Goal: Task Accomplishment & Management: Complete application form

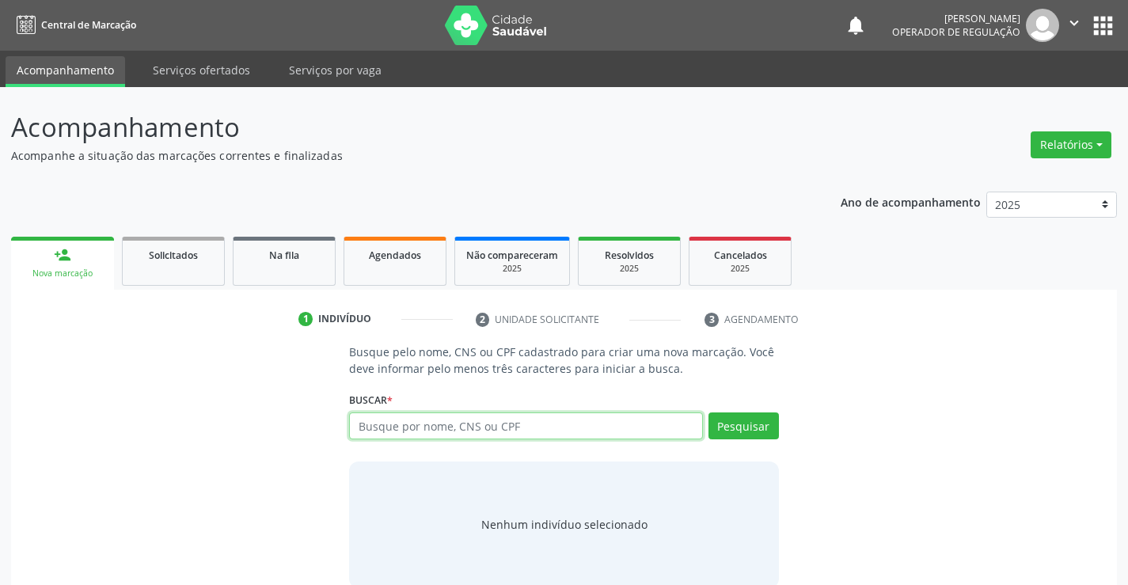
click at [431, 428] on input "text" at bounding box center [525, 425] width 353 height 27
type input "700007170341209"
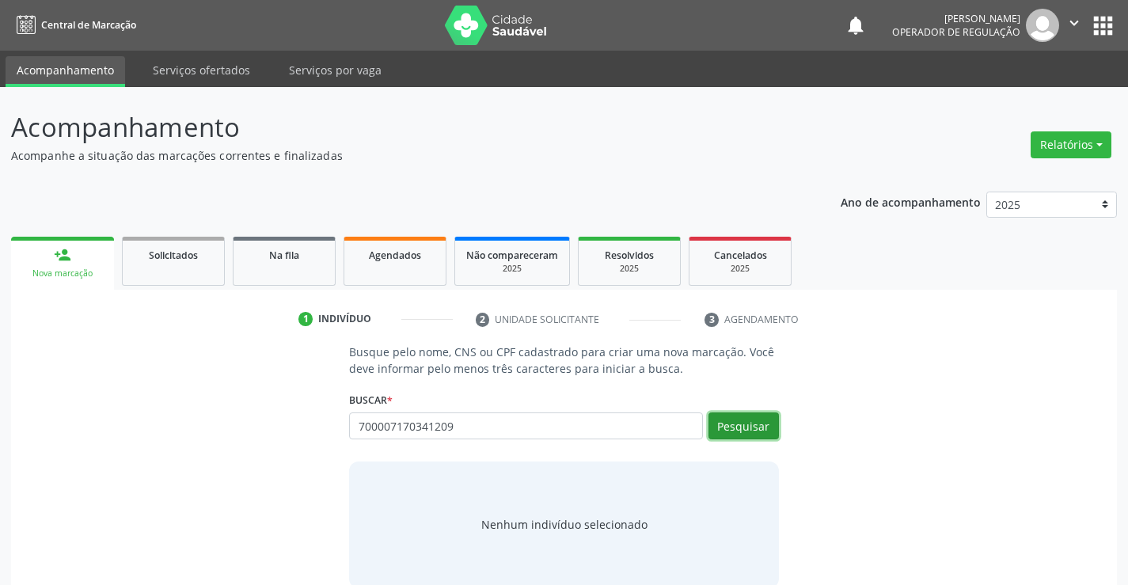
click at [739, 423] on button "Pesquisar" at bounding box center [743, 425] width 70 height 27
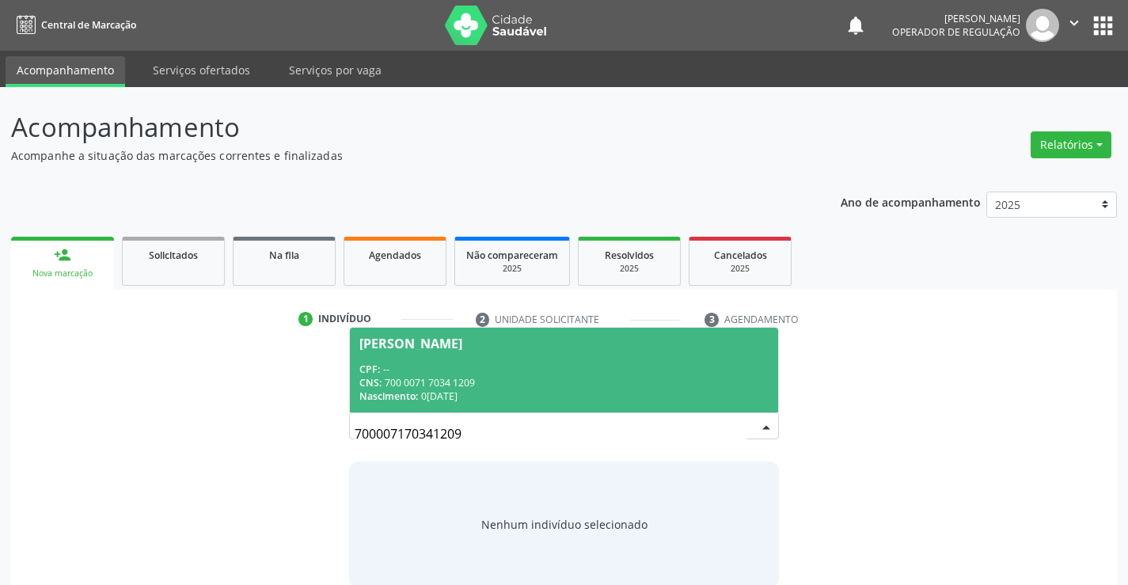
click at [458, 363] on div "CPF: --" at bounding box center [563, 369] width 408 height 13
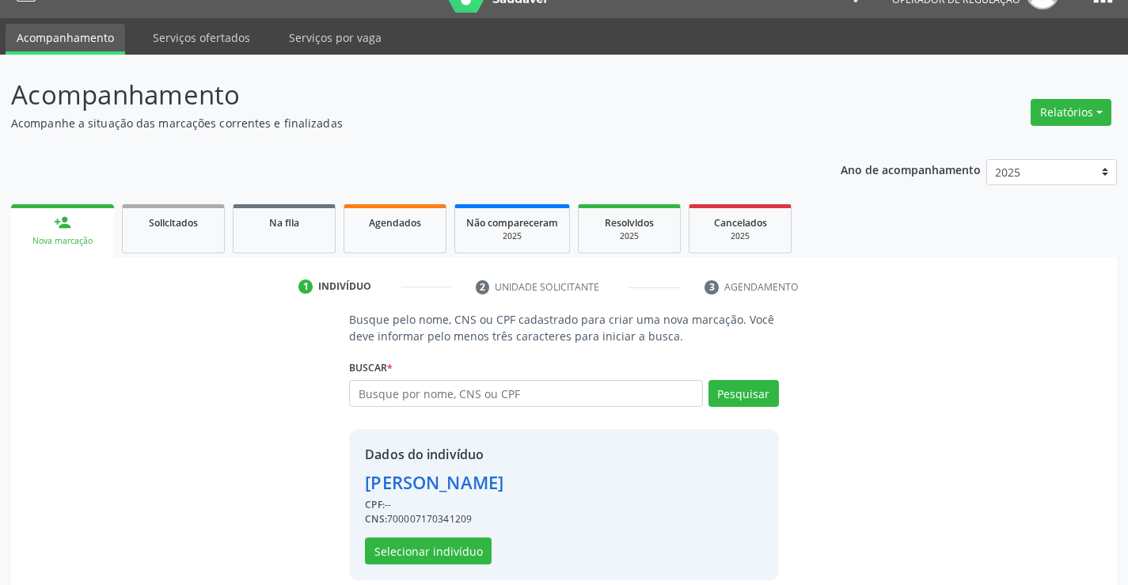
scroll to position [50, 0]
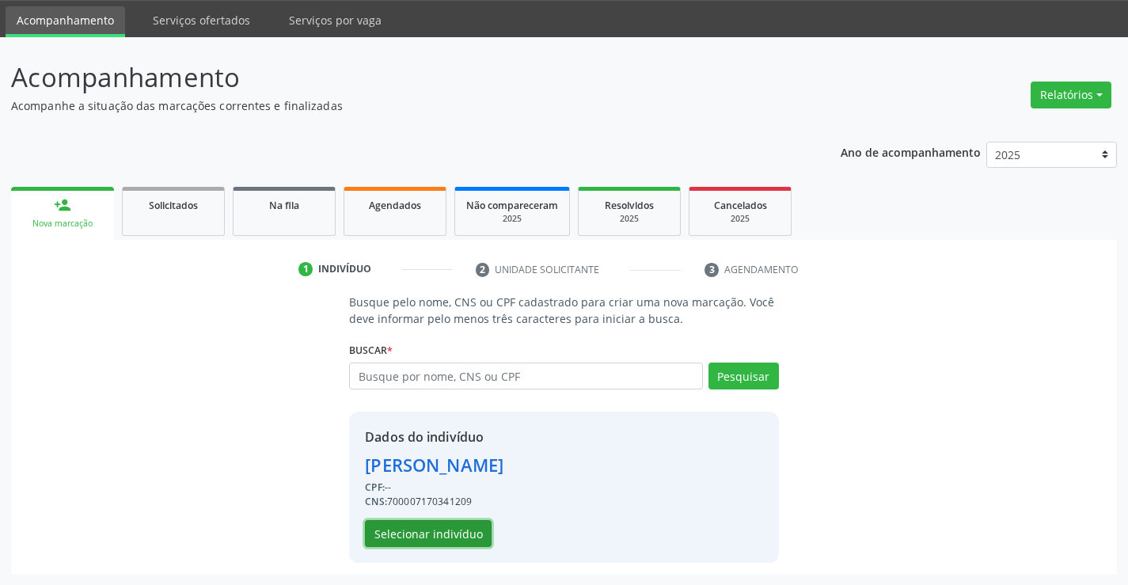
click at [427, 529] on button "Selecionar indivíduo" at bounding box center [428, 533] width 127 height 27
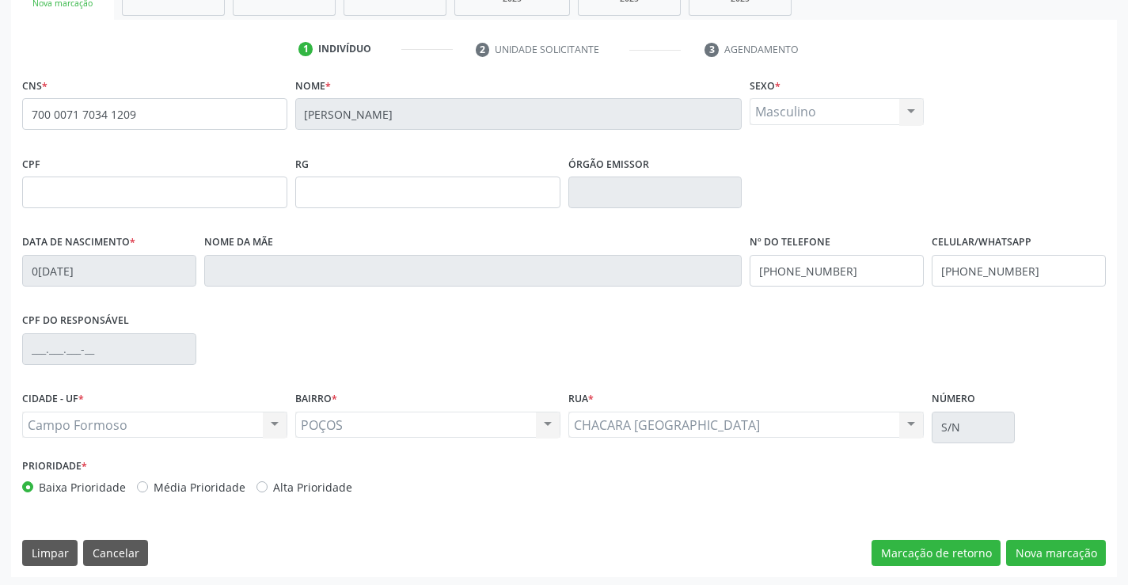
scroll to position [273, 0]
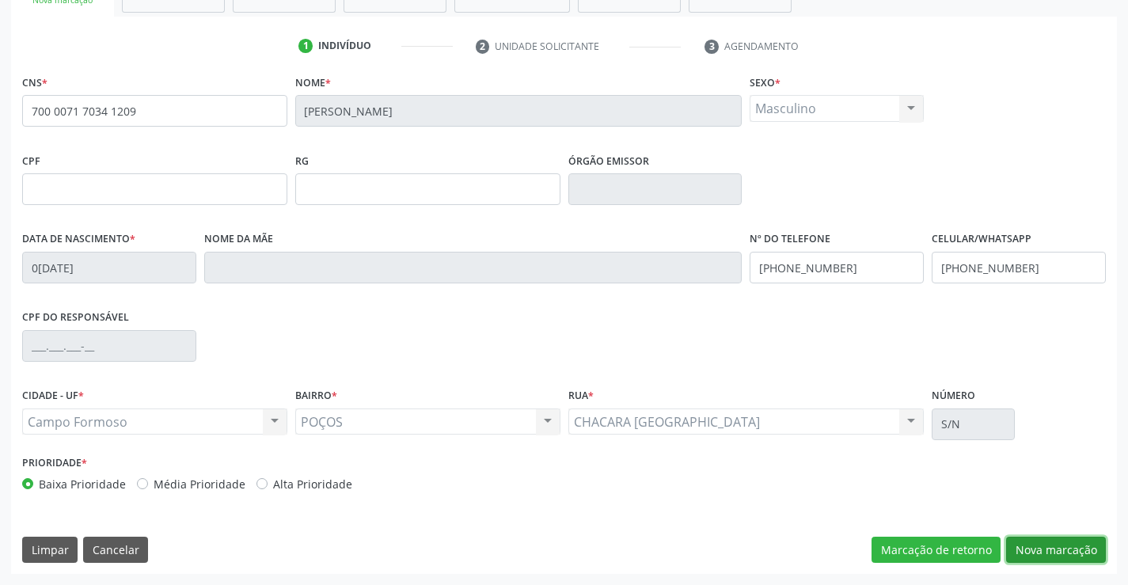
click at [1059, 554] on button "Nova marcação" at bounding box center [1056, 550] width 100 height 27
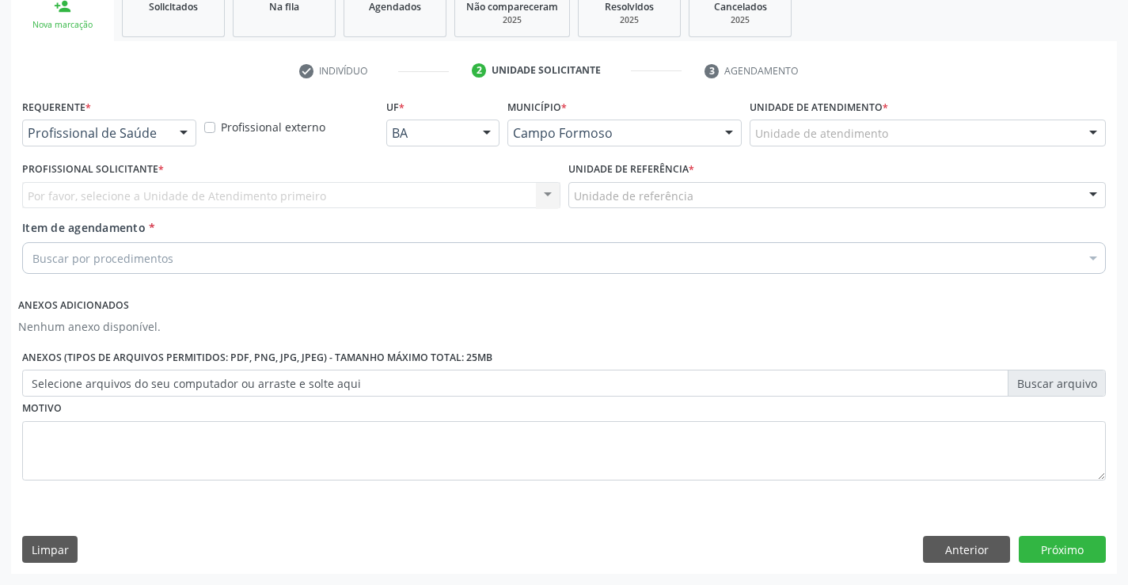
scroll to position [249, 0]
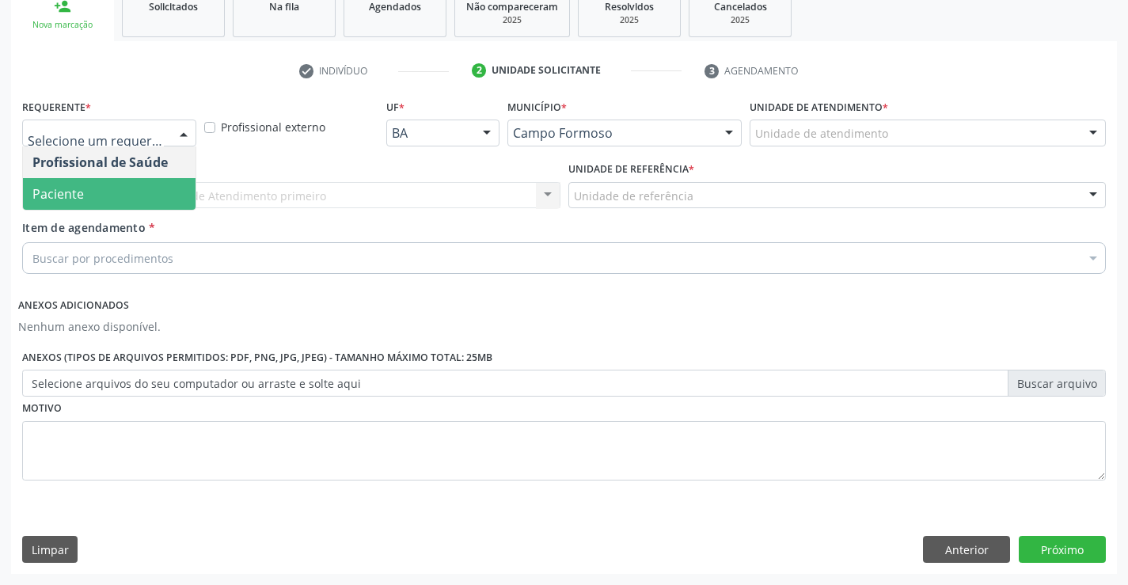
click at [96, 181] on span "Paciente" at bounding box center [109, 194] width 173 height 32
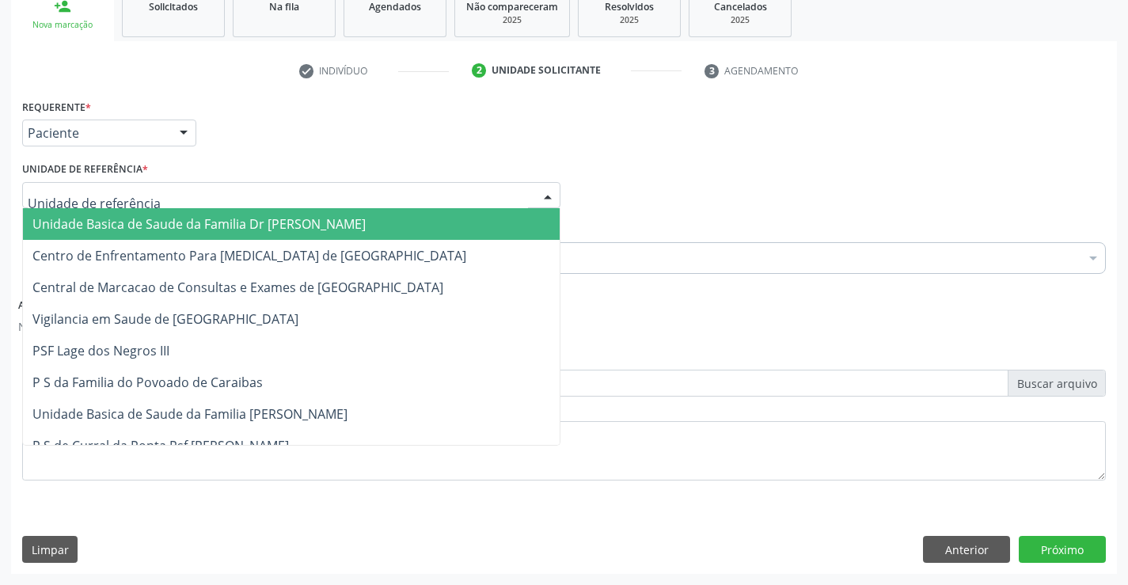
click at [208, 222] on span "Unidade Basica de Saude da Familia Dr [PERSON_NAME]" at bounding box center [198, 223] width 333 height 17
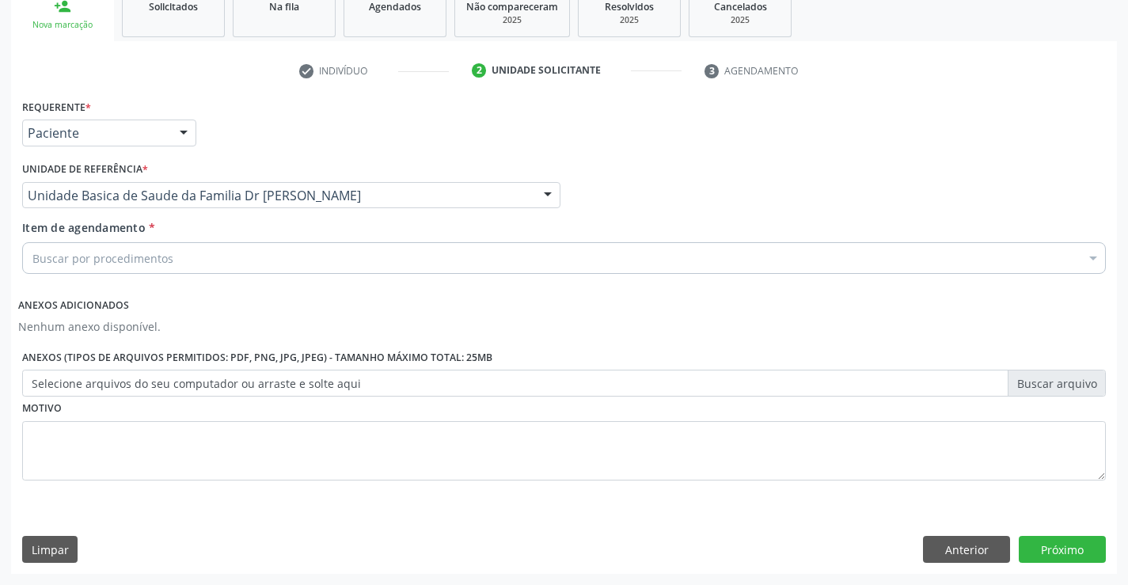
click at [179, 262] on div "Buscar por procedimentos" at bounding box center [564, 258] width 1084 height 32
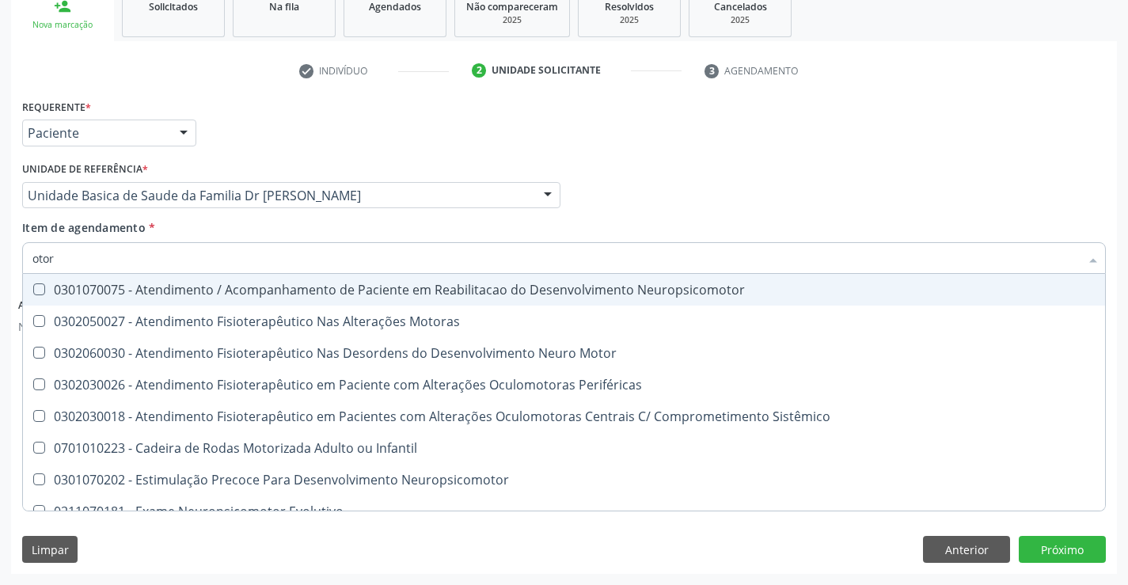
type input "otorr"
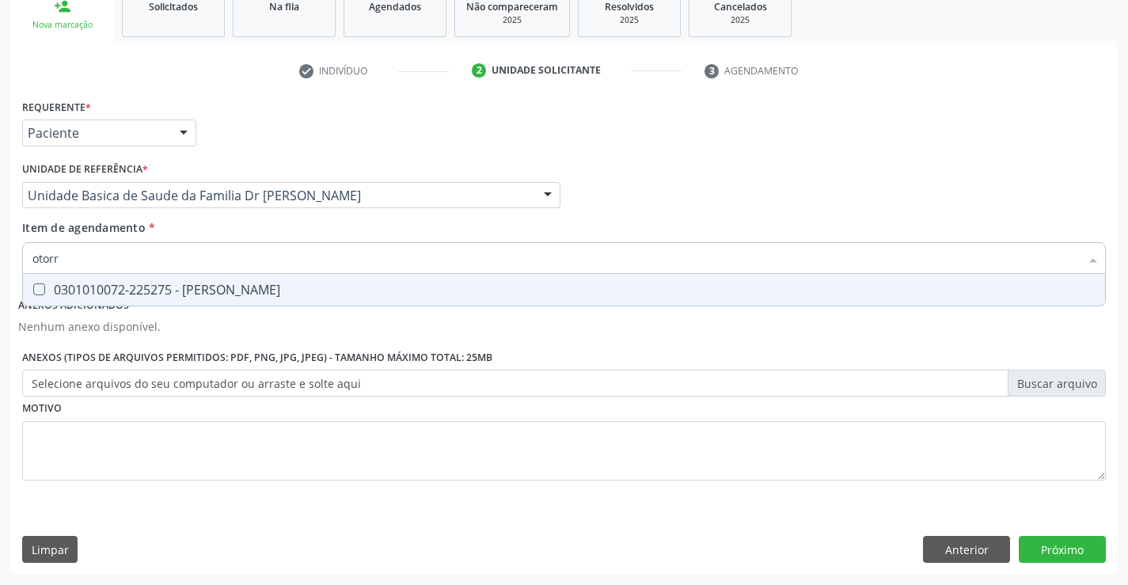
click at [199, 287] on div "0301010072-225275 - [PERSON_NAME]" at bounding box center [563, 289] width 1063 height 13
checkbox Otorrinolaringologista "true"
click at [177, 221] on div "Item de agendamento * otorr Desfazer seleção 0301010072-225275 - [PERSON_NAME] …" at bounding box center [564, 244] width 1084 height 50
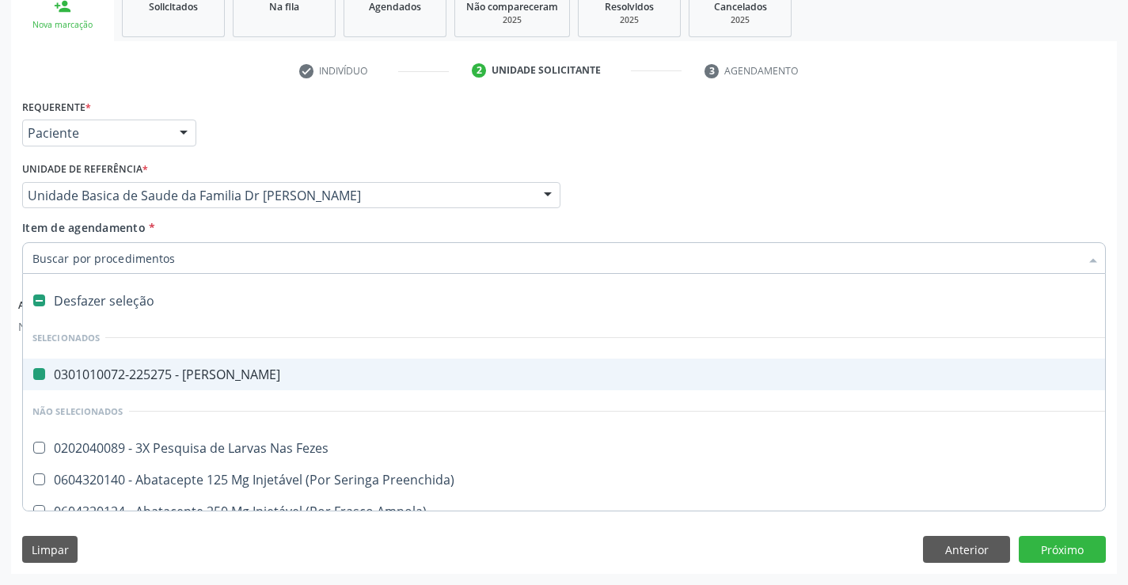
type input "e"
checkbox Otorrinolaringologista "false"
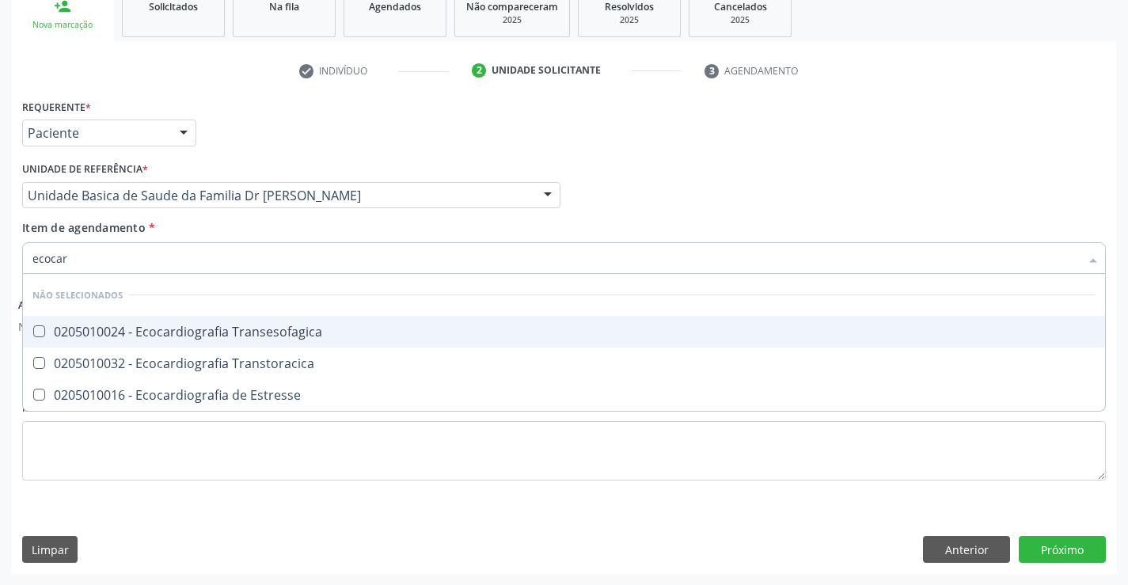
type input "ecocard"
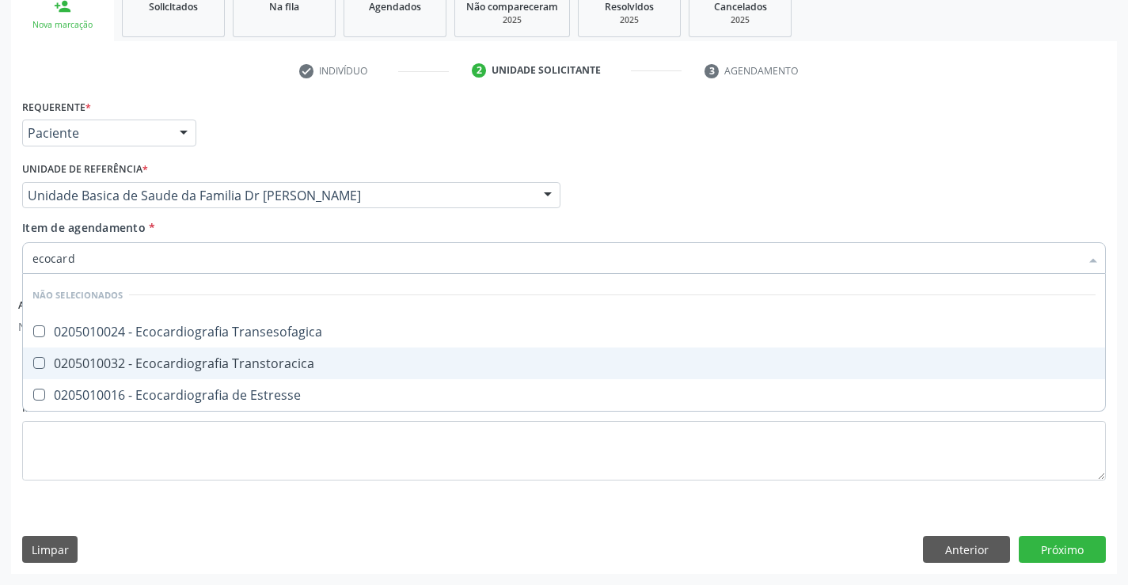
click at [229, 357] on div "0205010032 - Ecocardiografia Transtoracica" at bounding box center [563, 363] width 1063 height 13
checkbox Transtoracica "true"
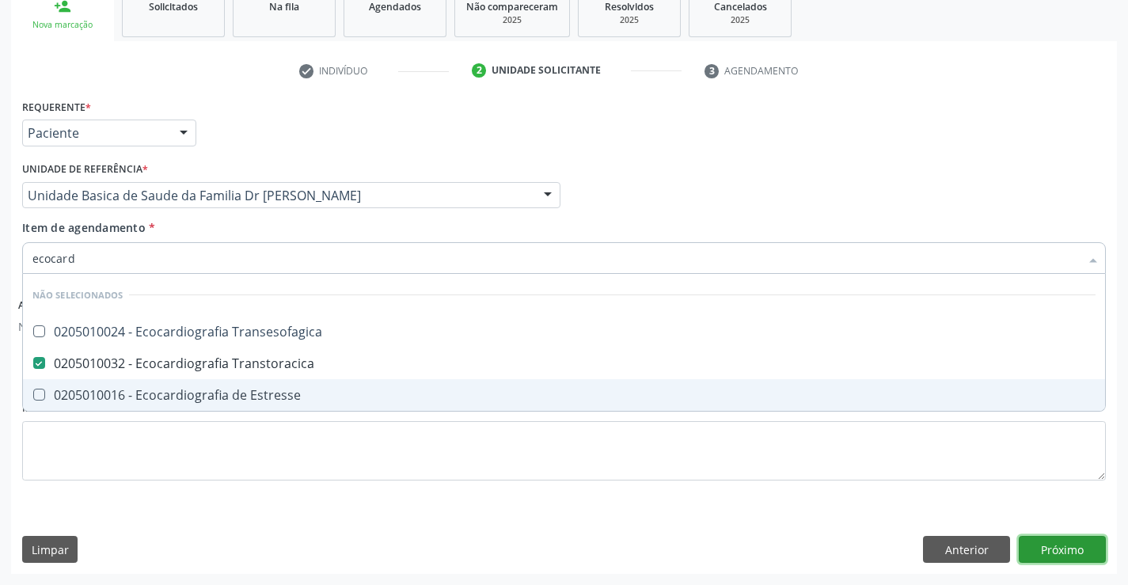
click at [1047, 553] on button "Próximo" at bounding box center [1062, 549] width 87 height 27
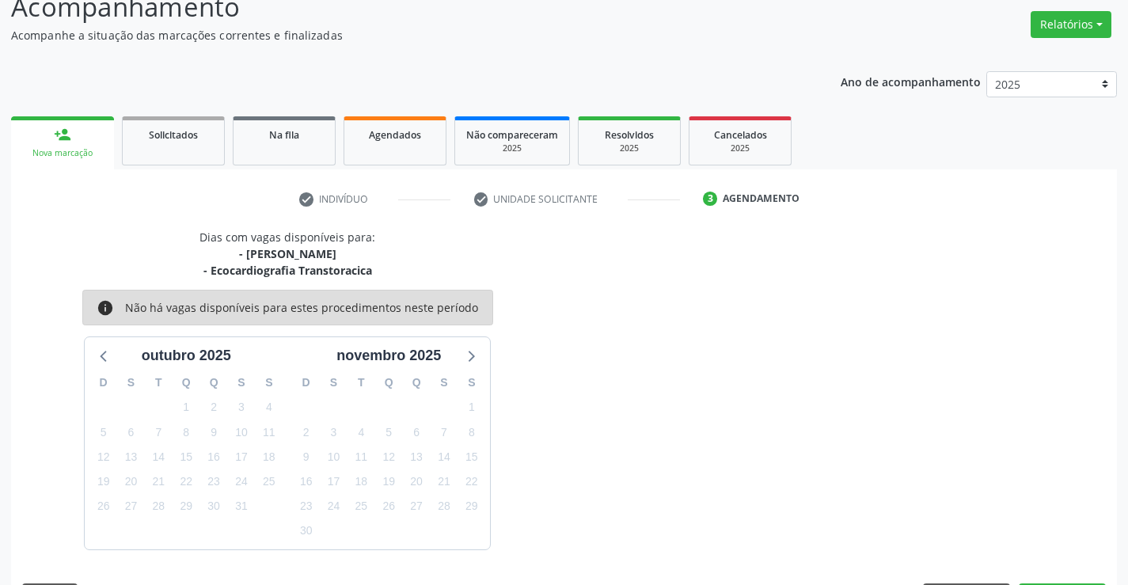
scroll to position [167, 0]
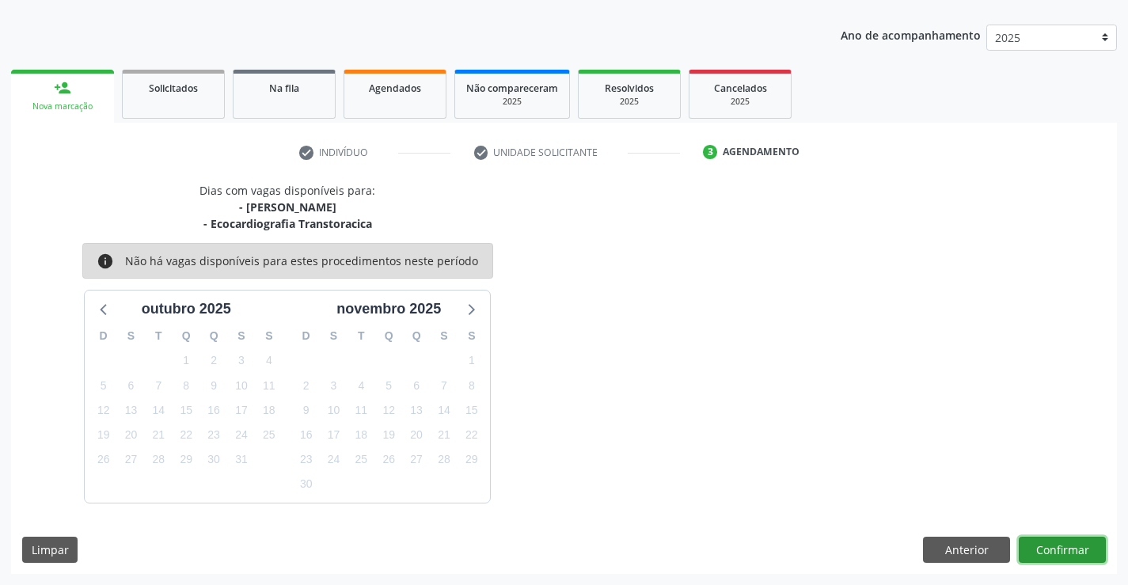
click at [1058, 541] on button "Confirmar" at bounding box center [1062, 550] width 87 height 27
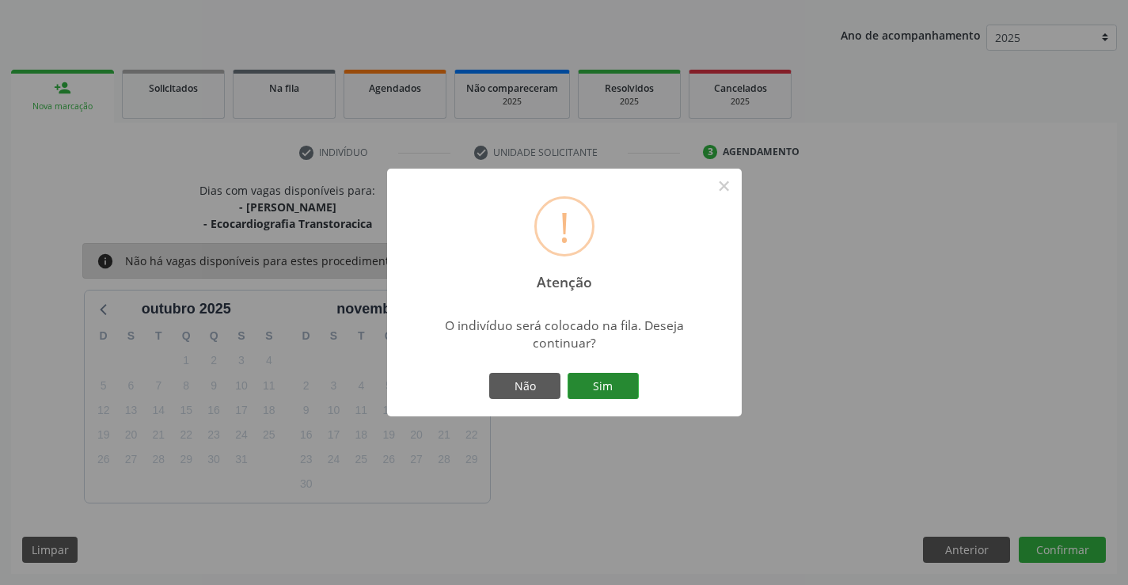
click at [597, 384] on button "Sim" at bounding box center [603, 386] width 71 height 27
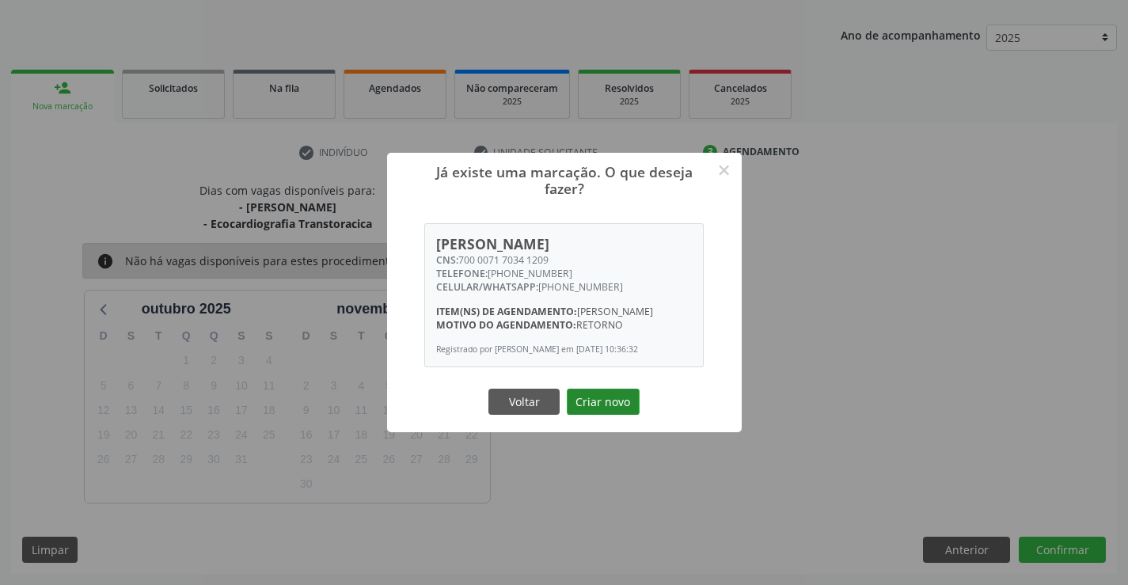
click at [604, 407] on button "Criar novo" at bounding box center [603, 402] width 73 height 27
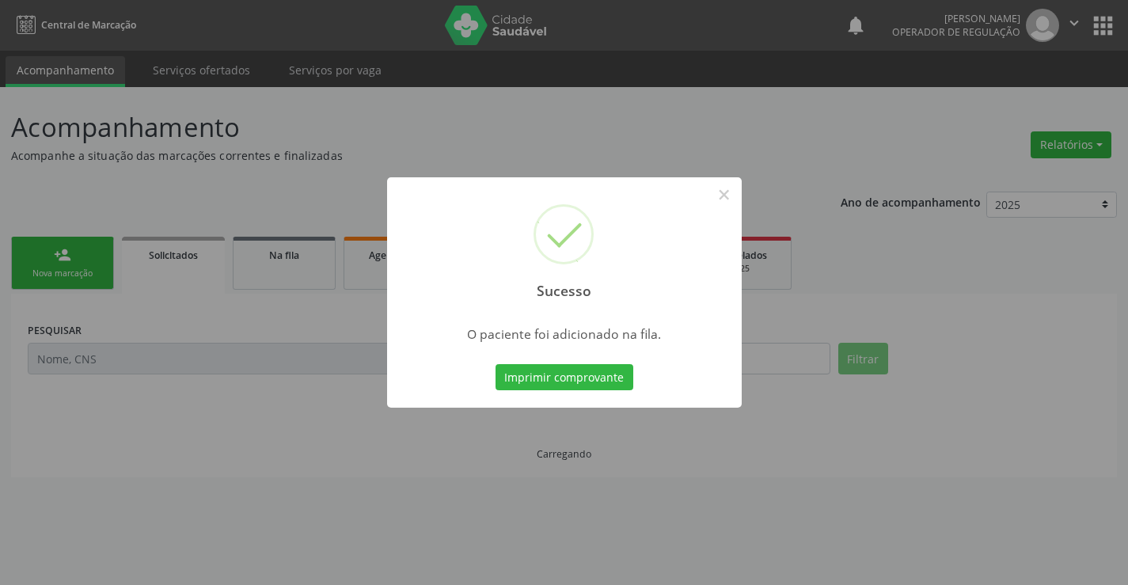
scroll to position [0, 0]
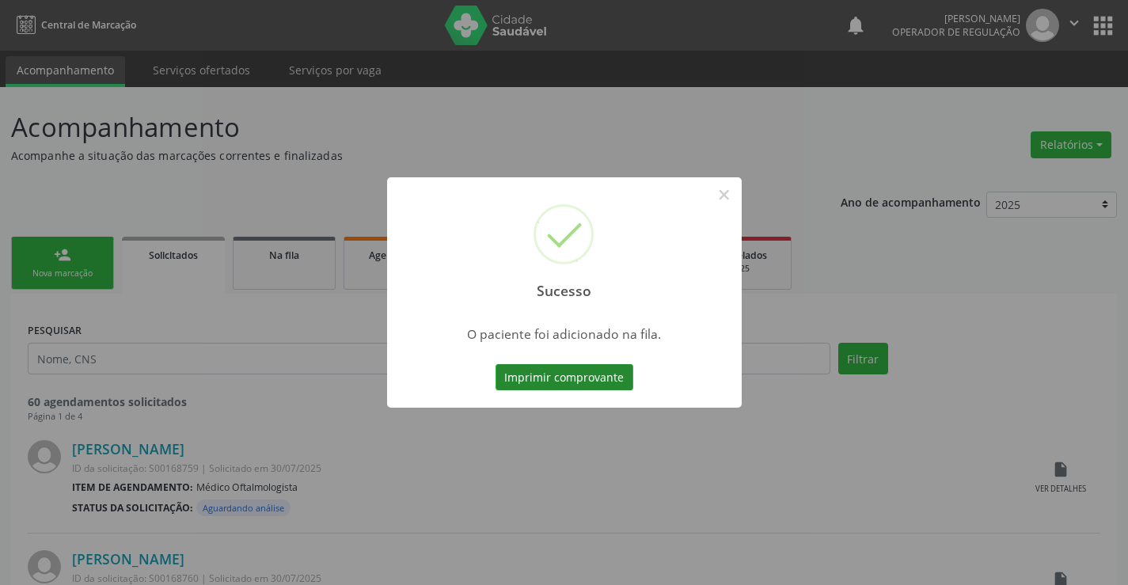
click at [572, 378] on button "Imprimir comprovante" at bounding box center [565, 377] width 138 height 27
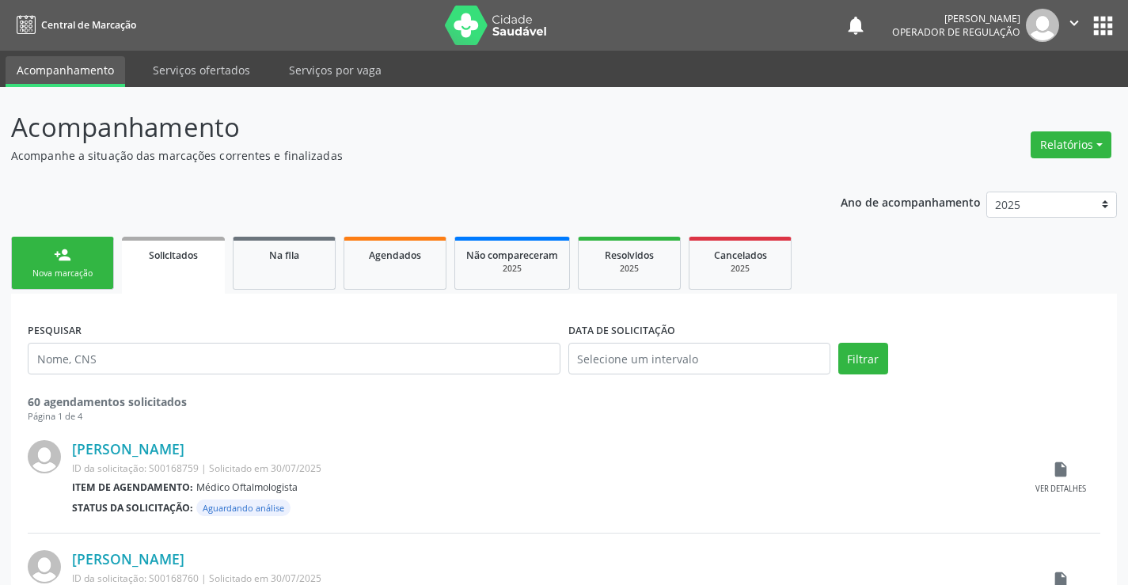
click at [63, 267] on link "person_add Nova marcação" at bounding box center [62, 263] width 103 height 53
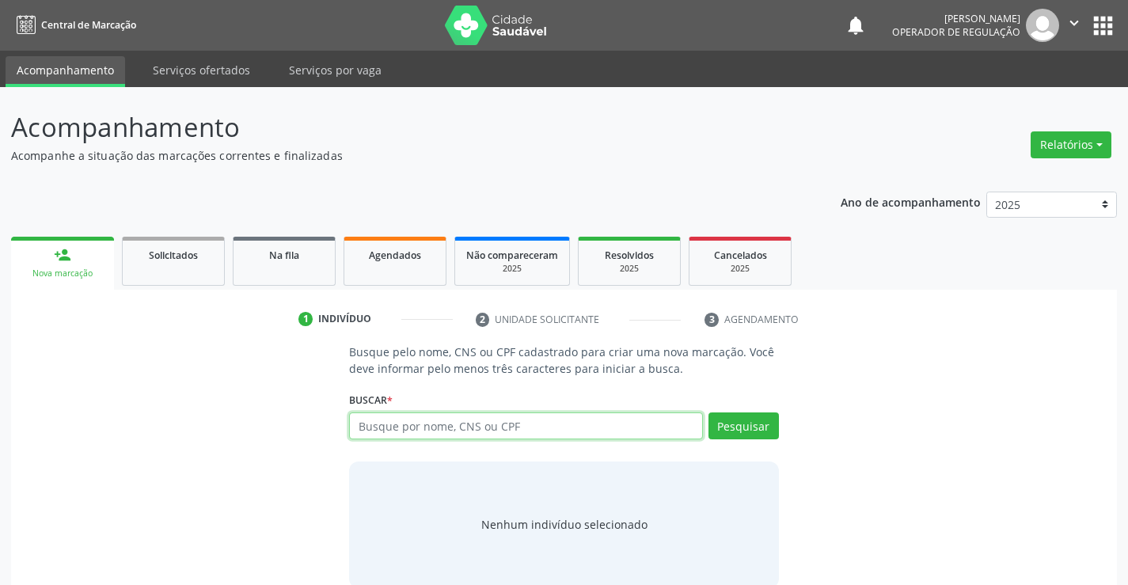
click at [425, 429] on input "text" at bounding box center [525, 425] width 353 height 27
type input "700107992212812"
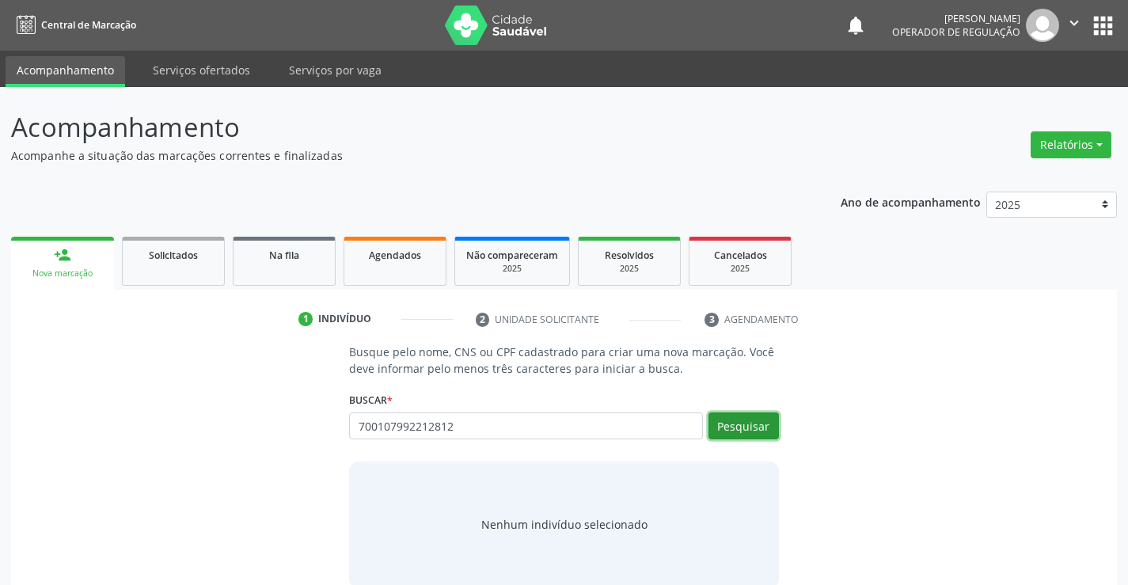
click at [739, 420] on button "Pesquisar" at bounding box center [743, 425] width 70 height 27
type input "700107992212812"
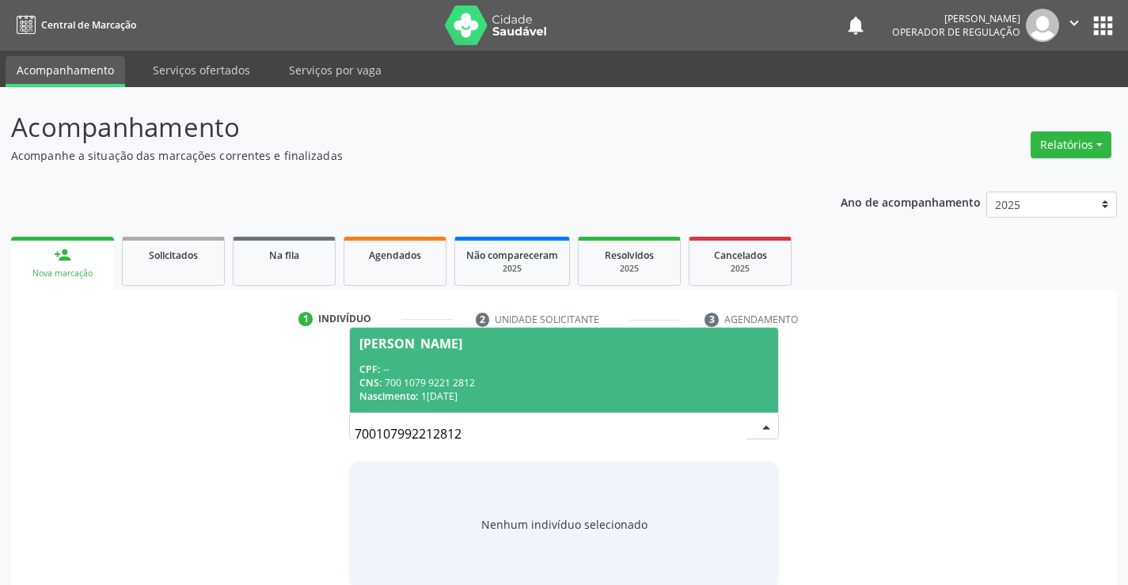
click at [499, 354] on span "[PERSON_NAME] CPF: -- CNS: 700 1079 9221 2812 Nascimento: 1[DATE]" at bounding box center [563, 370] width 427 height 85
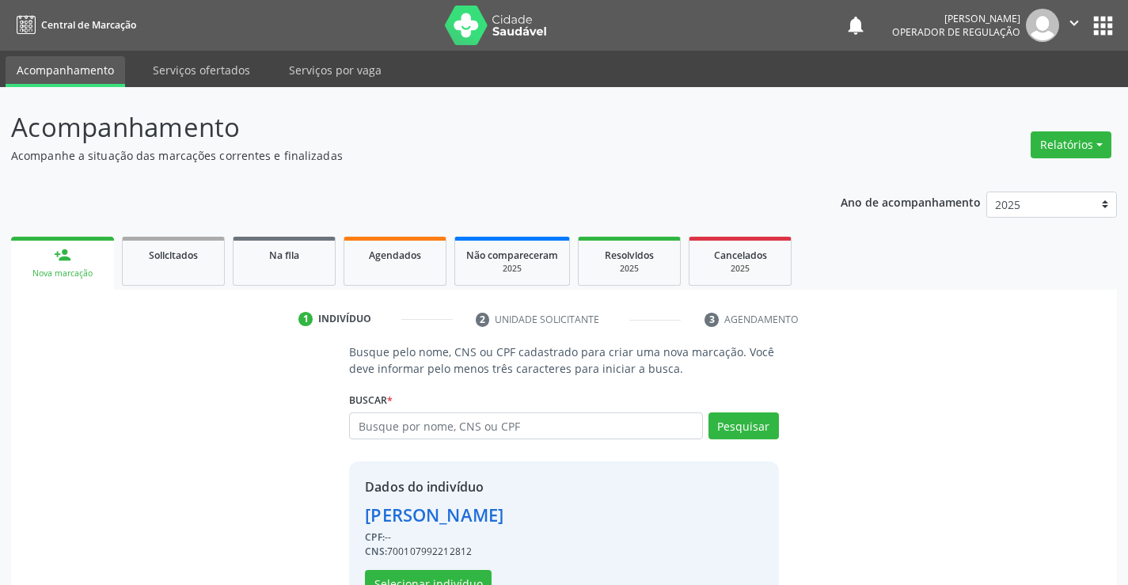
scroll to position [50, 0]
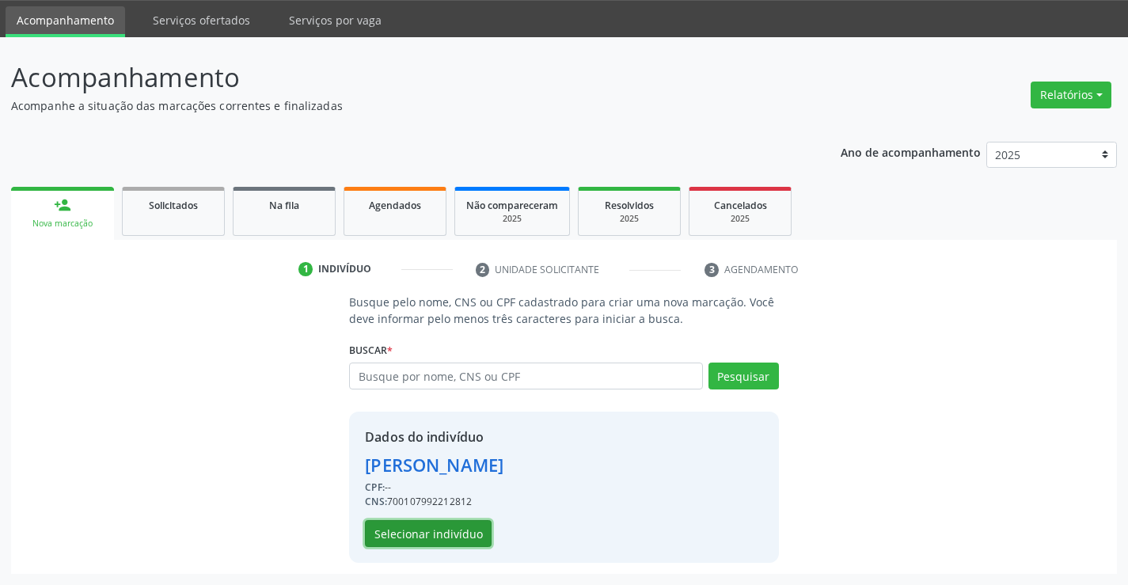
click at [429, 534] on button "Selecionar indivíduo" at bounding box center [428, 533] width 127 height 27
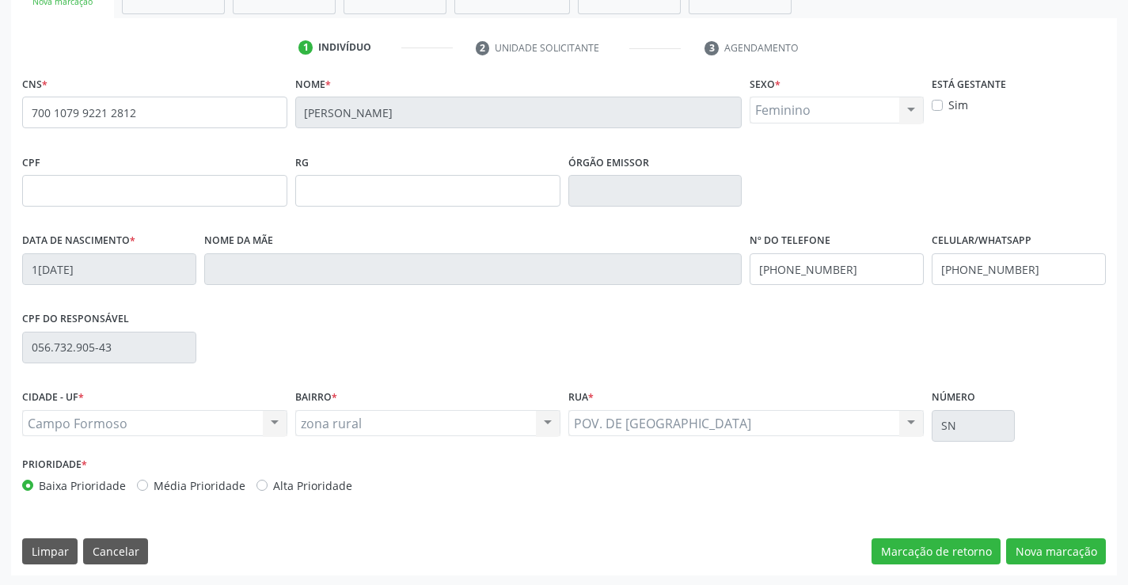
scroll to position [273, 0]
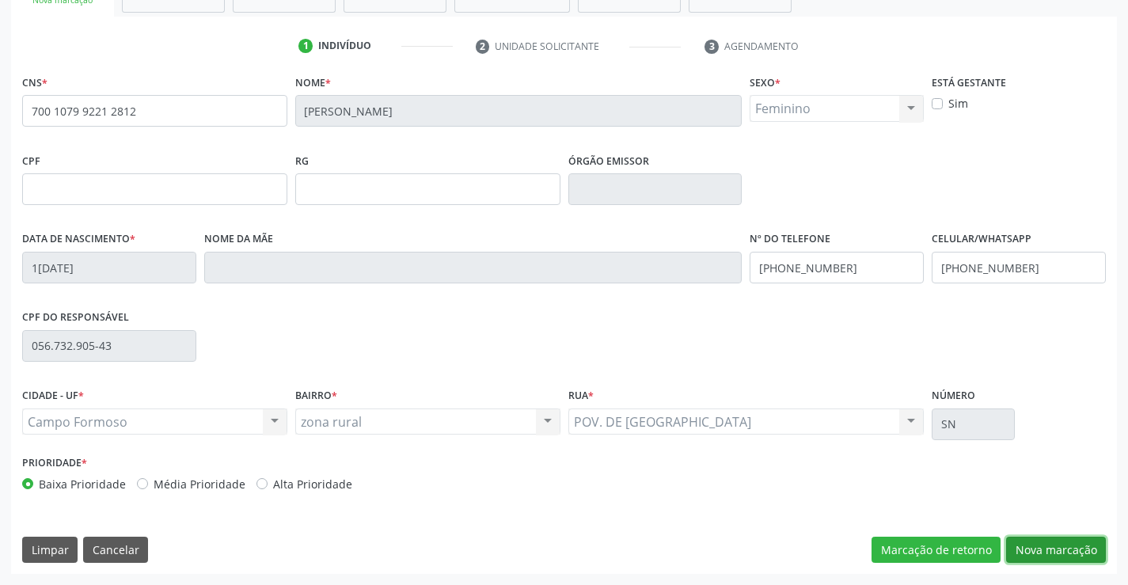
click at [1048, 549] on button "Nova marcação" at bounding box center [1056, 550] width 100 height 27
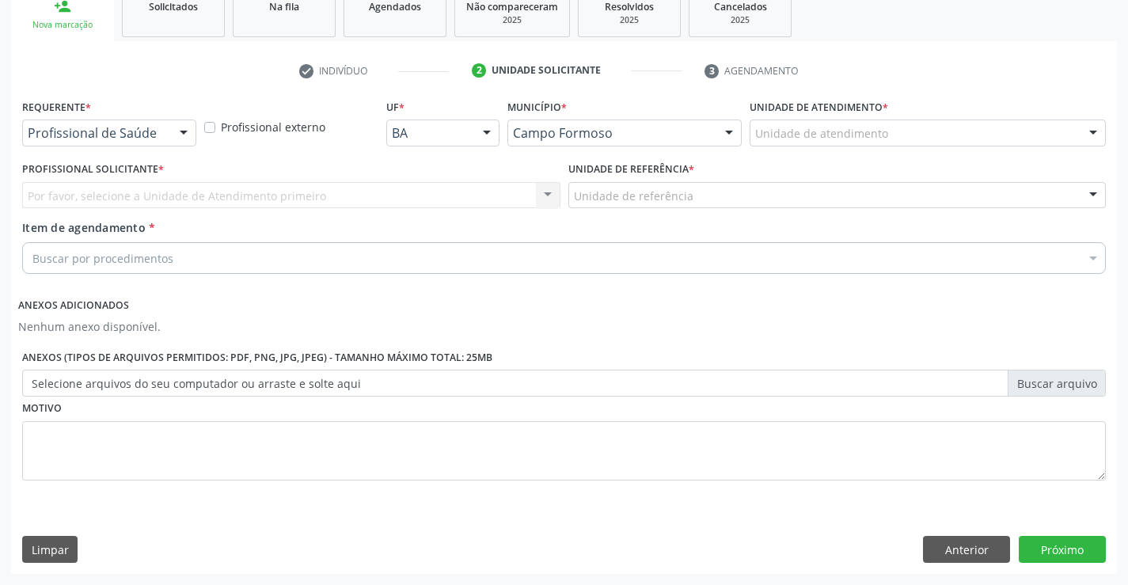
scroll to position [249, 0]
click at [127, 193] on div "Por favor, selecione a Unidade de Atendimento primeiro Nenhum resultado encontr…" at bounding box center [291, 195] width 538 height 27
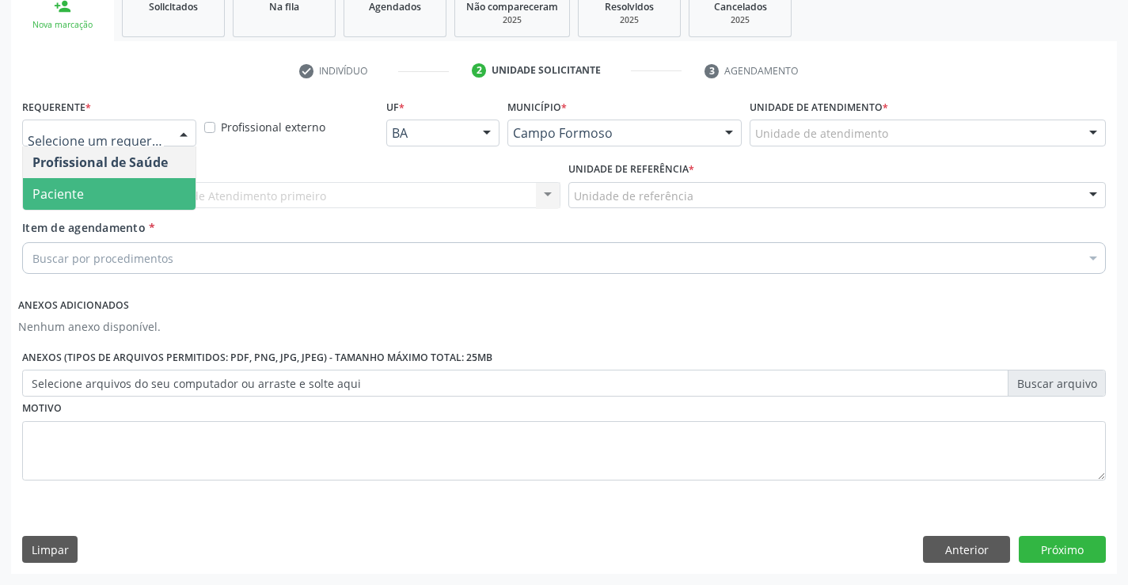
click at [135, 196] on span "Paciente" at bounding box center [109, 194] width 173 height 32
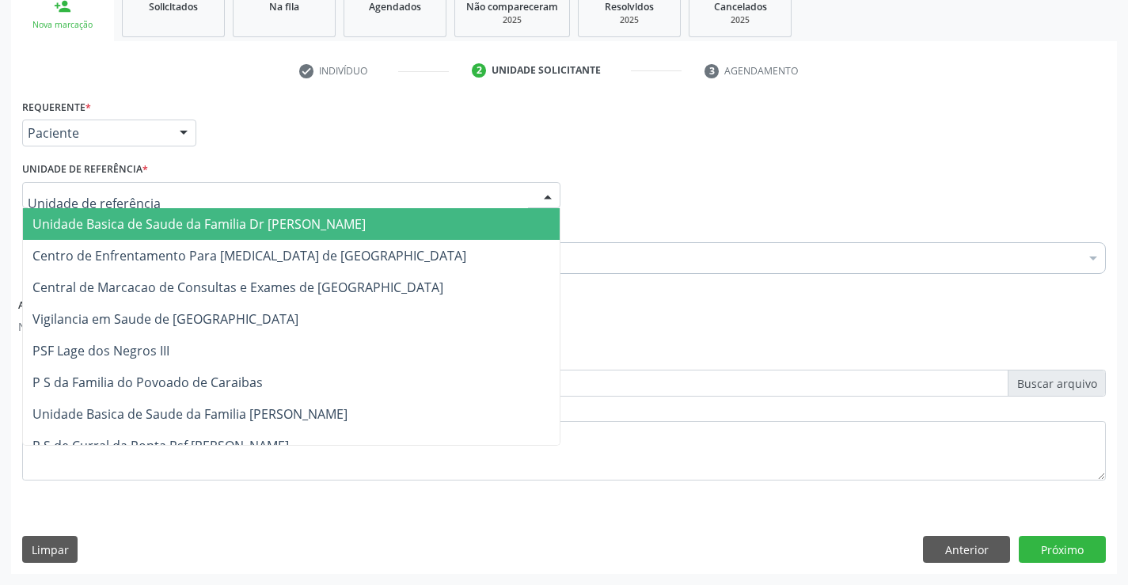
click at [159, 218] on span "Unidade Basica de Saude da Familia Dr [PERSON_NAME]" at bounding box center [198, 223] width 333 height 17
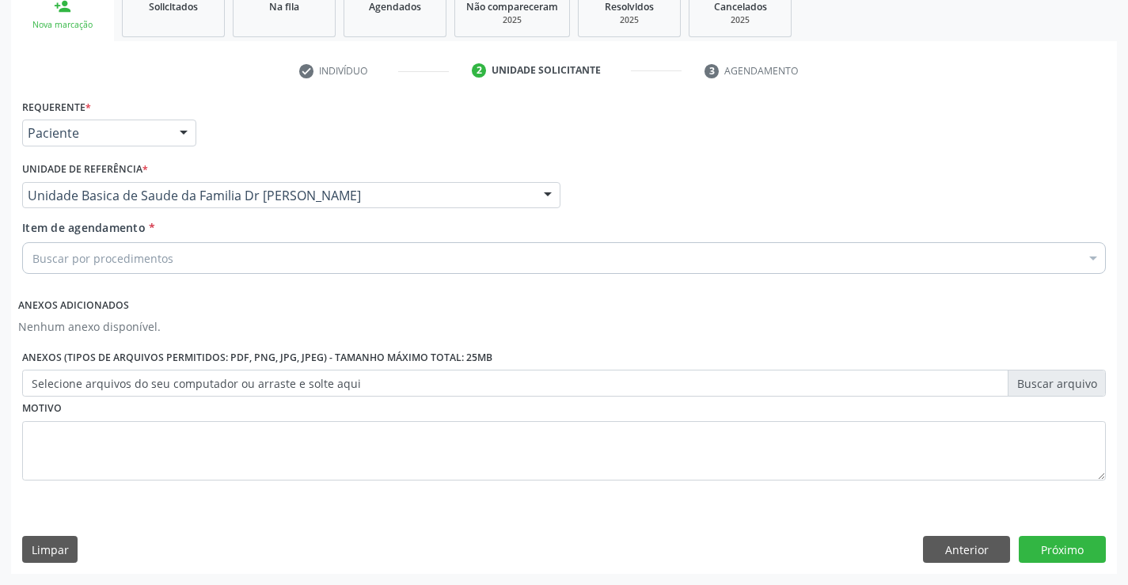
click at [173, 260] on div "Buscar por procedimentos" at bounding box center [564, 258] width 1084 height 32
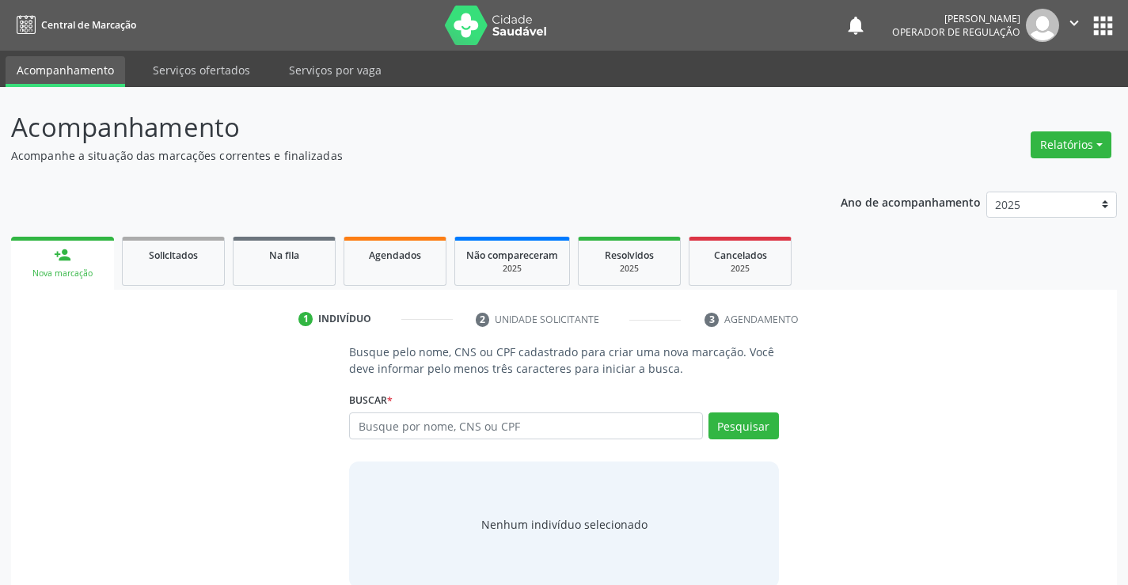
click at [435, 430] on input "text" at bounding box center [525, 425] width 353 height 27
type input "704505614152620"
click at [741, 424] on button "Pesquisar" at bounding box center [743, 425] width 70 height 27
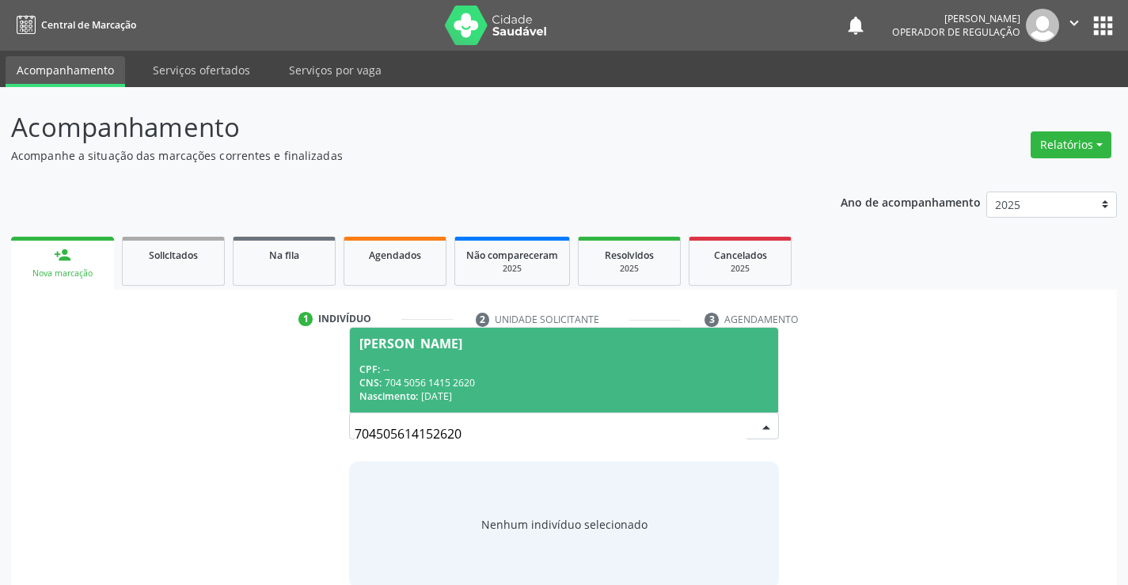
click at [518, 340] on div "Josefa Dias da Cruz" at bounding box center [563, 343] width 408 height 13
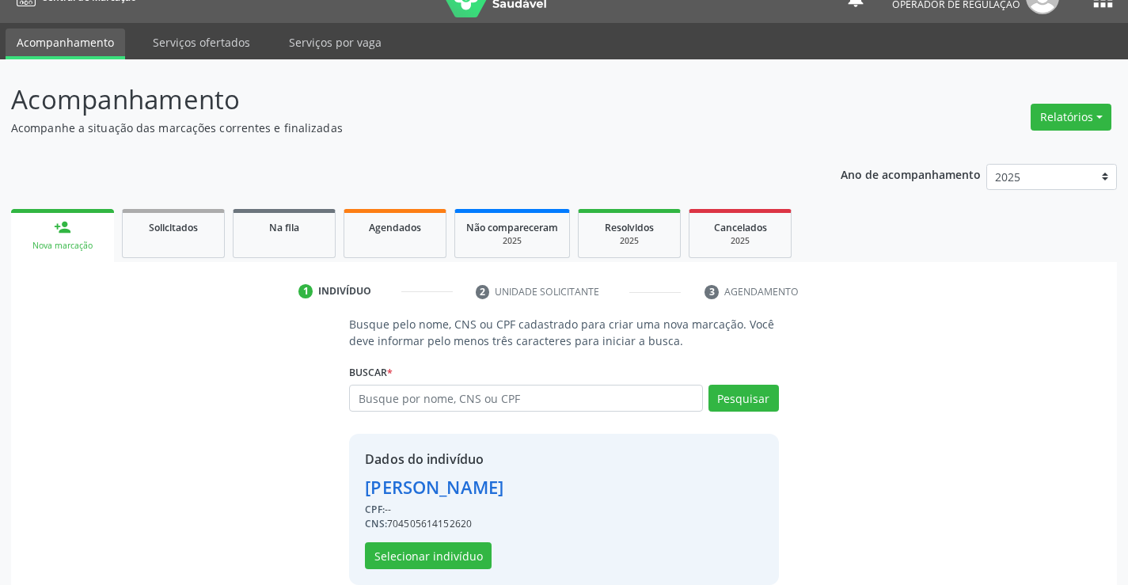
scroll to position [50, 0]
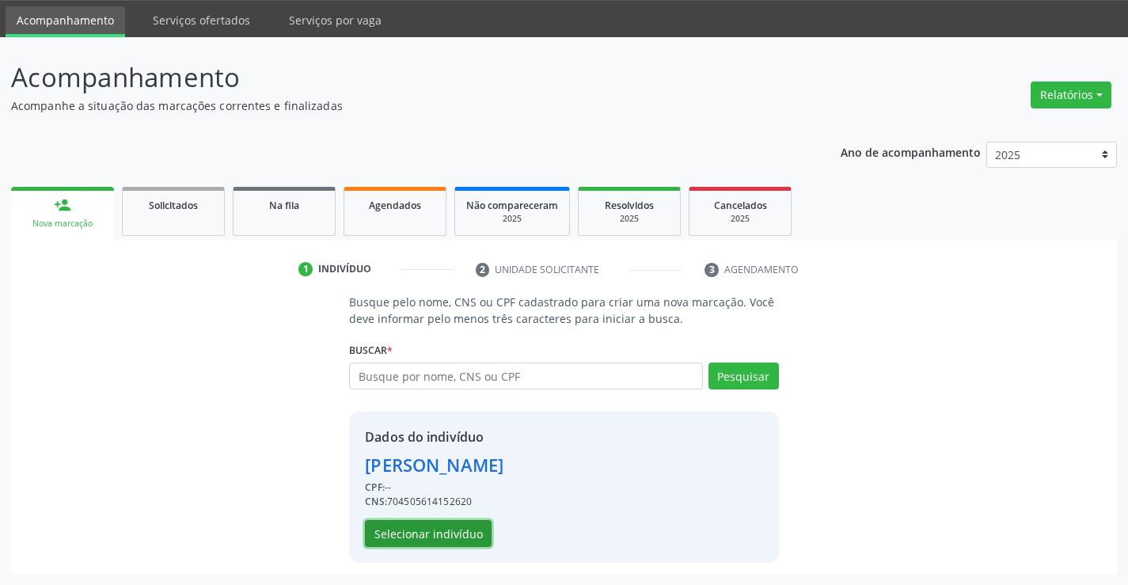
click at [416, 528] on button "Selecionar indivíduo" at bounding box center [428, 533] width 127 height 27
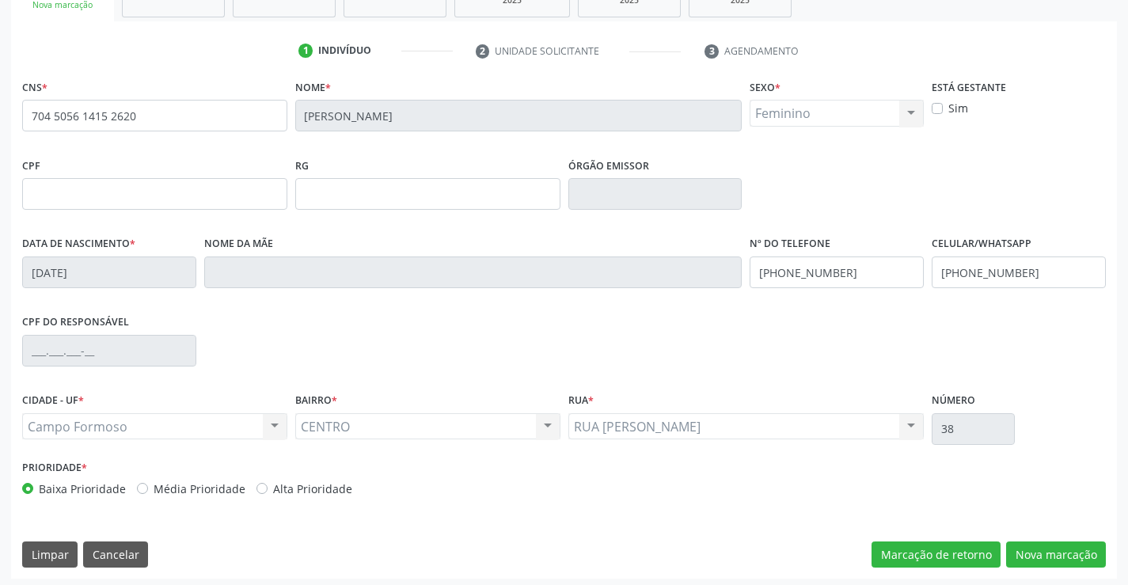
scroll to position [273, 0]
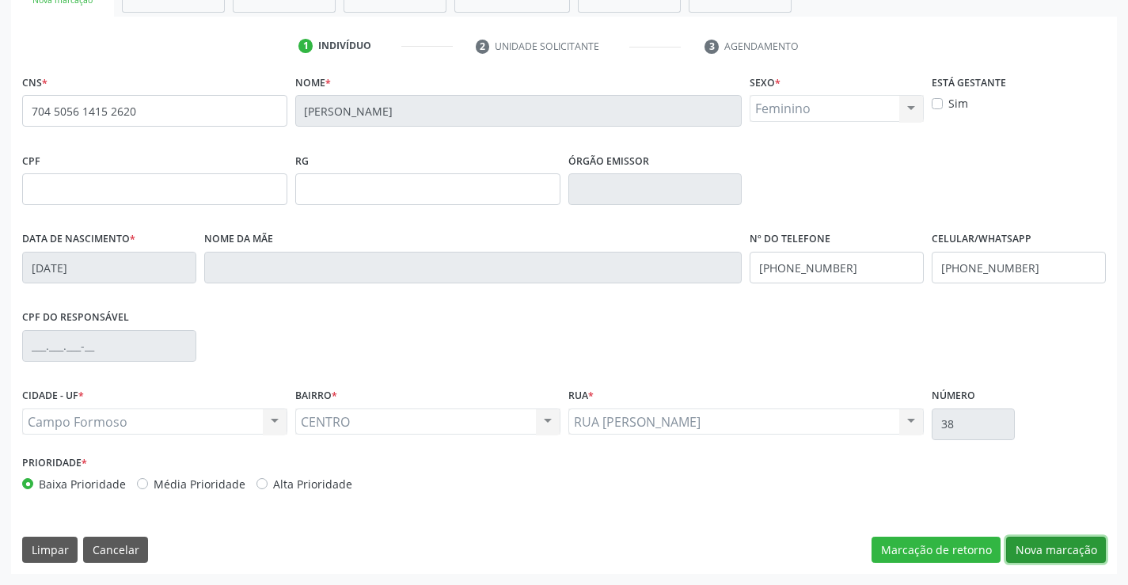
click at [1040, 546] on button "Nova marcação" at bounding box center [1056, 550] width 100 height 27
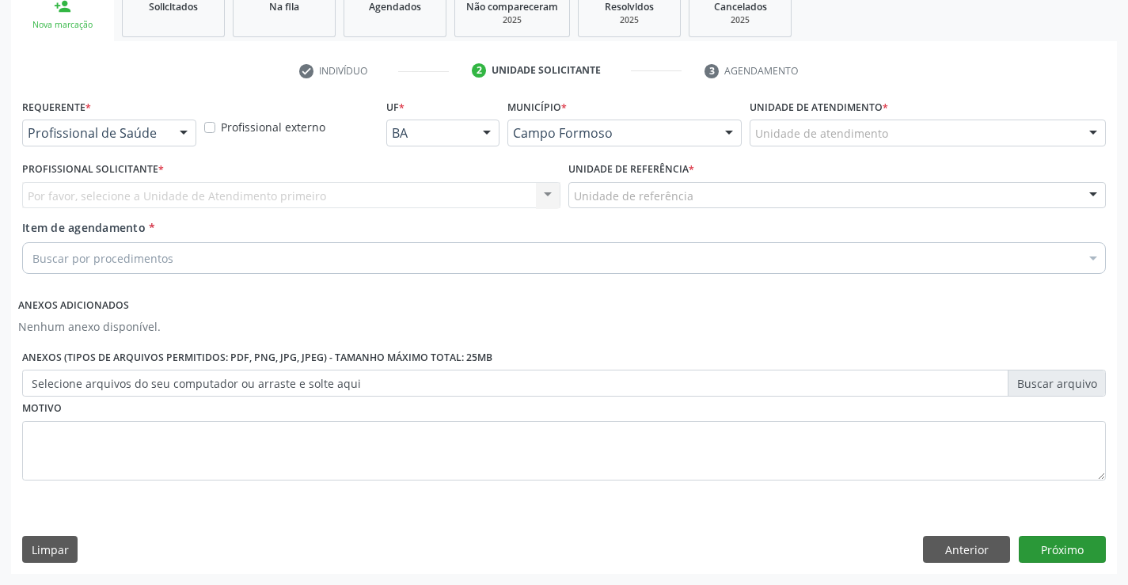
scroll to position [249, 0]
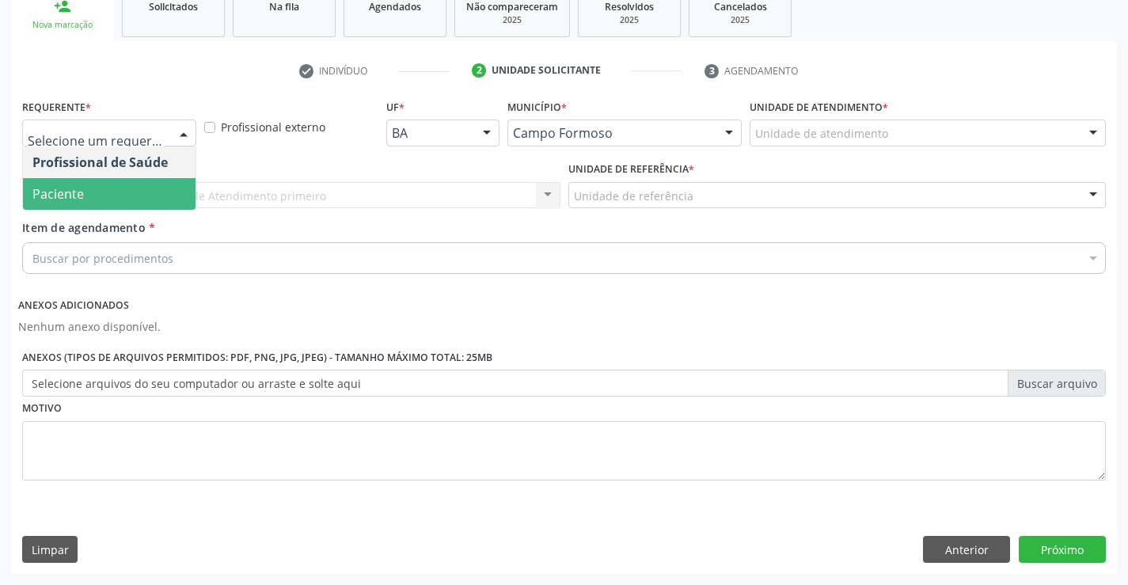
click at [82, 190] on span "Paciente" at bounding box center [57, 193] width 51 height 17
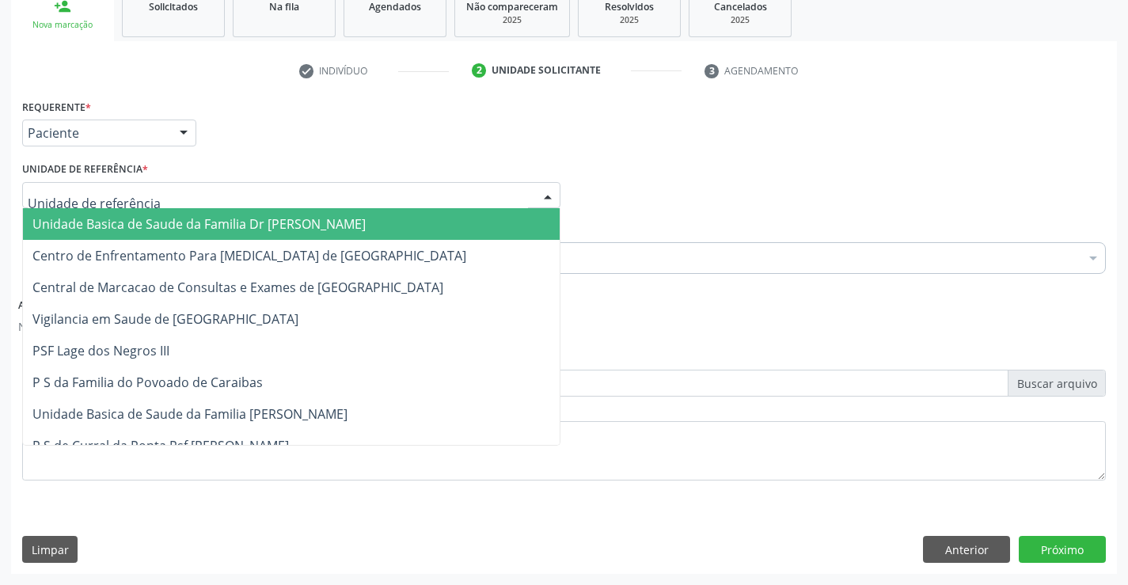
click at [150, 221] on span "Unidade Basica de Saude da Familia Dr [PERSON_NAME]" at bounding box center [198, 223] width 333 height 17
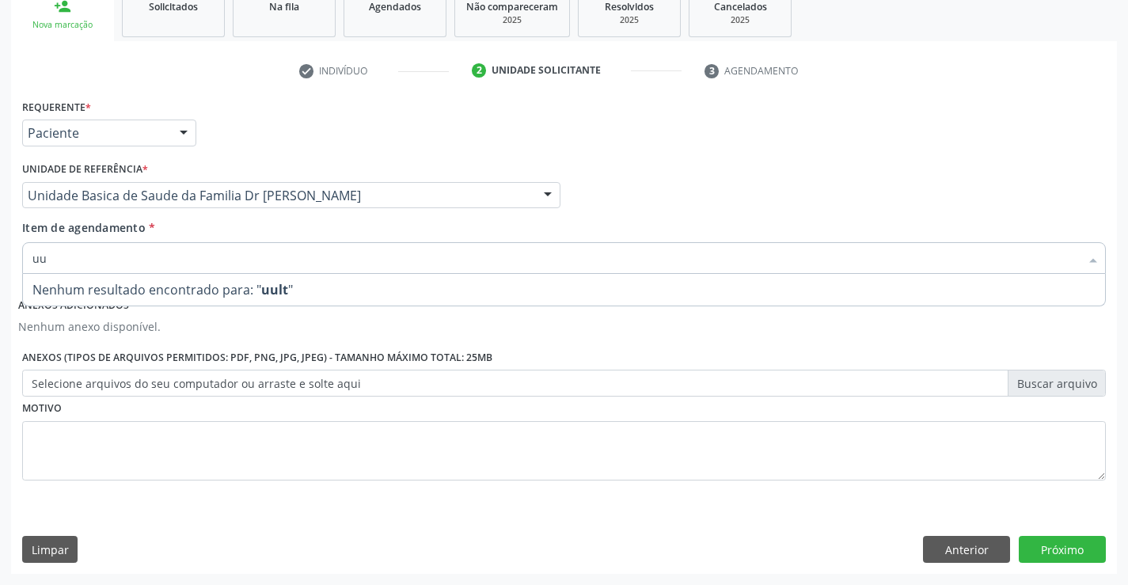
type input "u"
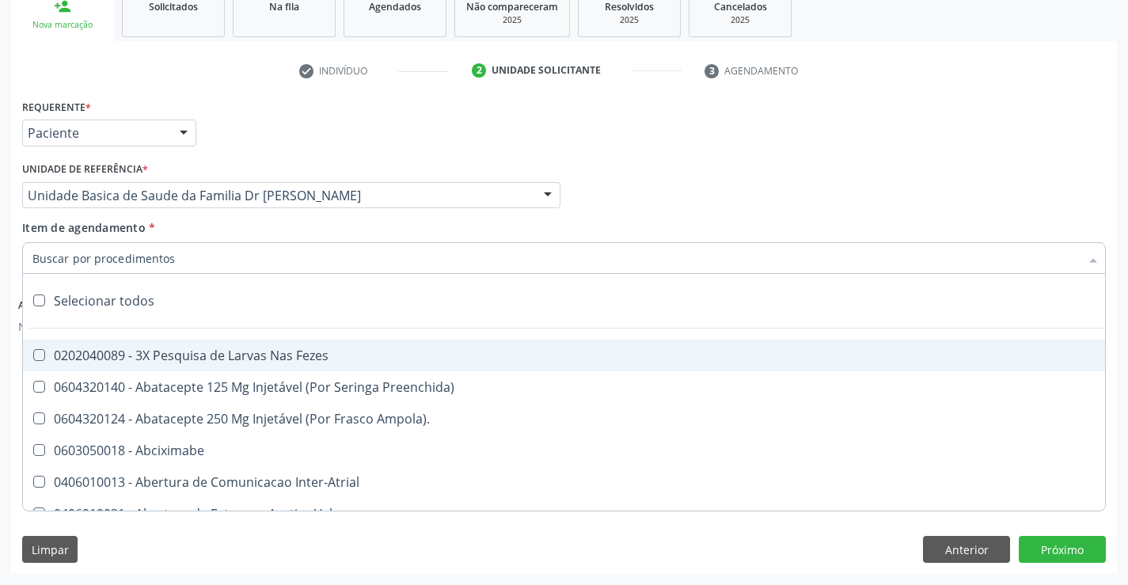
click at [218, 255] on input "Item de agendamento *" at bounding box center [555, 258] width 1047 height 32
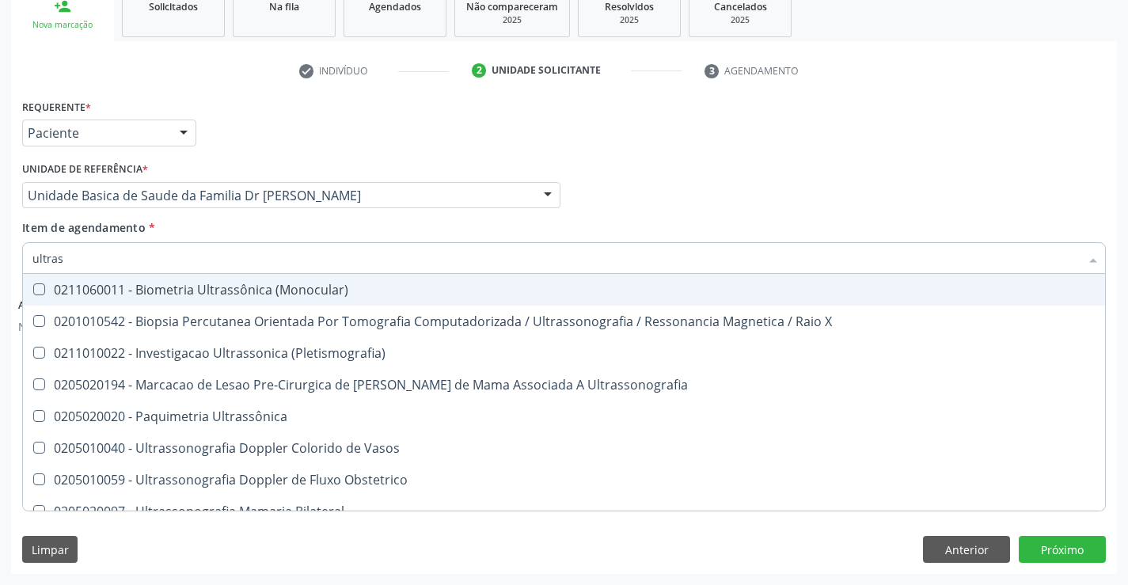
type input "ultrass"
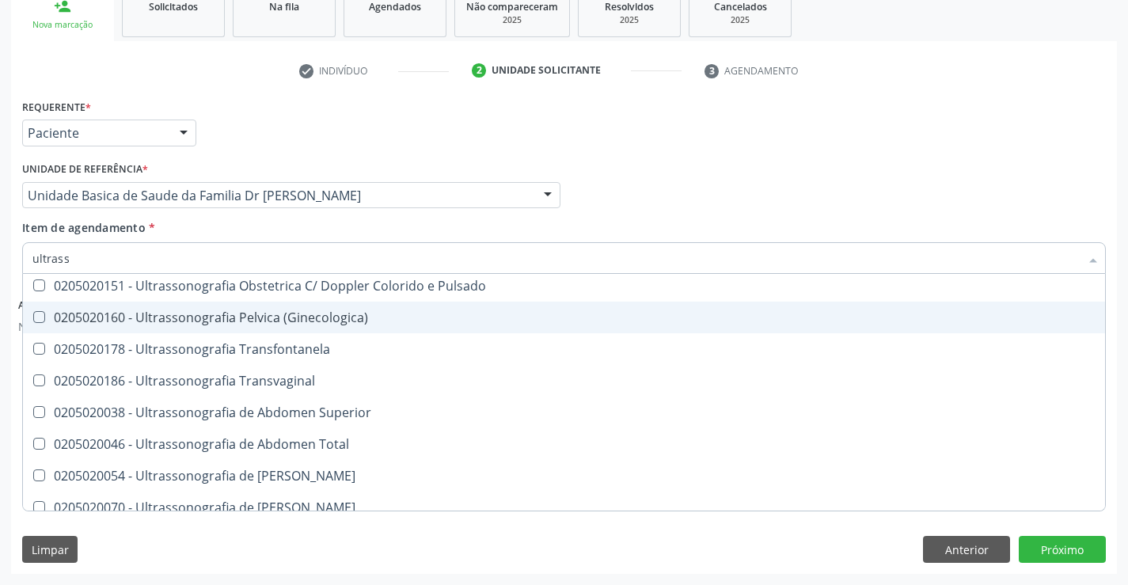
scroll to position [317, 0]
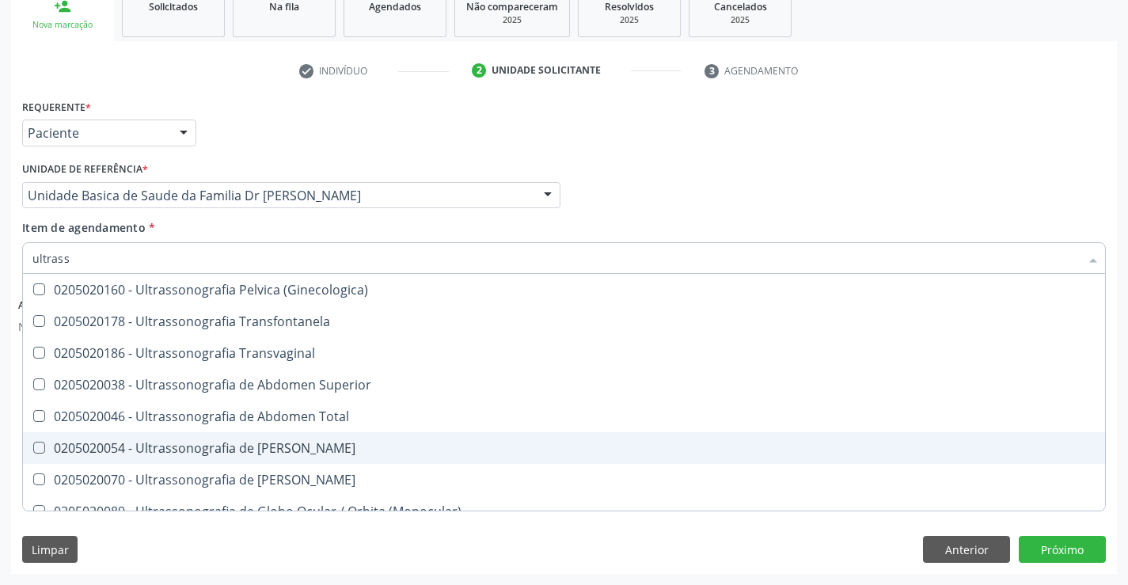
click at [375, 449] on div "0205020054 - Ultrassonografia de Aparelho Urinario" at bounding box center [563, 448] width 1063 height 13
checkbox Urinario "true"
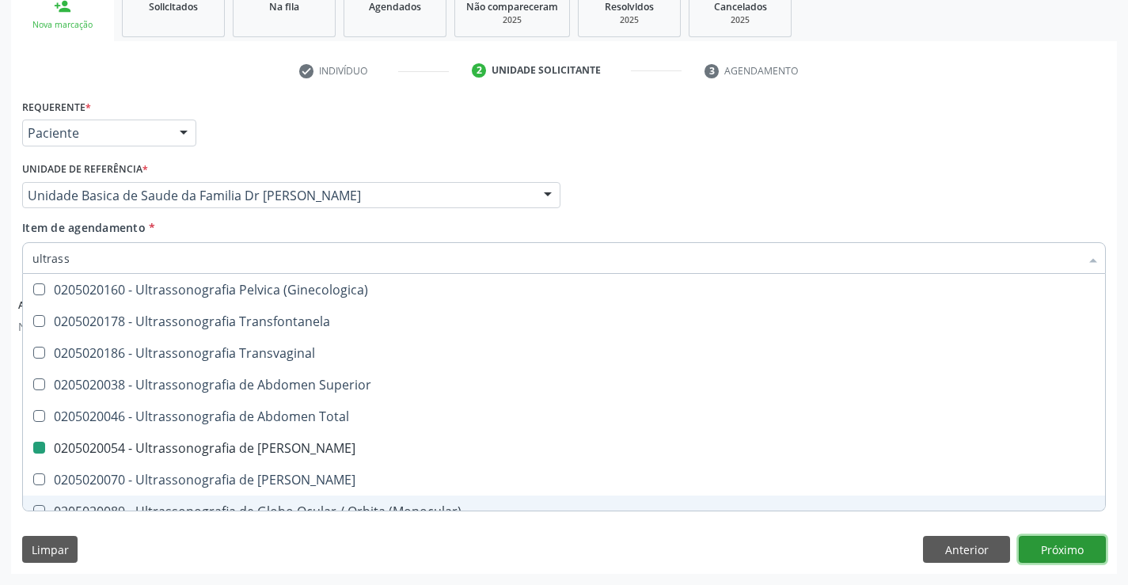
click at [1049, 545] on button "Próximo" at bounding box center [1062, 549] width 87 height 27
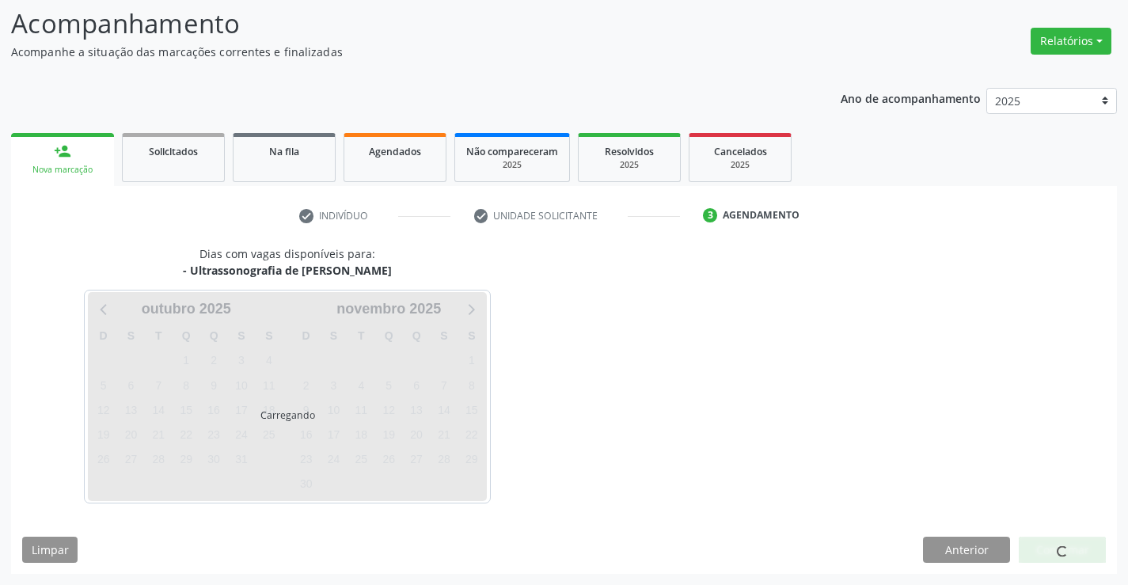
scroll to position [0, 0]
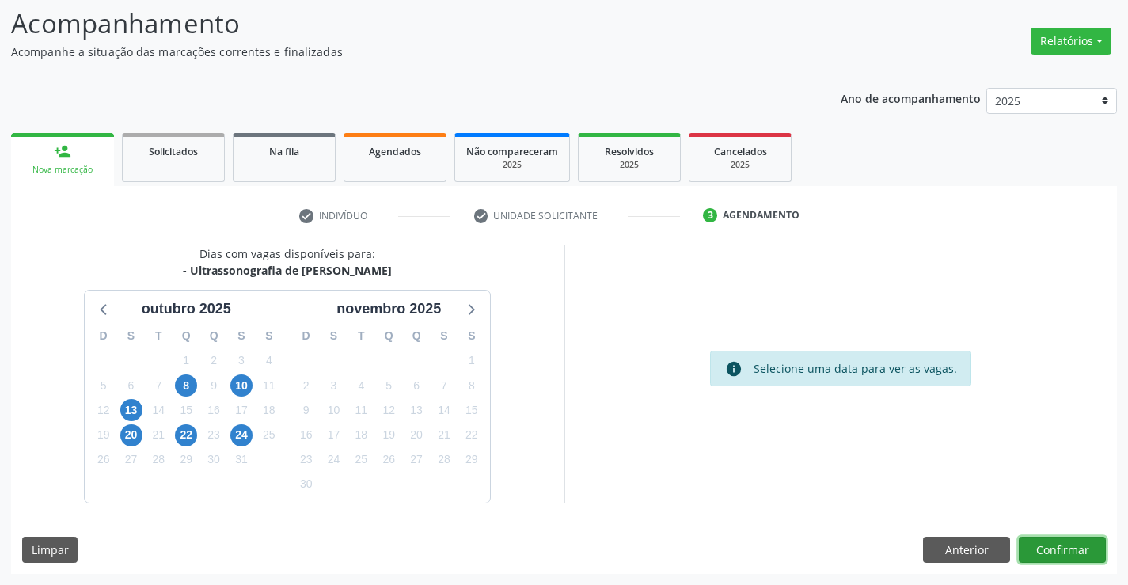
click at [1049, 545] on button "Confirmar" at bounding box center [1062, 550] width 87 height 27
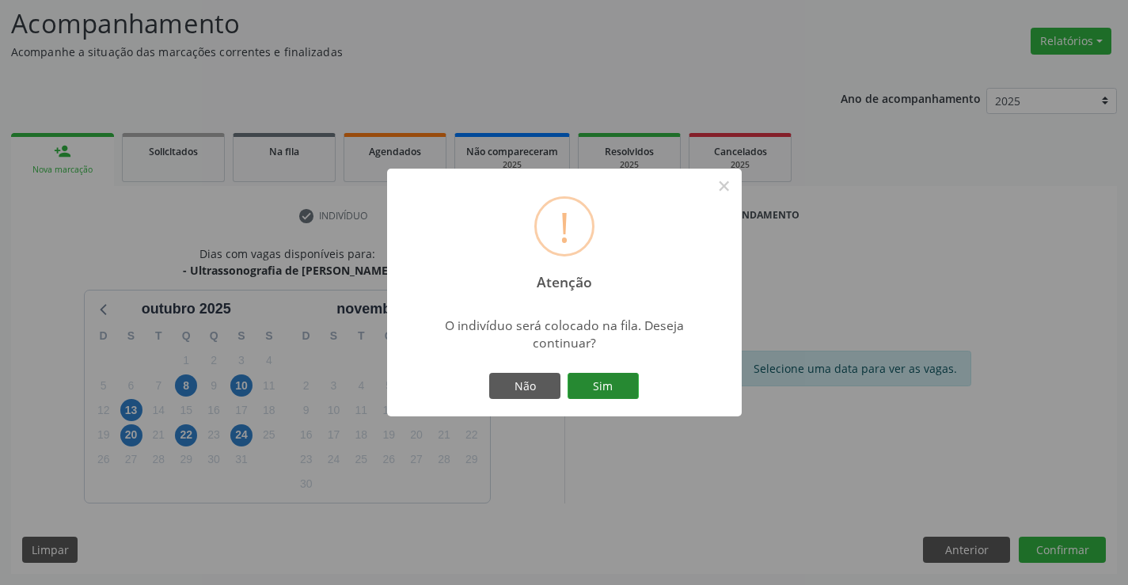
click at [613, 384] on button "Sim" at bounding box center [603, 386] width 71 height 27
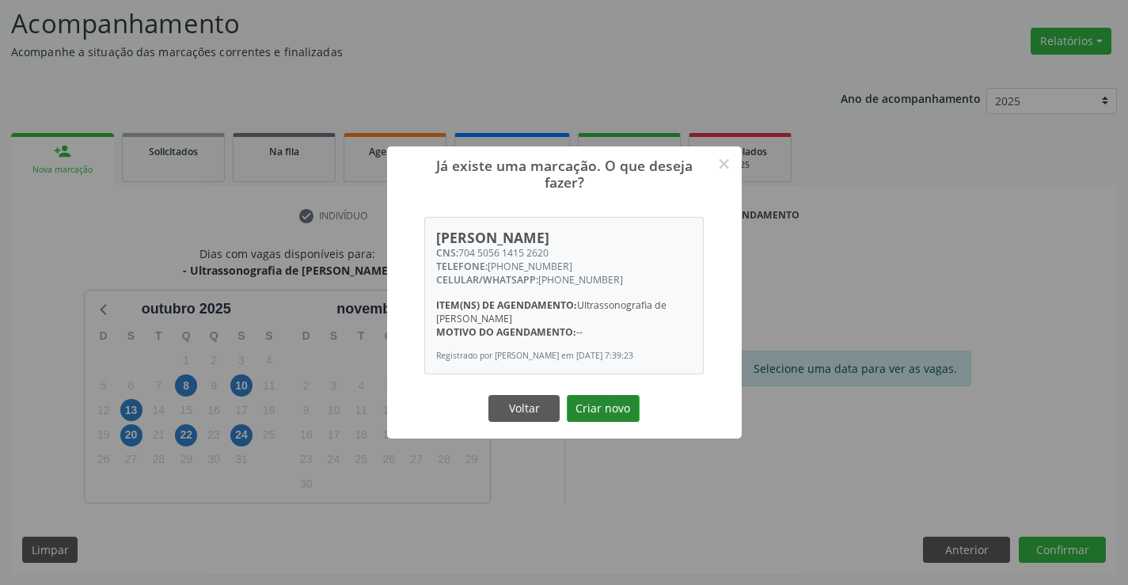
click at [596, 419] on button "Criar novo" at bounding box center [603, 408] width 73 height 27
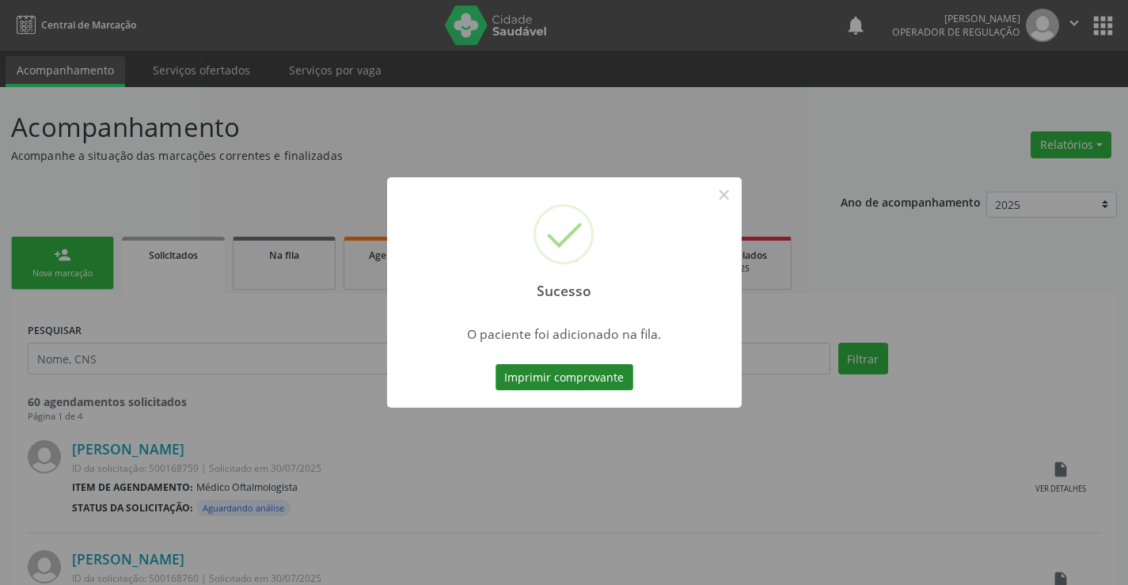
click at [546, 373] on button "Imprimir comprovante" at bounding box center [565, 377] width 138 height 27
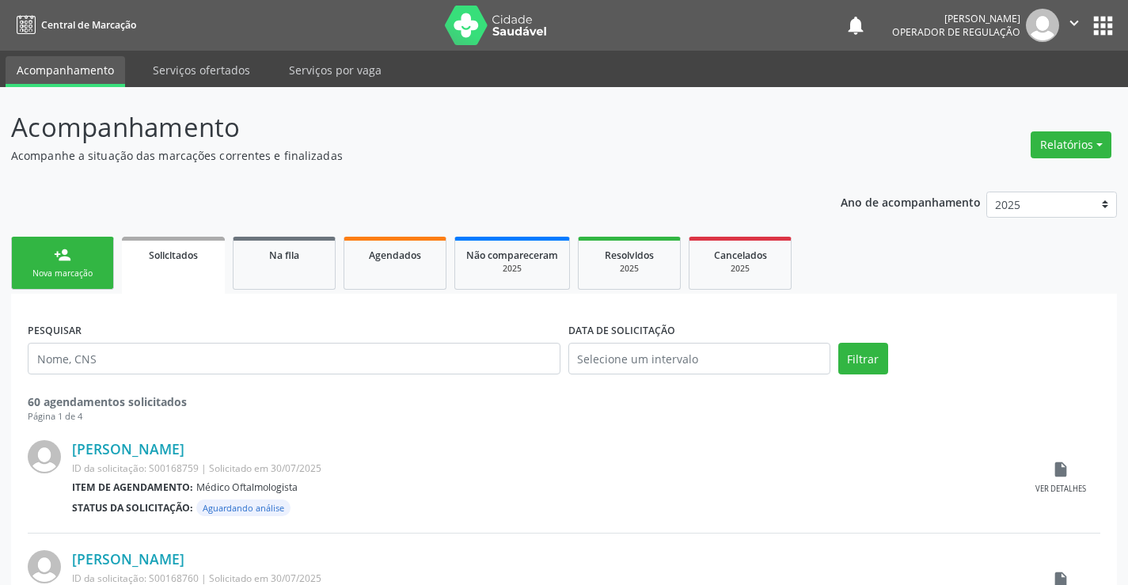
click at [85, 261] on link "person_add Nova marcação" at bounding box center [62, 263] width 103 height 53
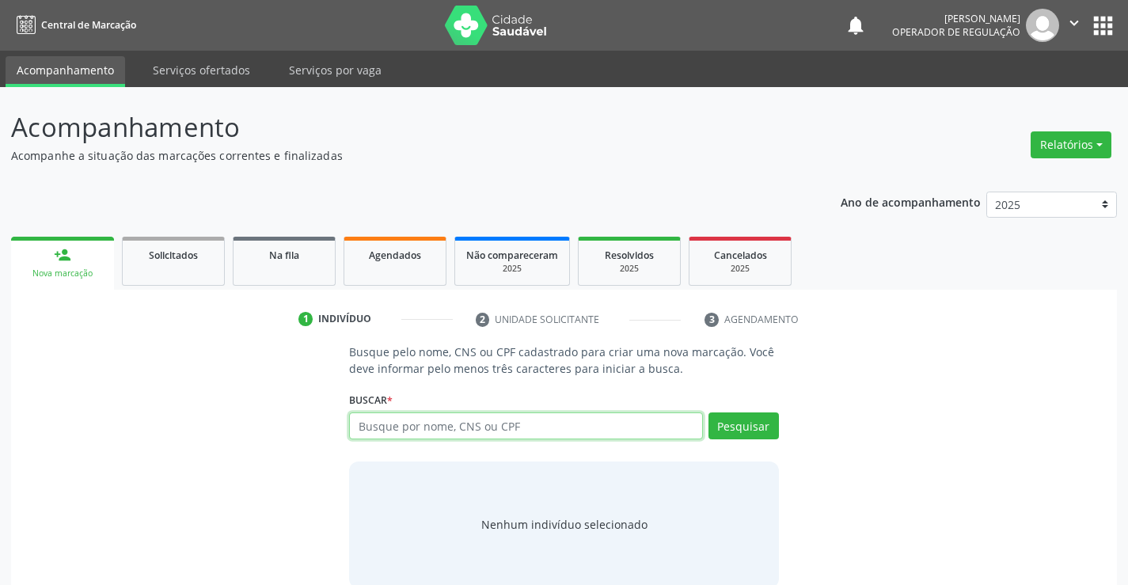
click at [470, 433] on input "text" at bounding box center [525, 425] width 353 height 27
type input "704505614152620"
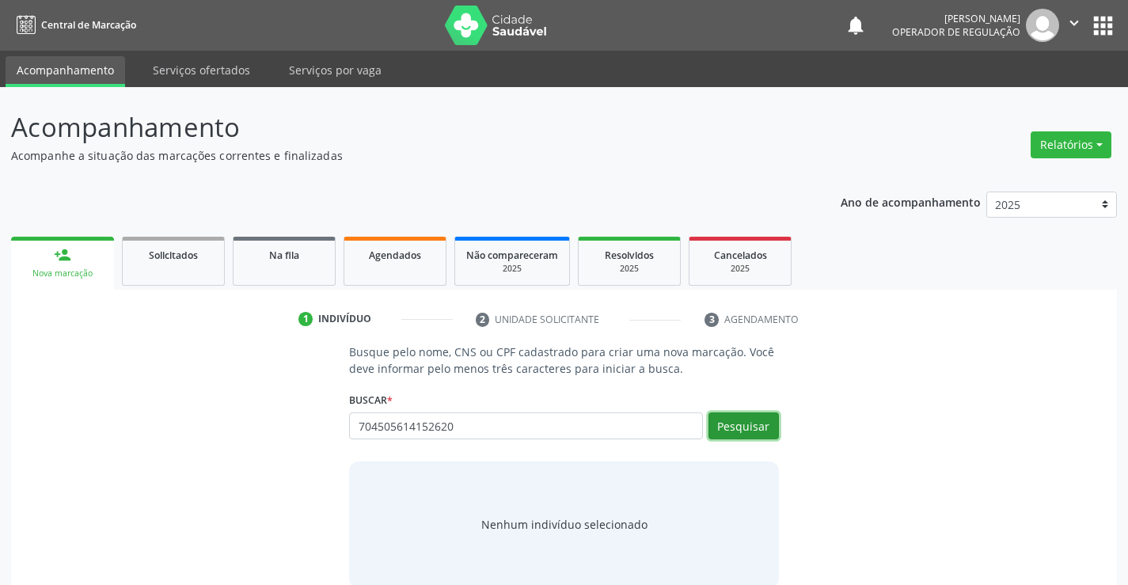
click at [743, 427] on button "Pesquisar" at bounding box center [743, 425] width 70 height 27
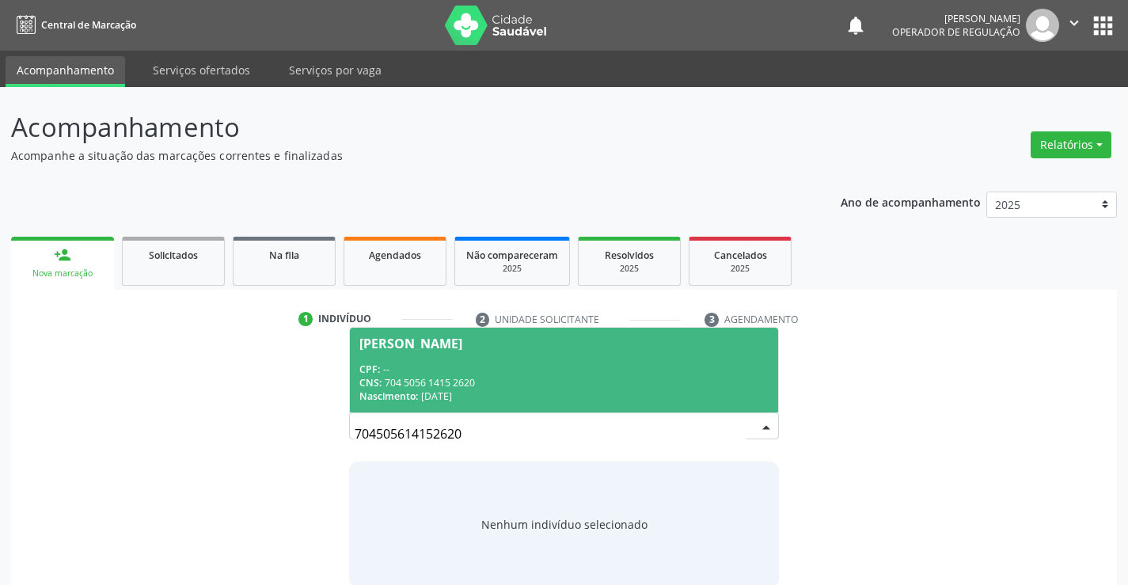
click at [511, 370] on div "CPF: --" at bounding box center [563, 369] width 408 height 13
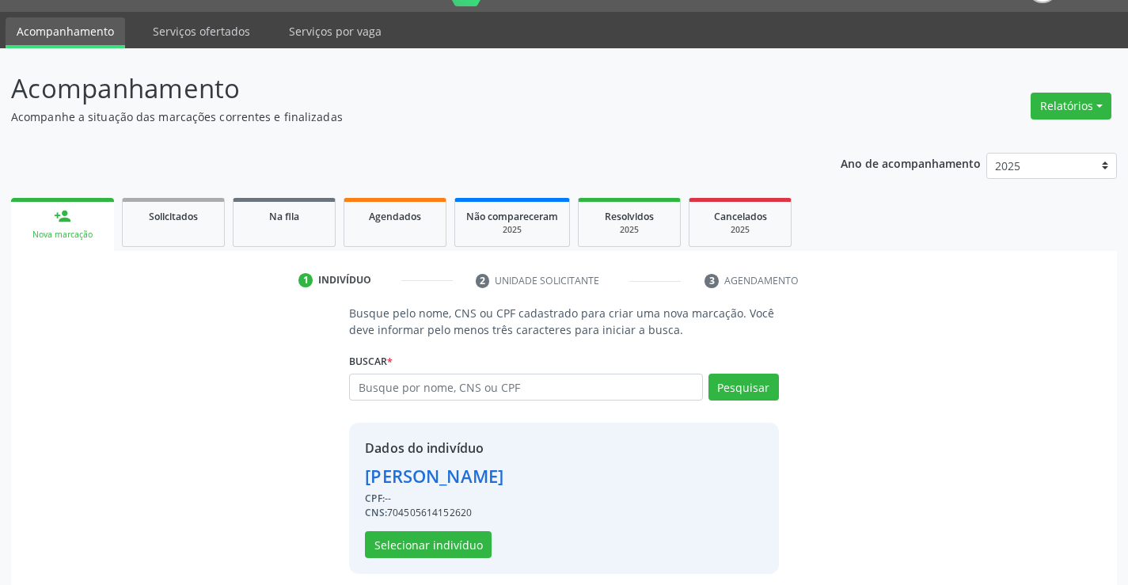
scroll to position [50, 0]
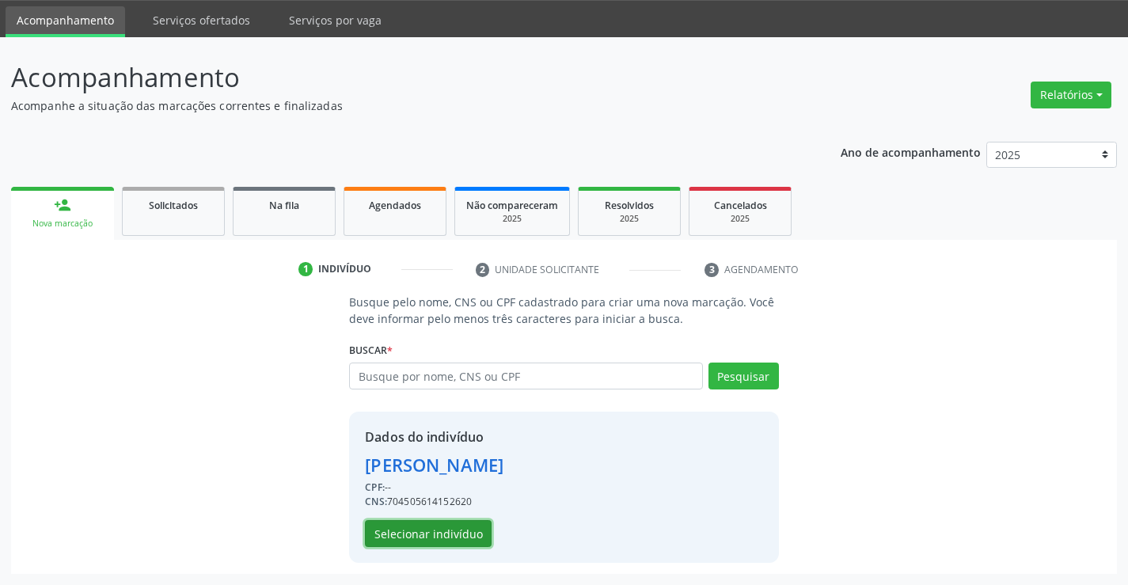
click at [420, 534] on button "Selecionar indivíduo" at bounding box center [428, 533] width 127 height 27
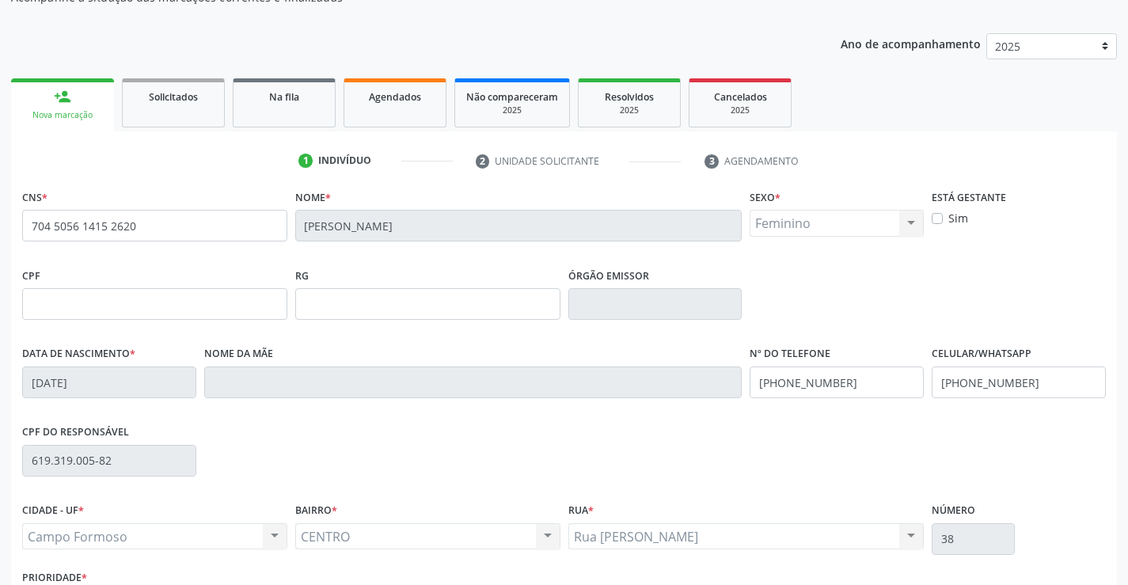
scroll to position [273, 0]
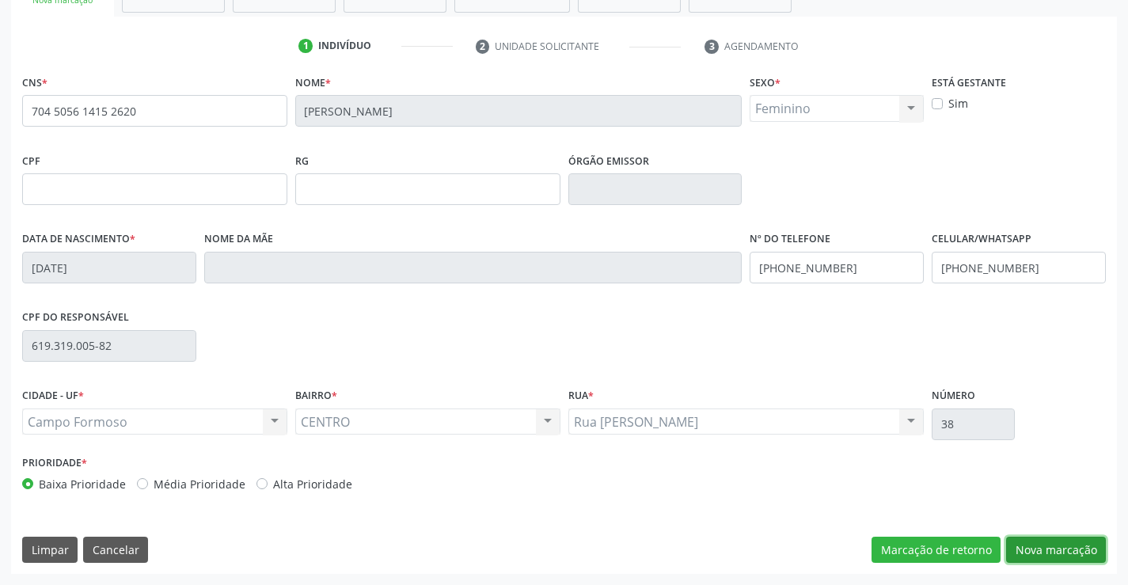
click at [1059, 549] on button "Nova marcação" at bounding box center [1056, 550] width 100 height 27
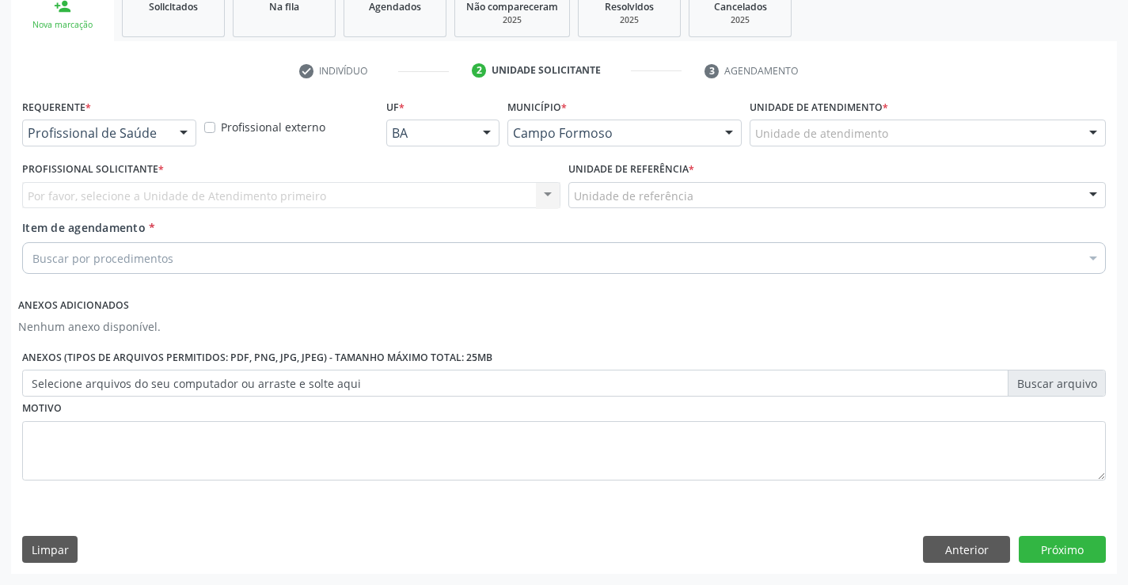
scroll to position [249, 0]
click at [112, 123] on div "Profissional de Saúde" at bounding box center [109, 133] width 174 height 27
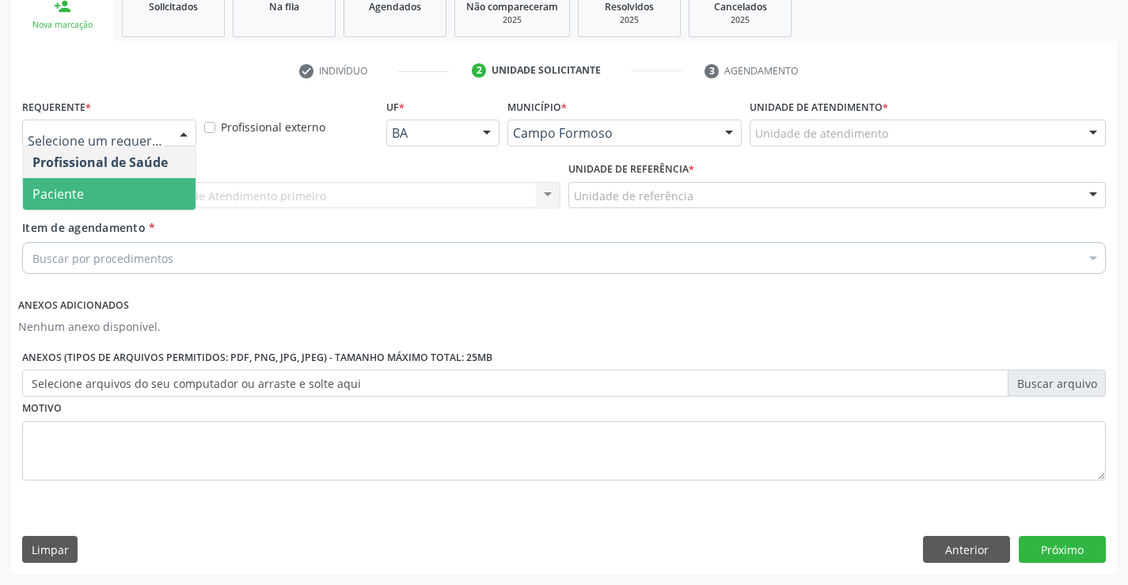
click at [107, 185] on span "Paciente" at bounding box center [109, 194] width 173 height 32
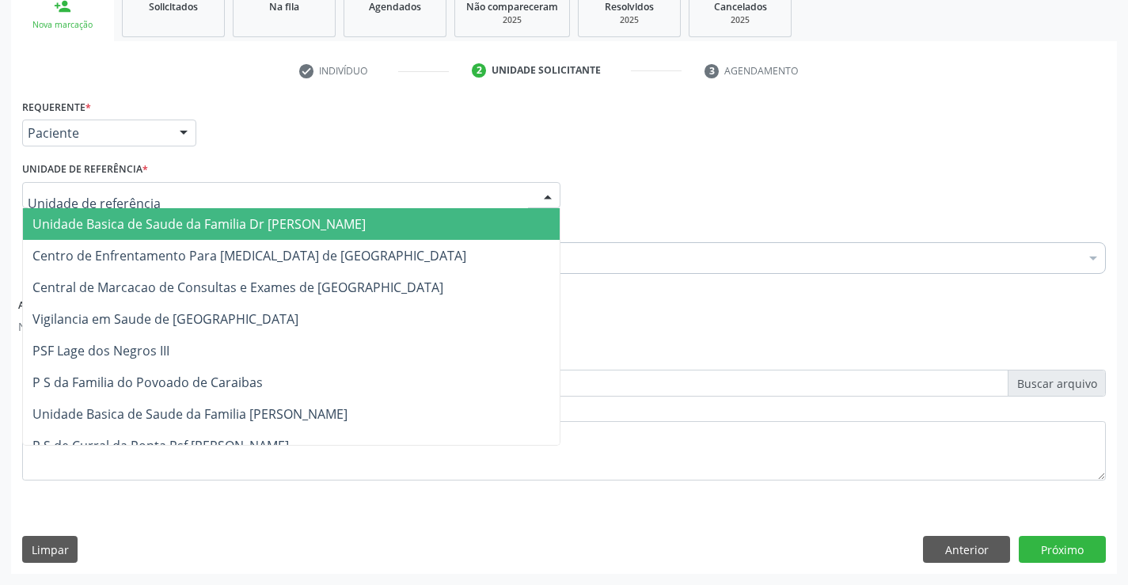
click at [106, 186] on div at bounding box center [291, 195] width 538 height 27
click at [112, 222] on span "Unidade Basica de Saude da Familia Dr [PERSON_NAME]" at bounding box center [198, 223] width 333 height 17
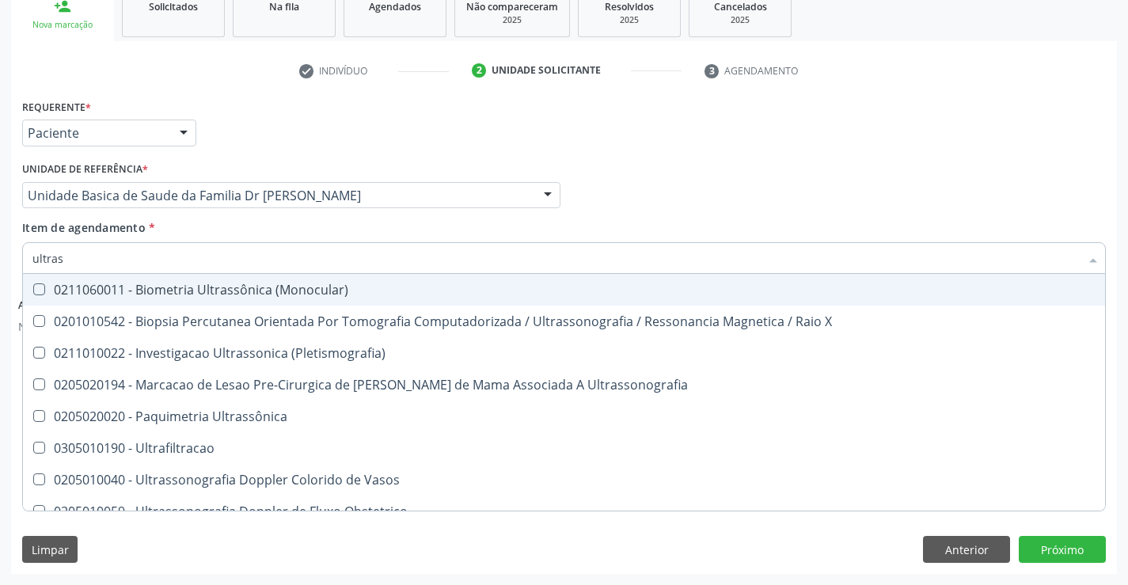
type input "ultrass"
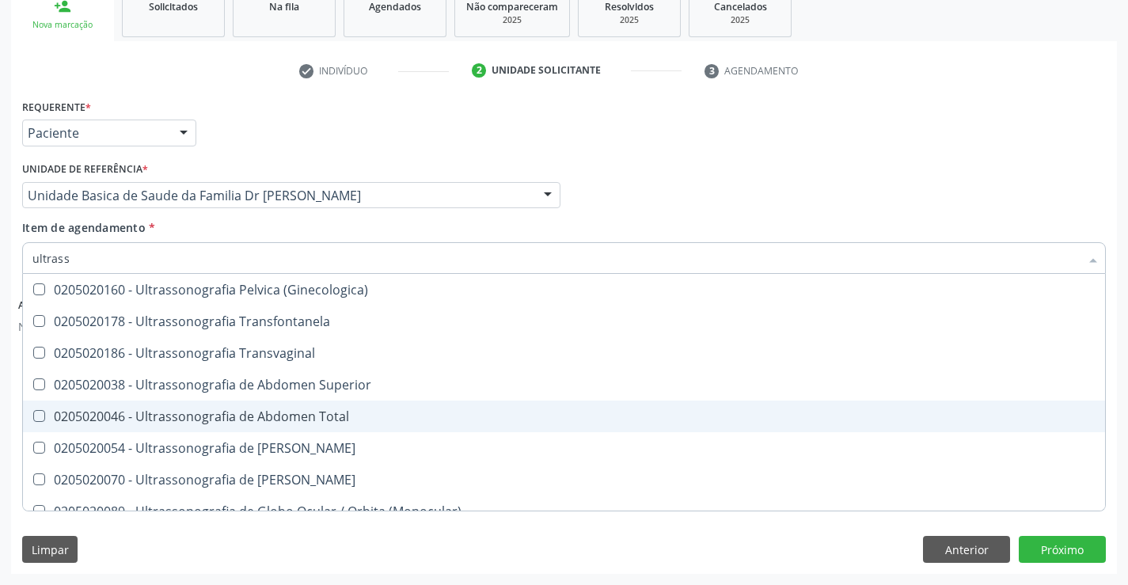
scroll to position [396, 0]
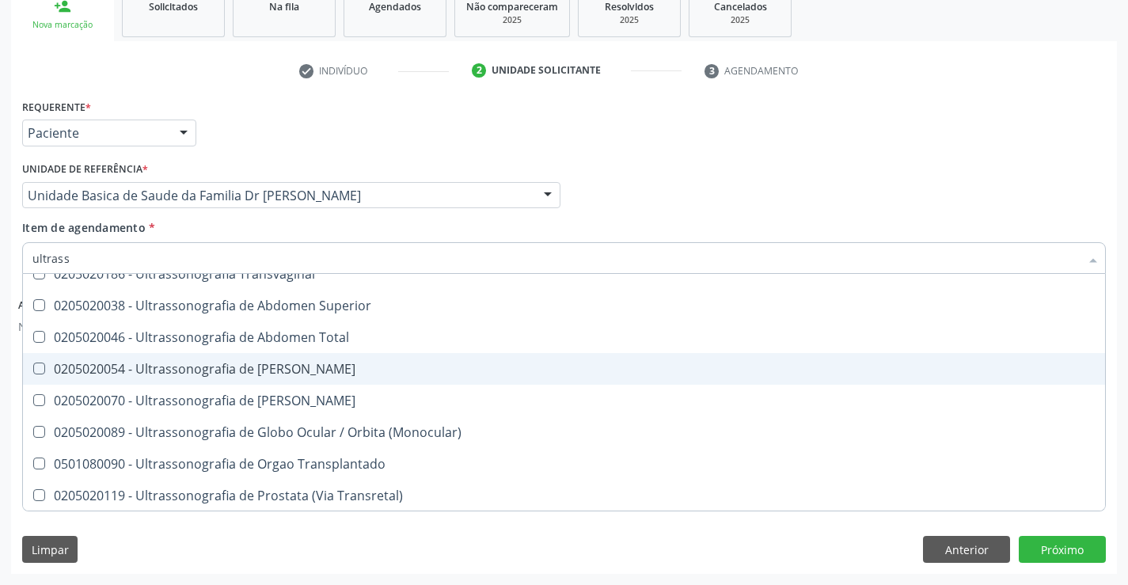
click at [351, 374] on div "0205020054 - Ultrassonografia de Aparelho Urinario" at bounding box center [563, 369] width 1063 height 13
checkbox Urinario "true"
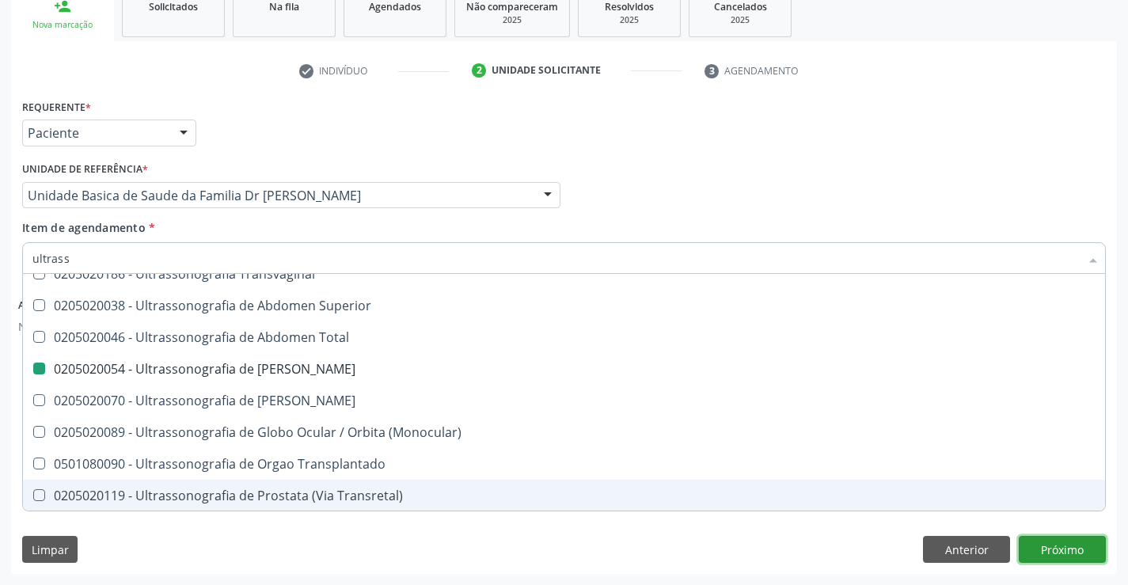
click at [1041, 548] on button "Próximo" at bounding box center [1062, 549] width 87 height 27
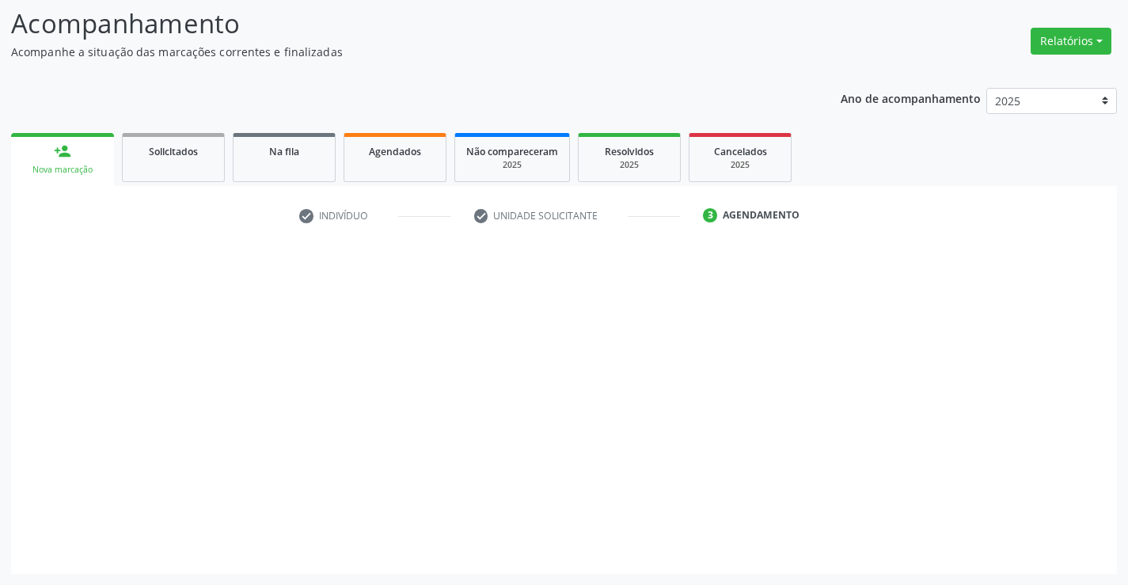
scroll to position [0, 0]
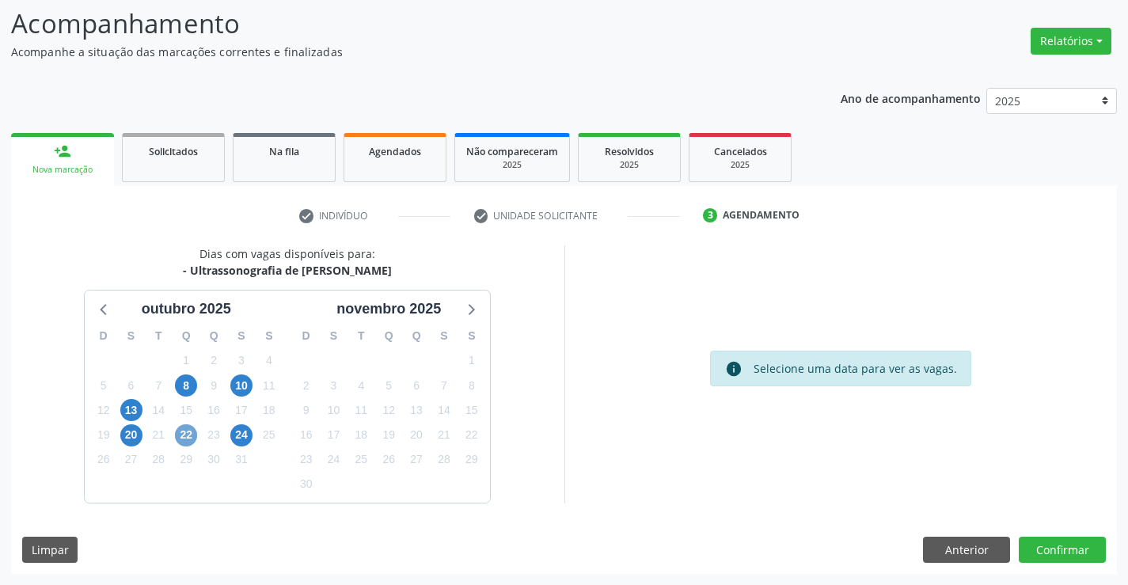
click at [184, 439] on span "22" at bounding box center [186, 435] width 22 height 22
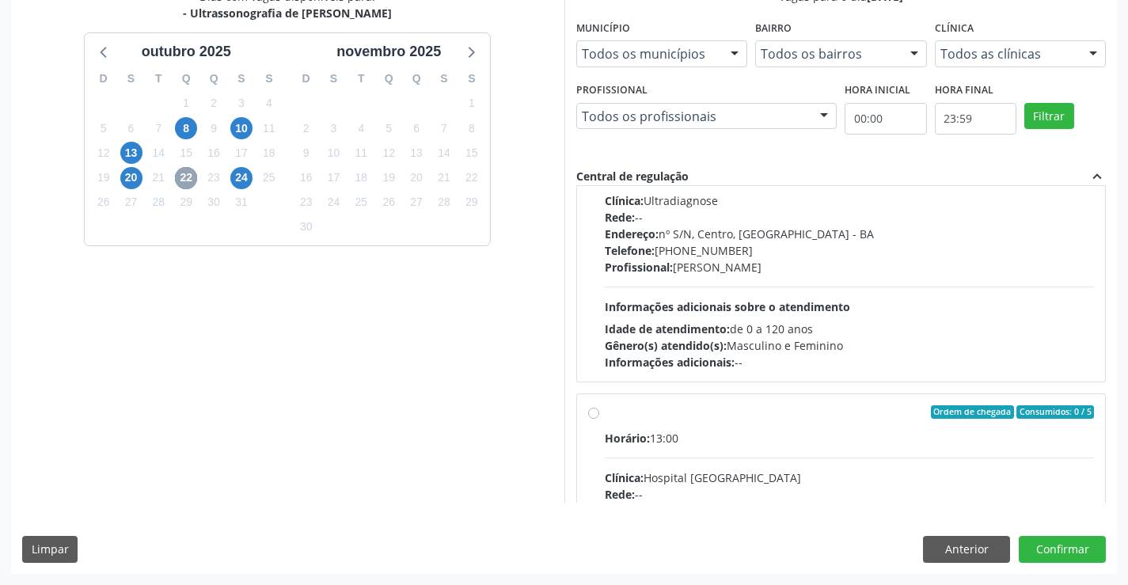
scroll to position [488, 0]
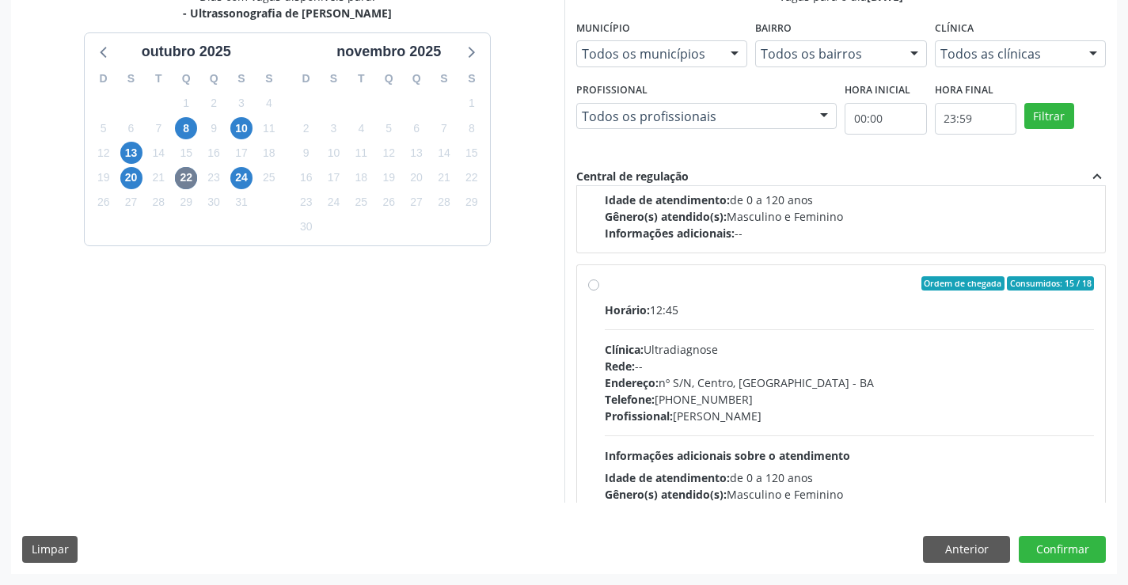
click at [710, 291] on label "Ordem de chegada Consumidos: 15 / 18 Horário: 12:45 Clínica: Ultradiagnose Rede…" at bounding box center [850, 397] width 490 height 243
click at [599, 291] on input "Ordem de chegada Consumidos: 15 / 18 Horário: 12:45 Clínica: Ultradiagnose Rede…" at bounding box center [593, 283] width 11 height 14
radio input "true"
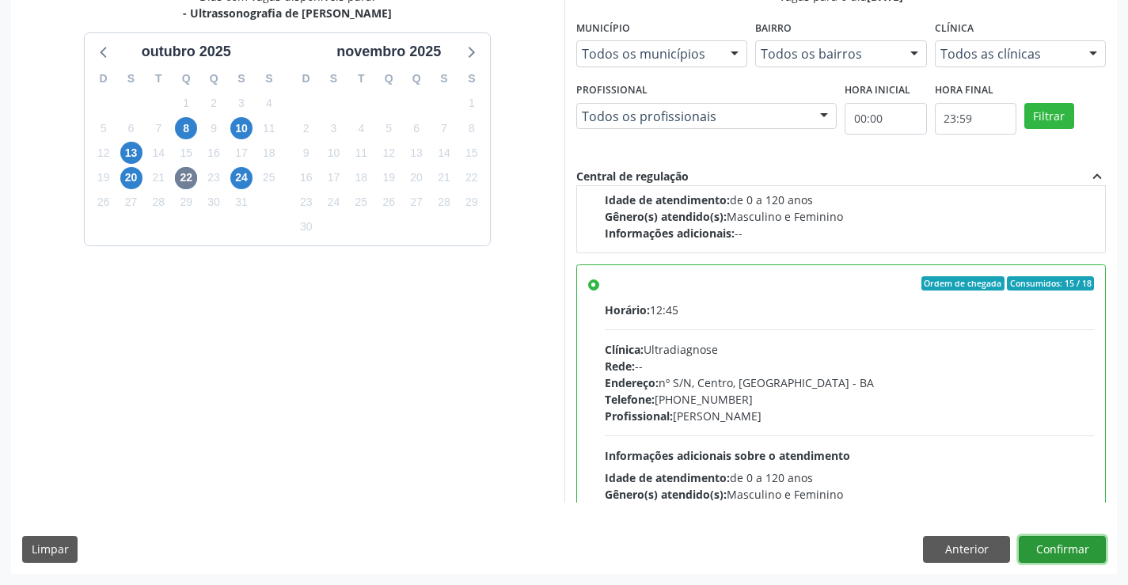
click at [1054, 541] on button "Confirmar" at bounding box center [1062, 549] width 87 height 27
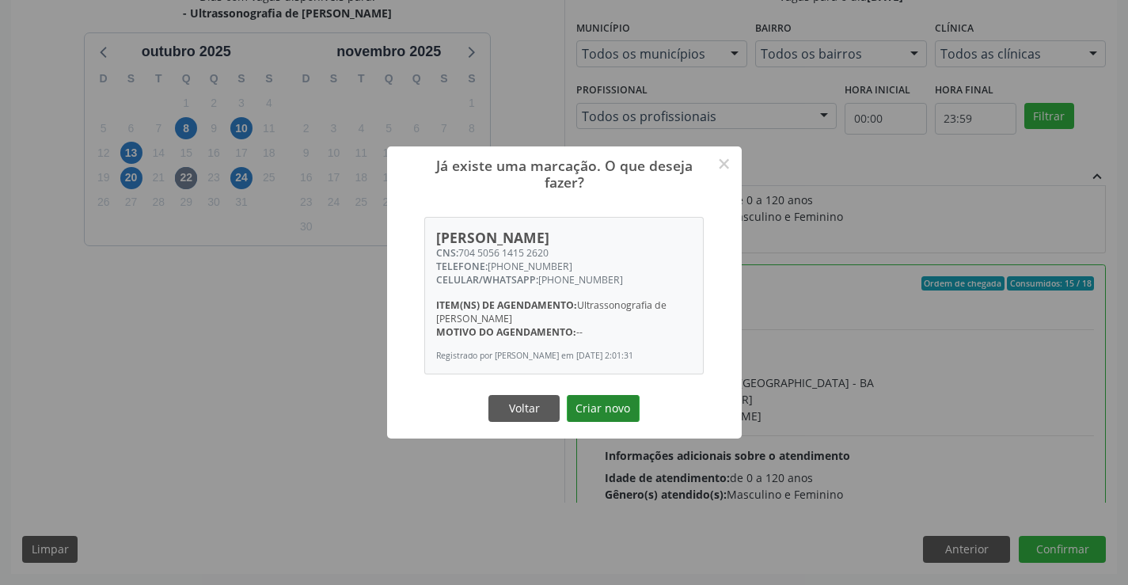
click at [604, 416] on button "Criar novo" at bounding box center [603, 408] width 73 height 27
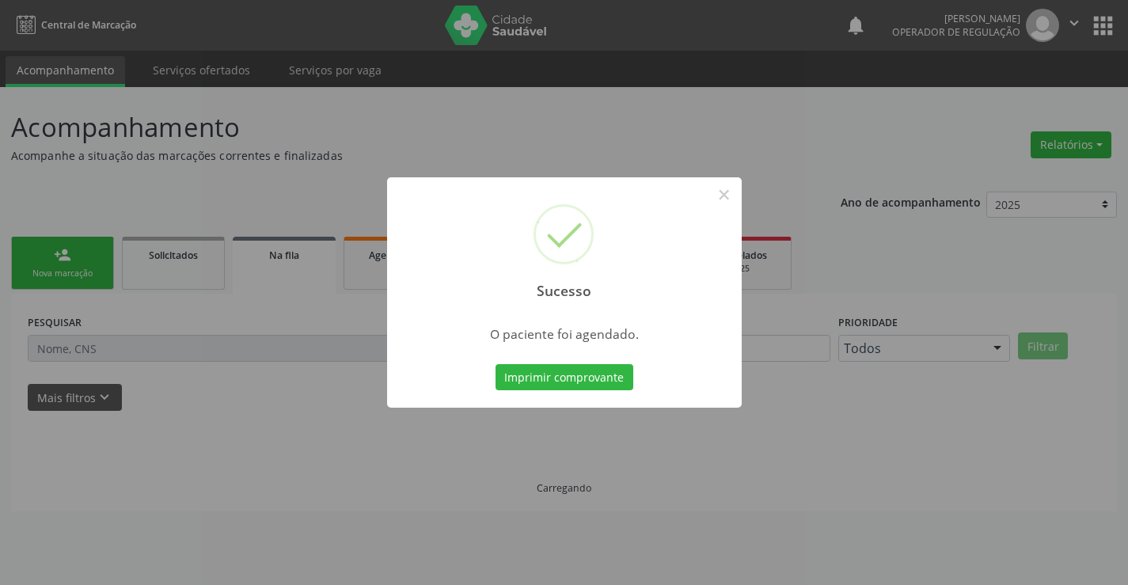
scroll to position [0, 0]
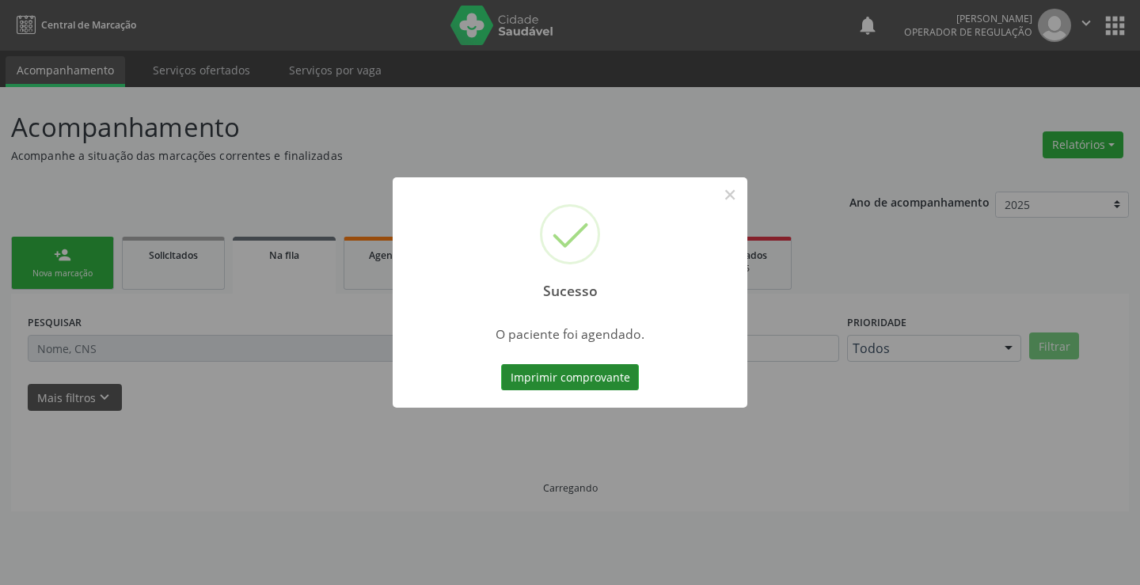
click at [551, 379] on button "Imprimir comprovante" at bounding box center [570, 377] width 138 height 27
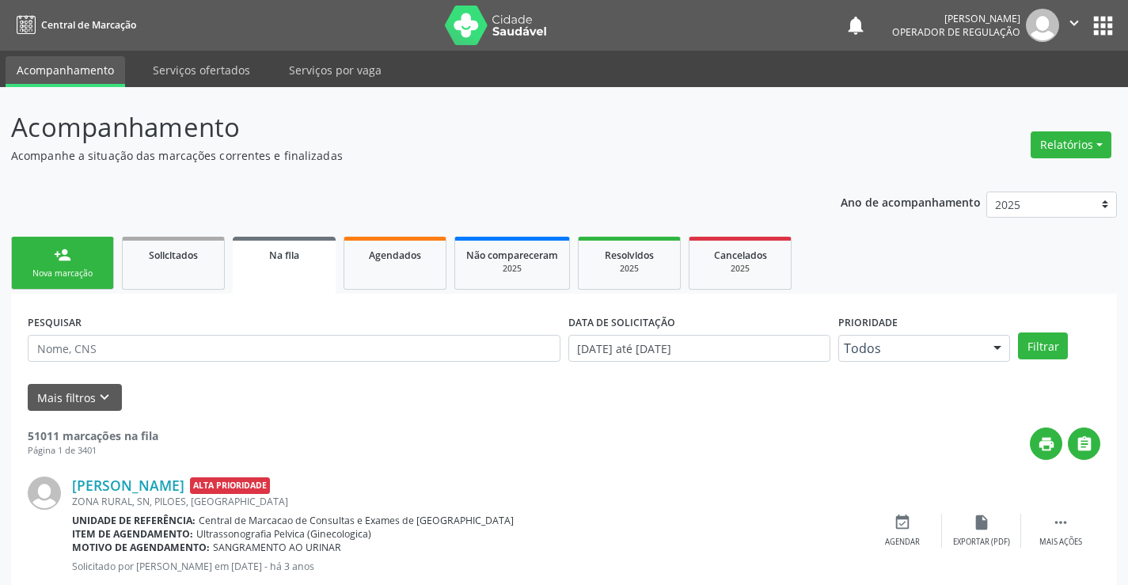
click at [84, 266] on link "person_add Nova marcação" at bounding box center [62, 263] width 103 height 53
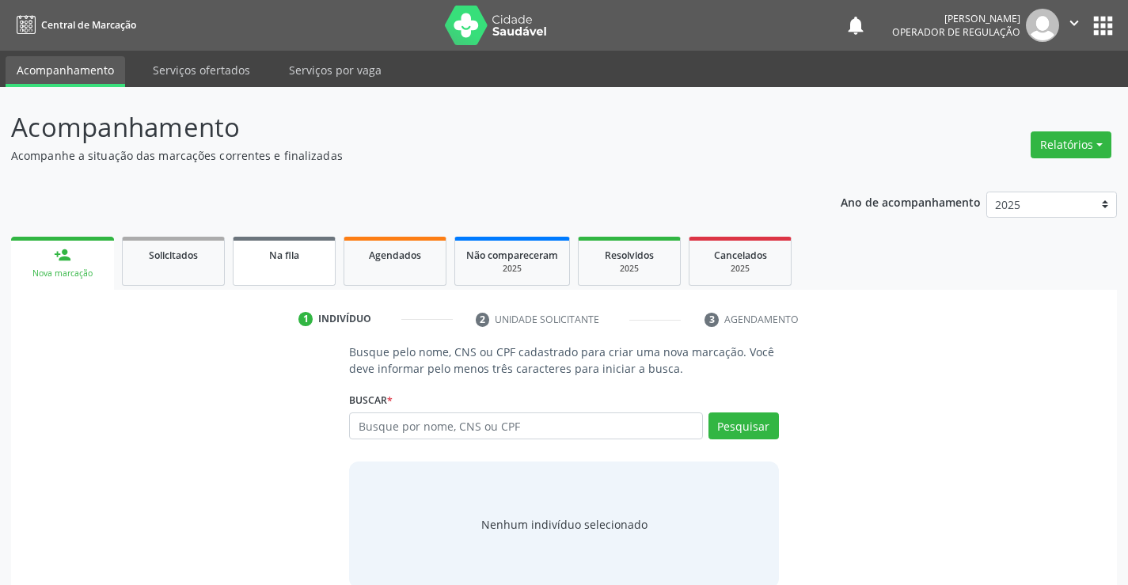
click at [272, 253] on span "Na fila" at bounding box center [284, 255] width 30 height 13
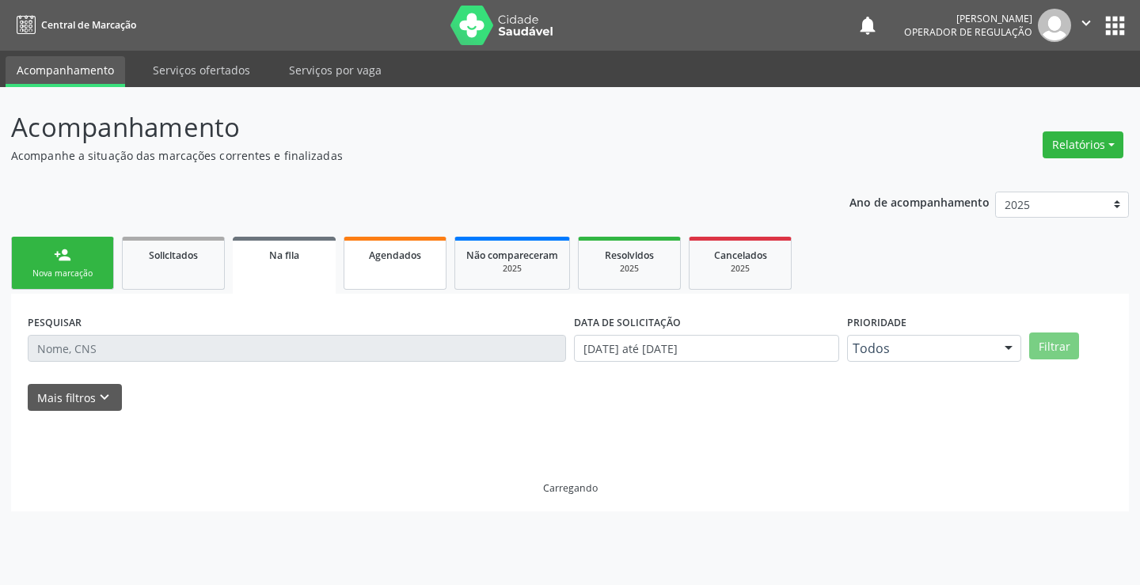
click at [395, 260] on span "Agendados" at bounding box center [395, 255] width 52 height 13
select select "9"
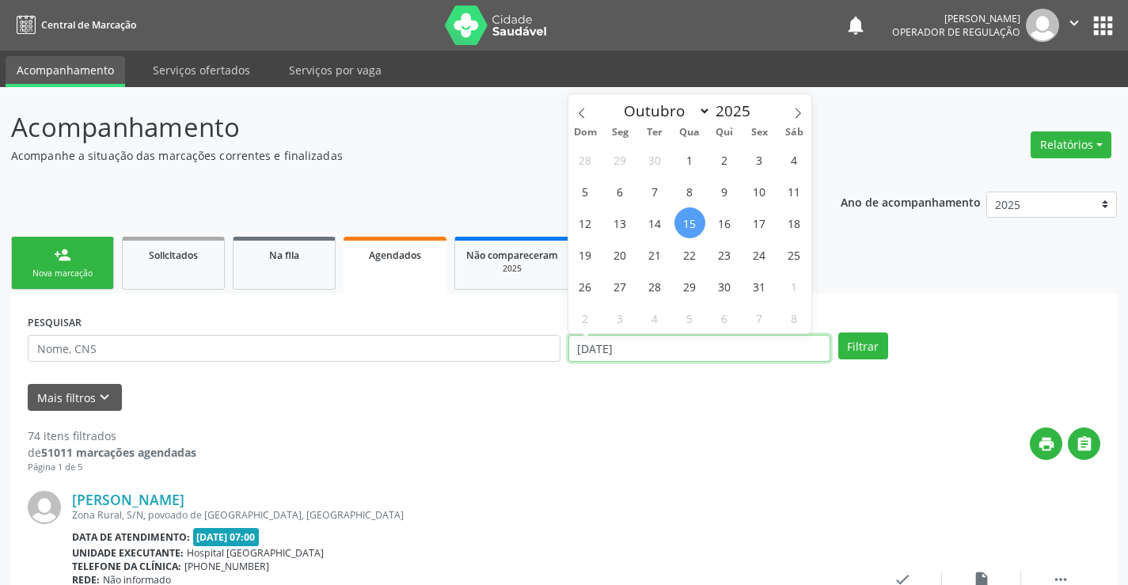
drag, startPoint x: 645, startPoint y: 349, endPoint x: 557, endPoint y: 350, distance: 87.9
click at [556, 351] on div "PESQUISAR DATA DE ATENDIMENTO 15/10/2025 Filtrar" at bounding box center [564, 341] width 1081 height 62
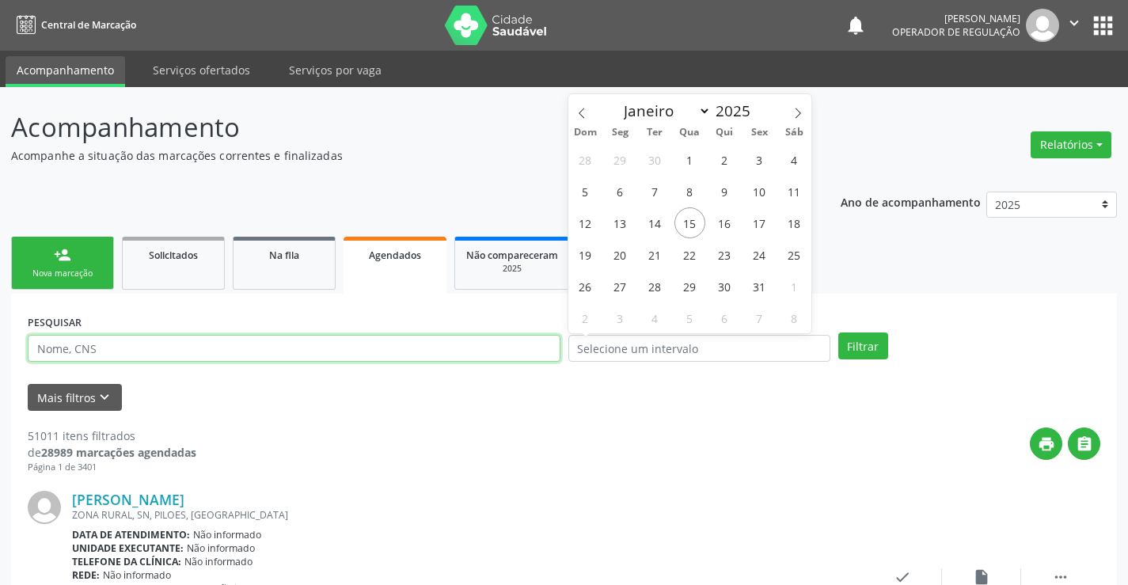
click at [130, 347] on input "text" at bounding box center [294, 348] width 533 height 27
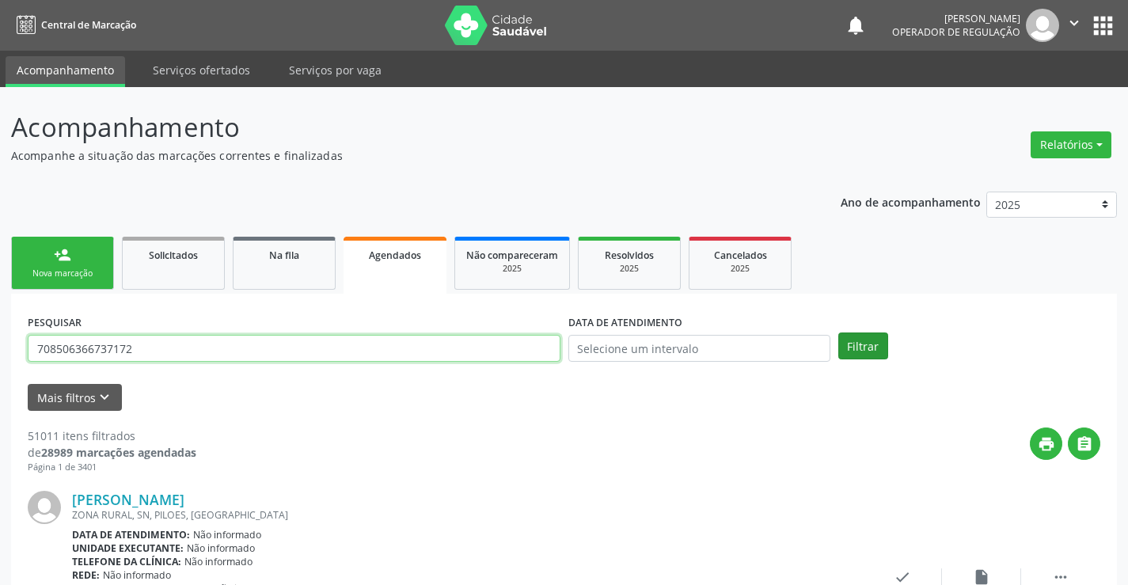
type input "708506366737172"
click at [865, 350] on button "Filtrar" at bounding box center [863, 345] width 50 height 27
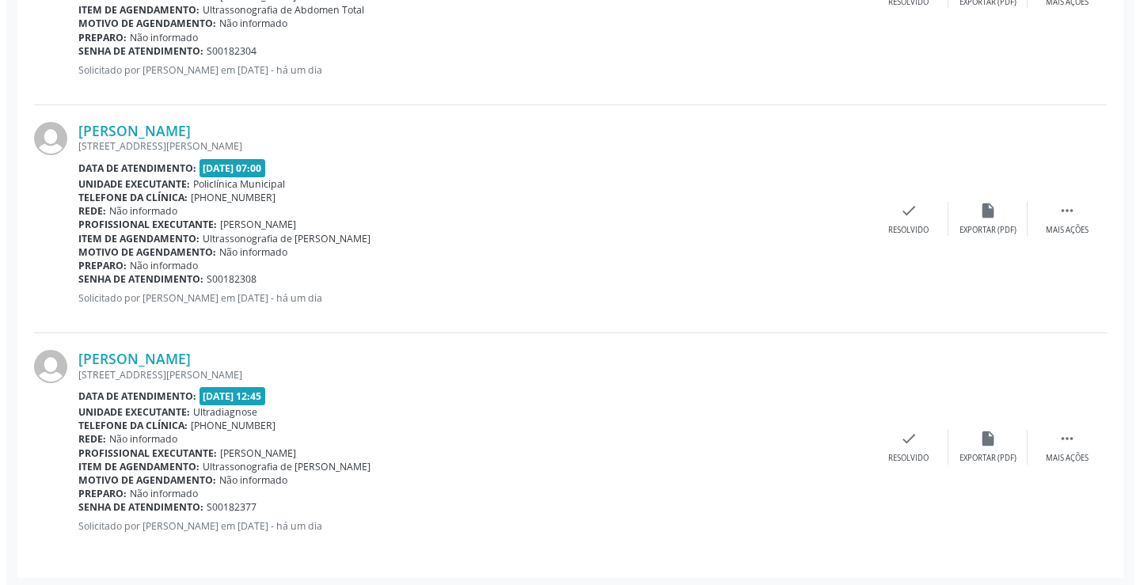
scroll to position [1286, 0]
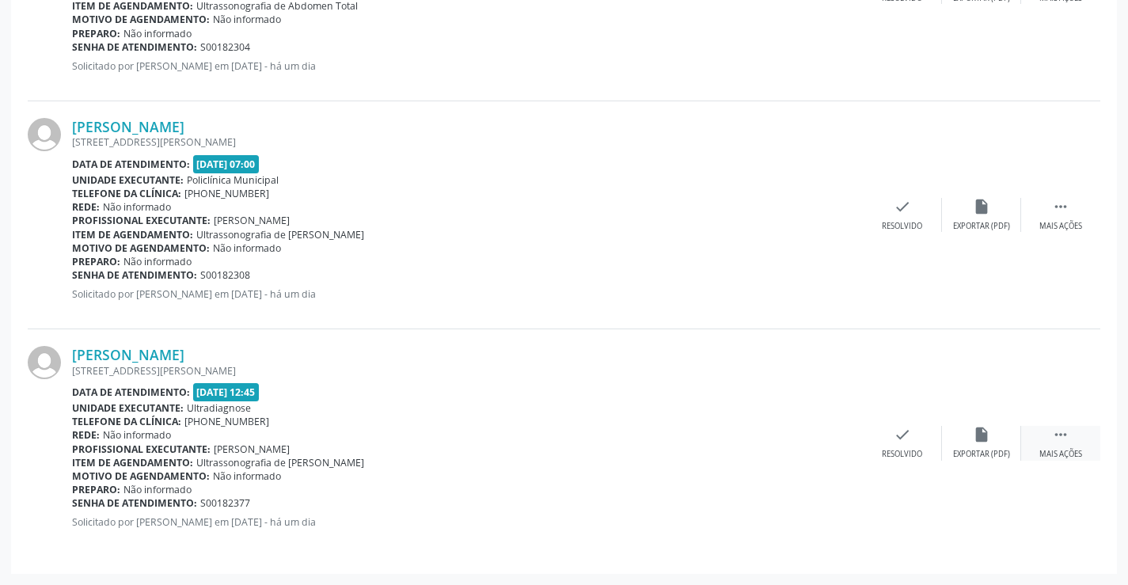
click at [1061, 434] on icon "" at bounding box center [1060, 434] width 17 height 17
click at [813, 438] on div "cancel Cancelar" at bounding box center [823, 443] width 79 height 34
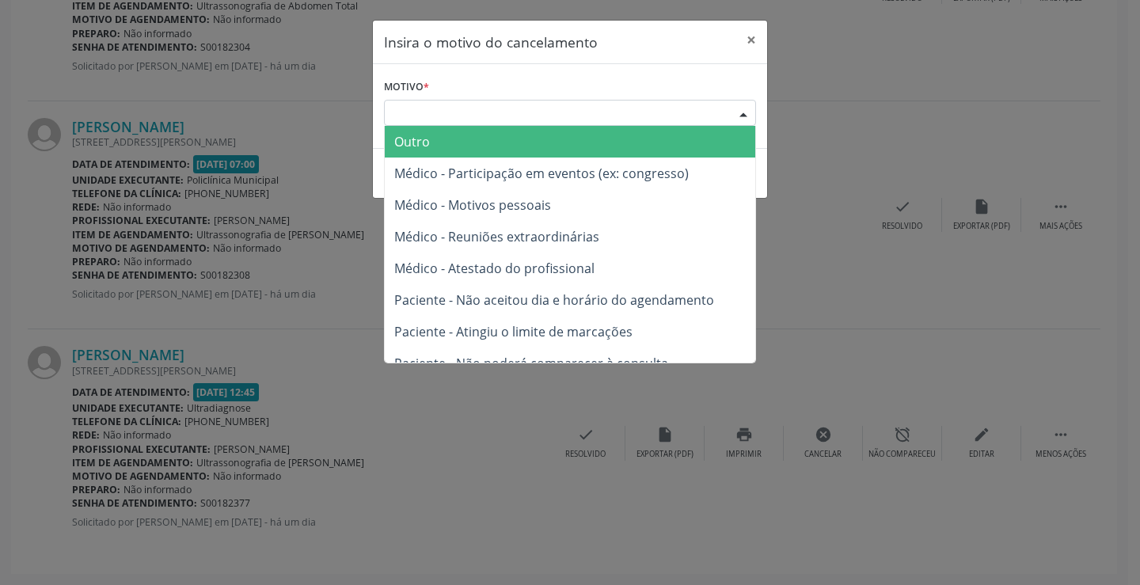
click at [462, 110] on div "Escolha o motivo" at bounding box center [570, 113] width 372 height 27
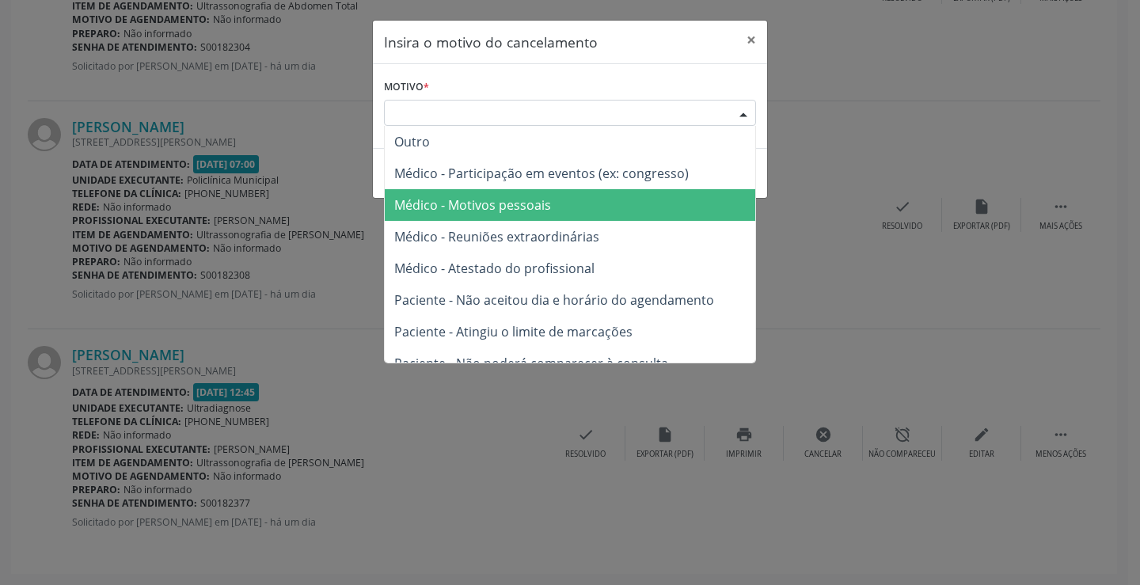
click at [507, 210] on span "Médico - Motivos pessoais" at bounding box center [472, 204] width 157 height 17
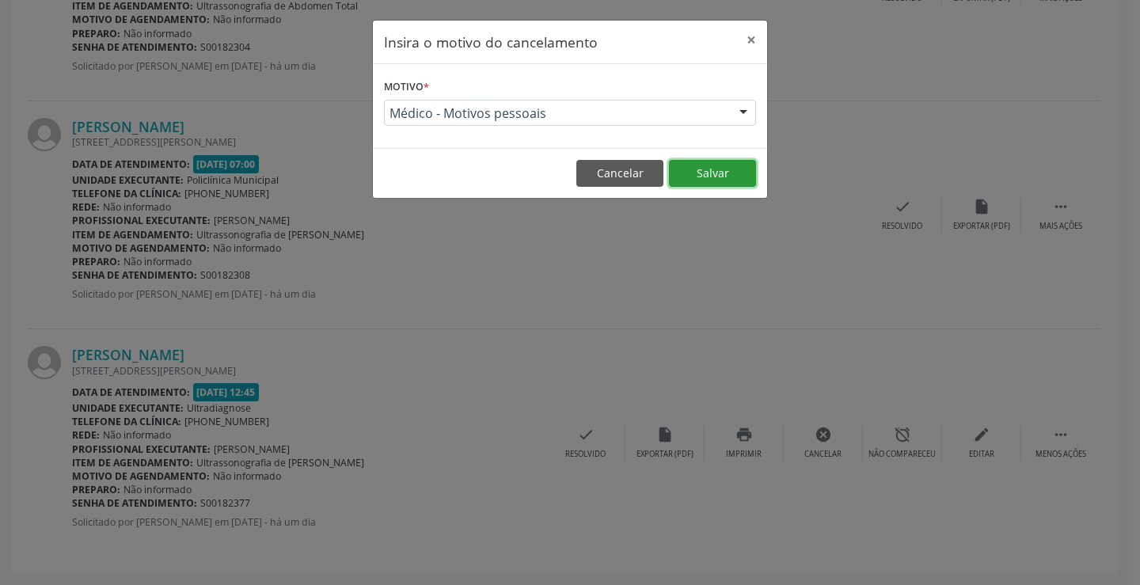
click at [716, 170] on button "Salvar" at bounding box center [712, 173] width 87 height 27
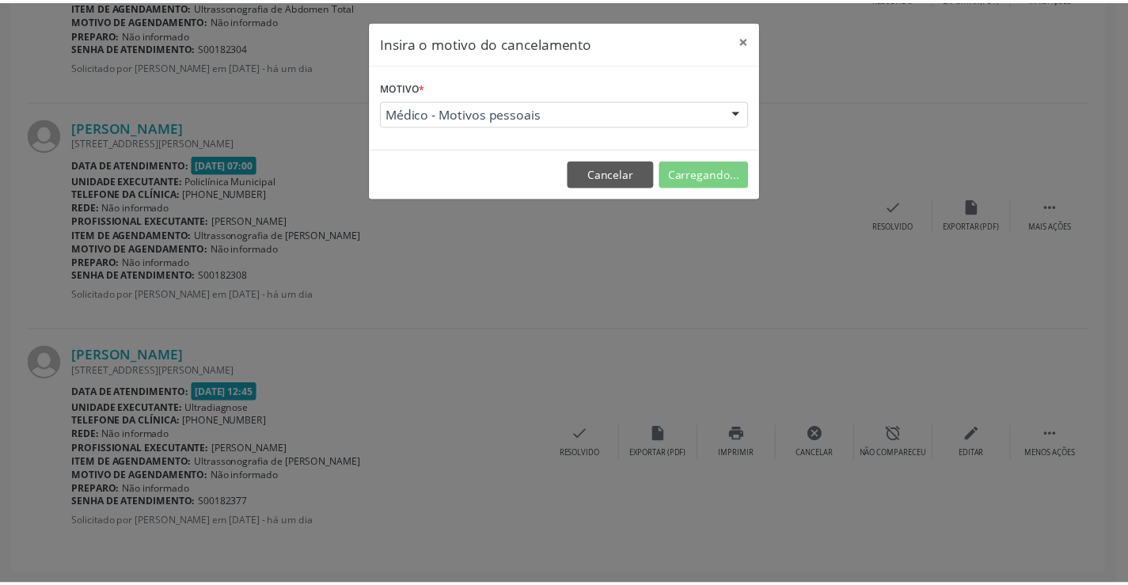
scroll to position [0, 0]
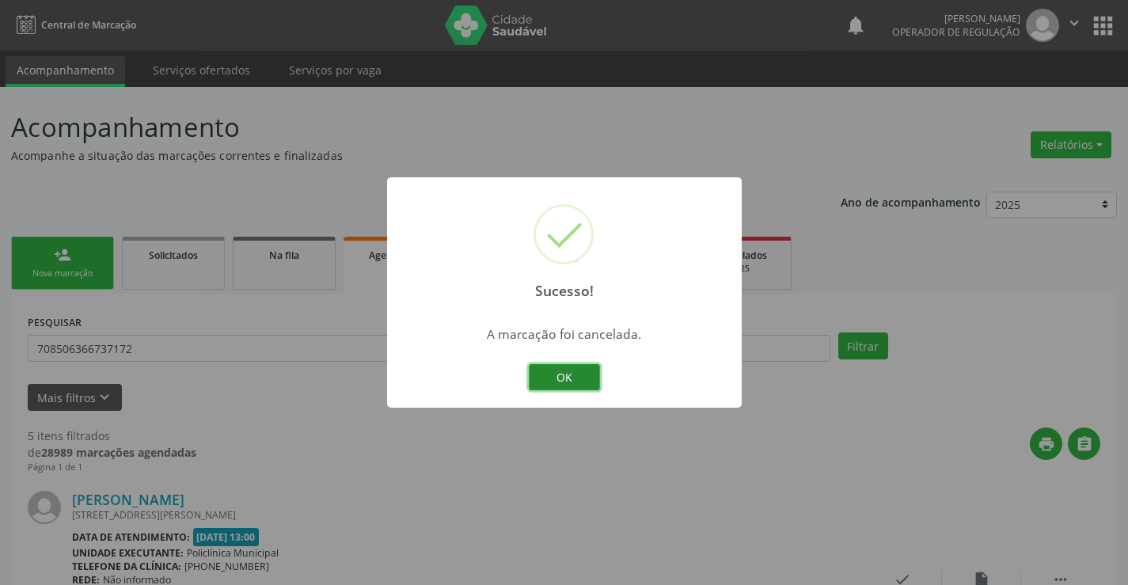
click at [567, 376] on button "OK" at bounding box center [564, 377] width 71 height 27
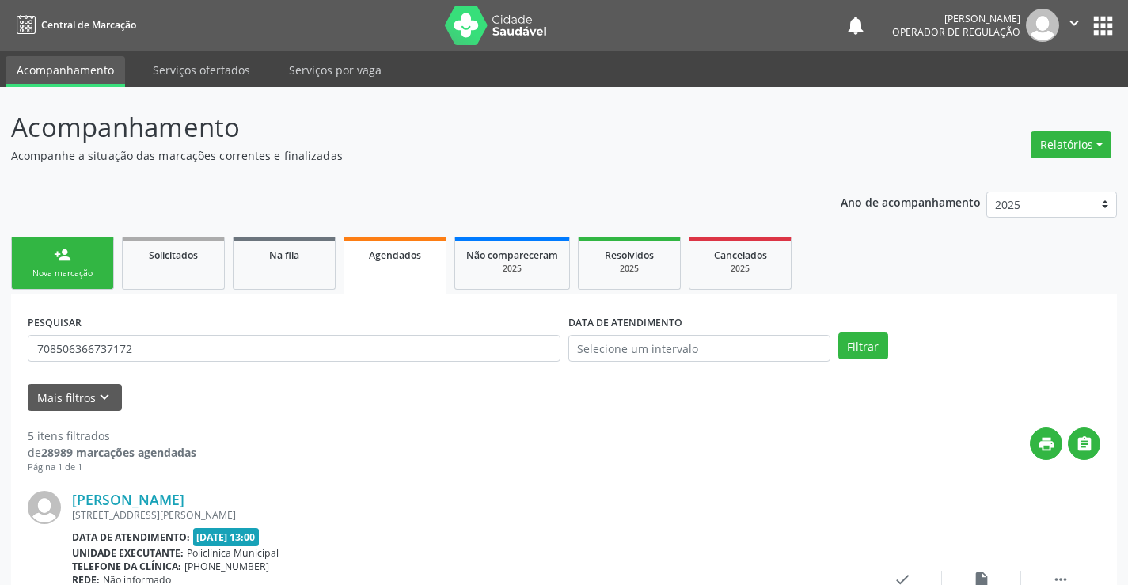
click at [88, 270] on div "Nova marcação" at bounding box center [62, 274] width 79 height 12
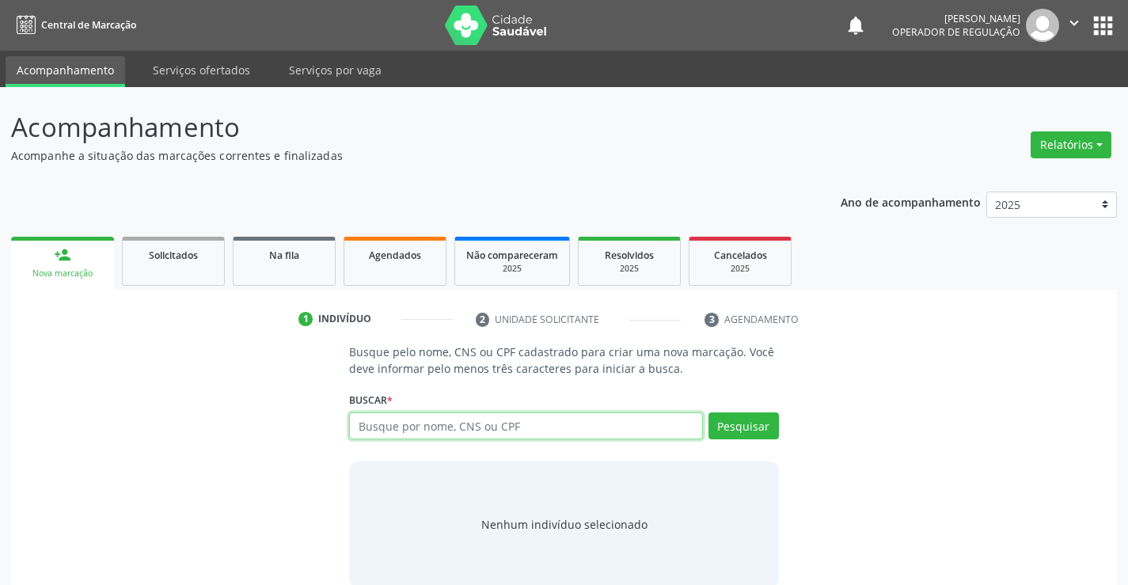
click at [470, 428] on input "text" at bounding box center [525, 425] width 353 height 27
type input "700007063618002"
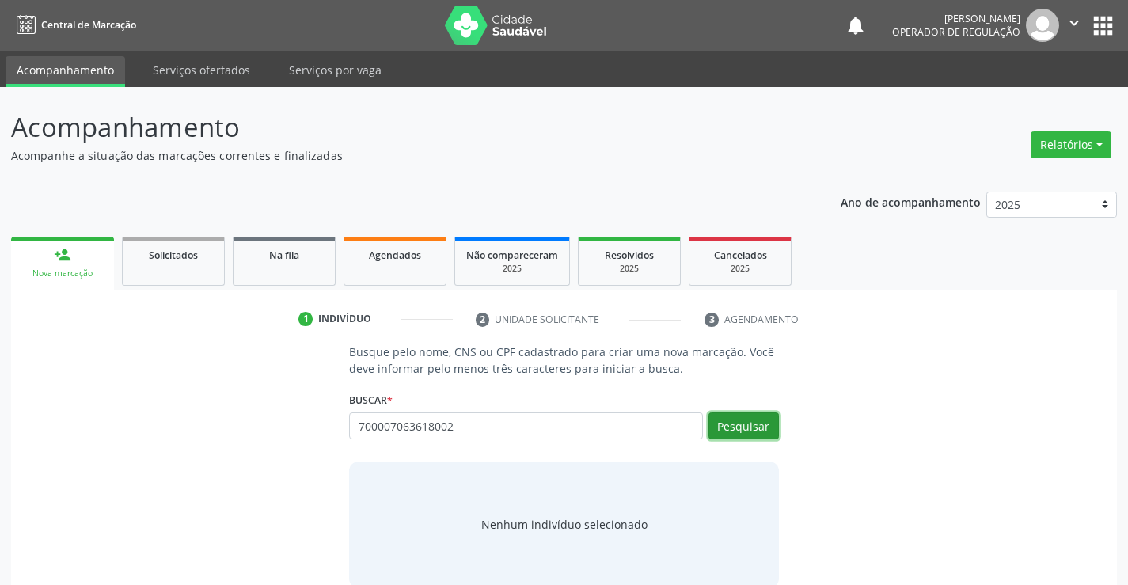
click at [739, 423] on button "Pesquisar" at bounding box center [743, 425] width 70 height 27
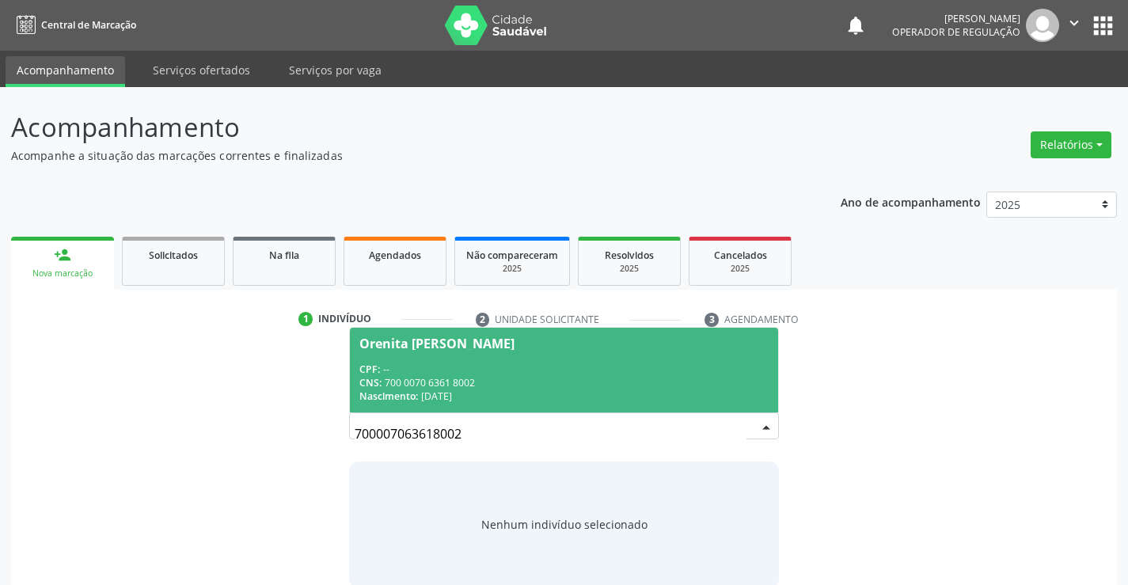
click at [507, 378] on div "CNS: 700 0070 6361 8002" at bounding box center [563, 382] width 408 height 13
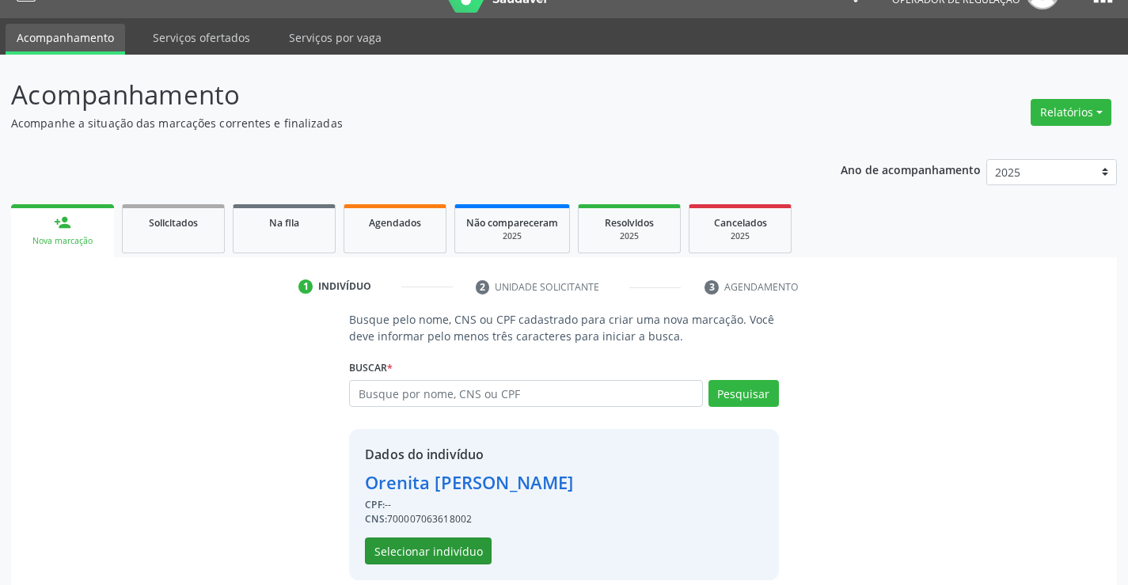
scroll to position [50, 0]
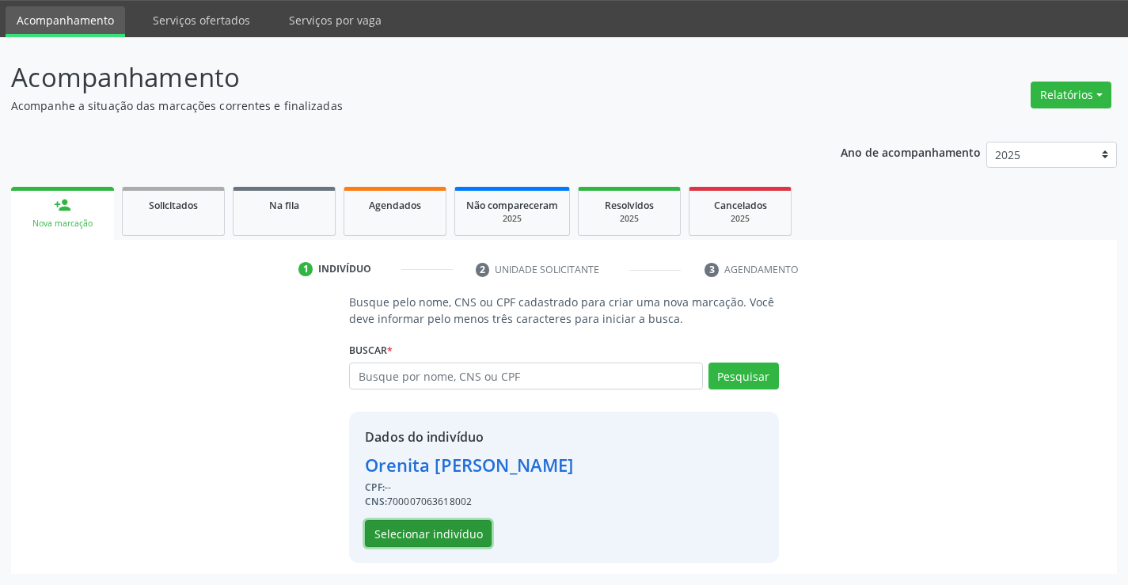
click at [437, 537] on button "Selecionar indivíduo" at bounding box center [428, 533] width 127 height 27
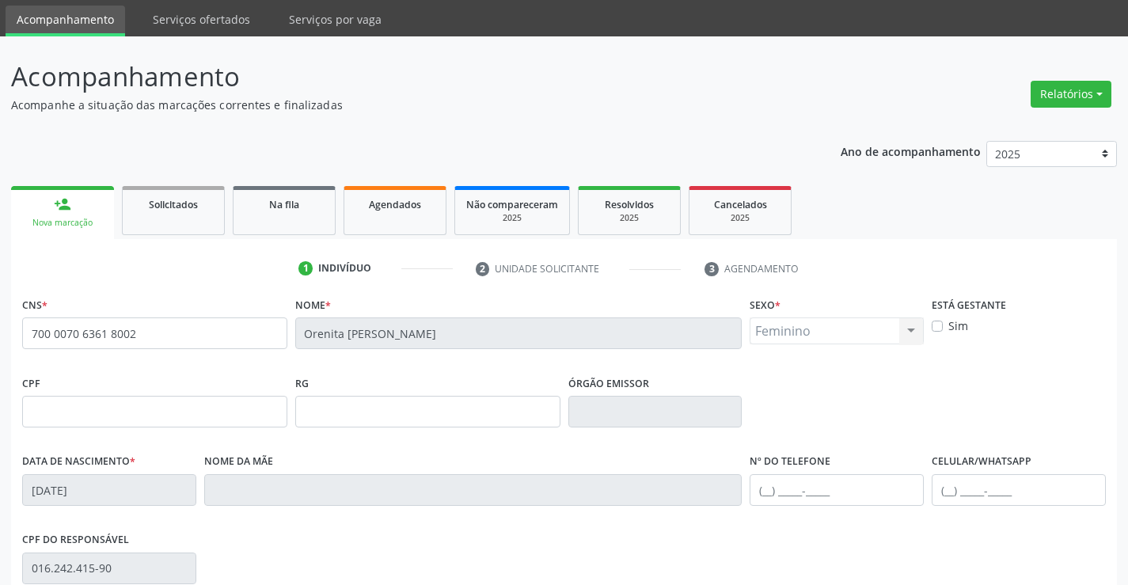
scroll to position [273, 0]
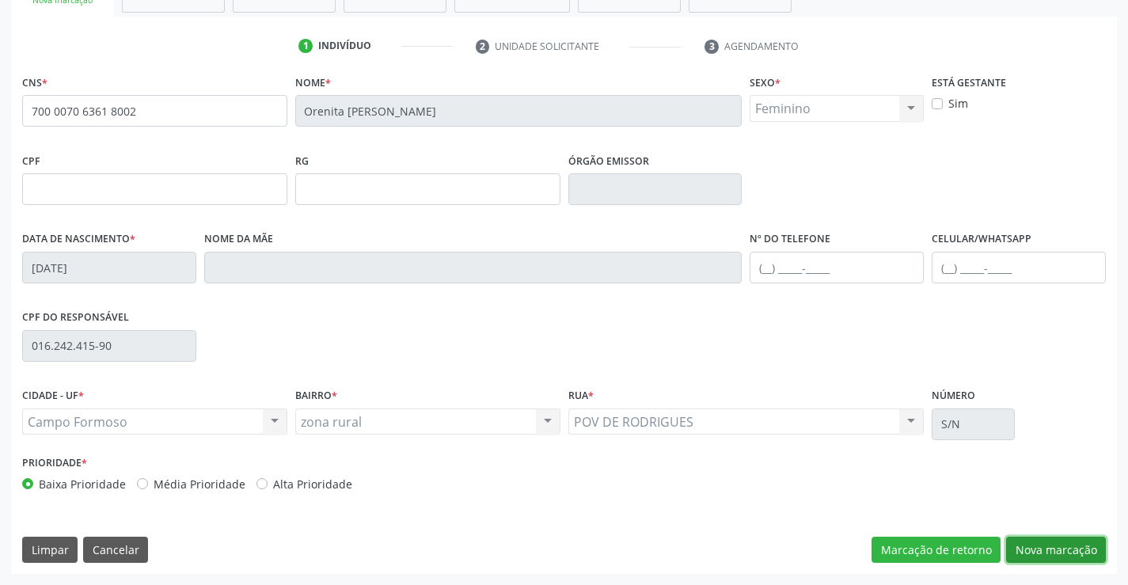
click at [1046, 549] on button "Nova marcação" at bounding box center [1056, 550] width 100 height 27
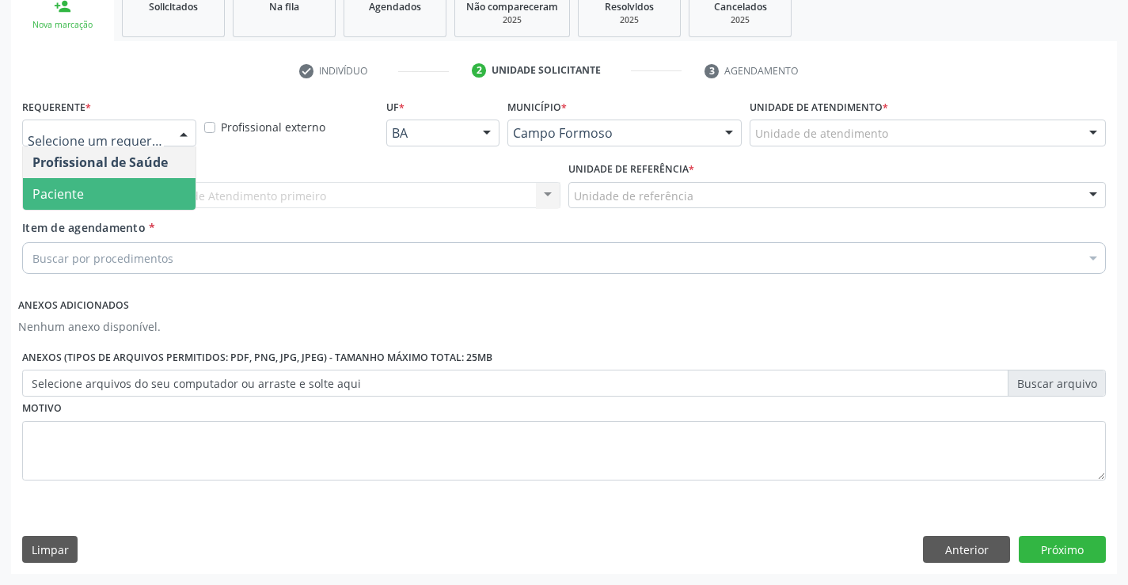
click at [88, 190] on span "Paciente" at bounding box center [109, 194] width 173 height 32
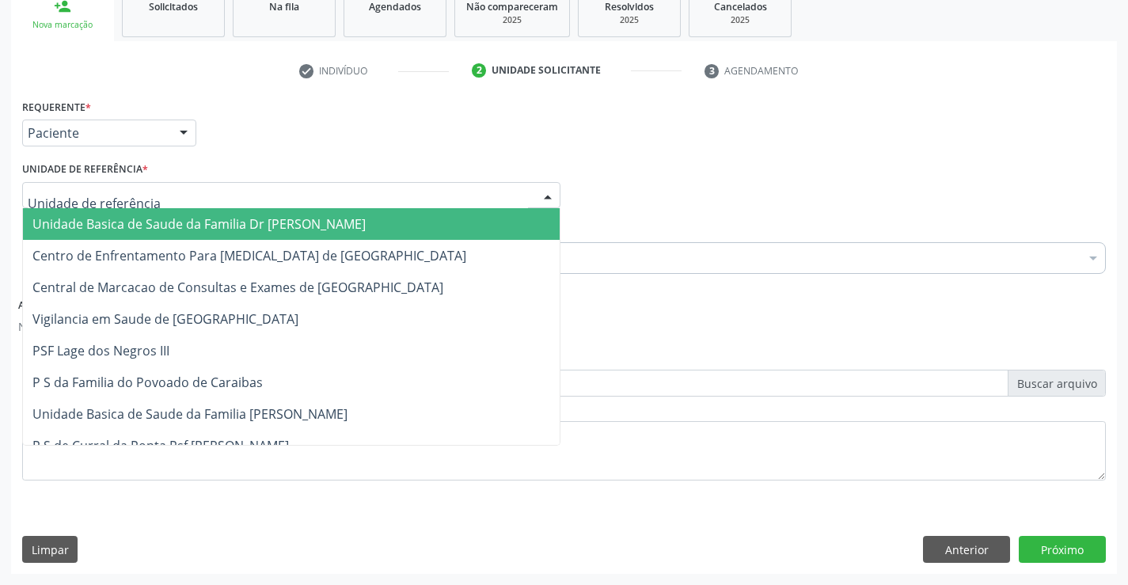
click at [108, 218] on span "Unidade Basica de Saude da Familia Dr [PERSON_NAME]" at bounding box center [198, 223] width 333 height 17
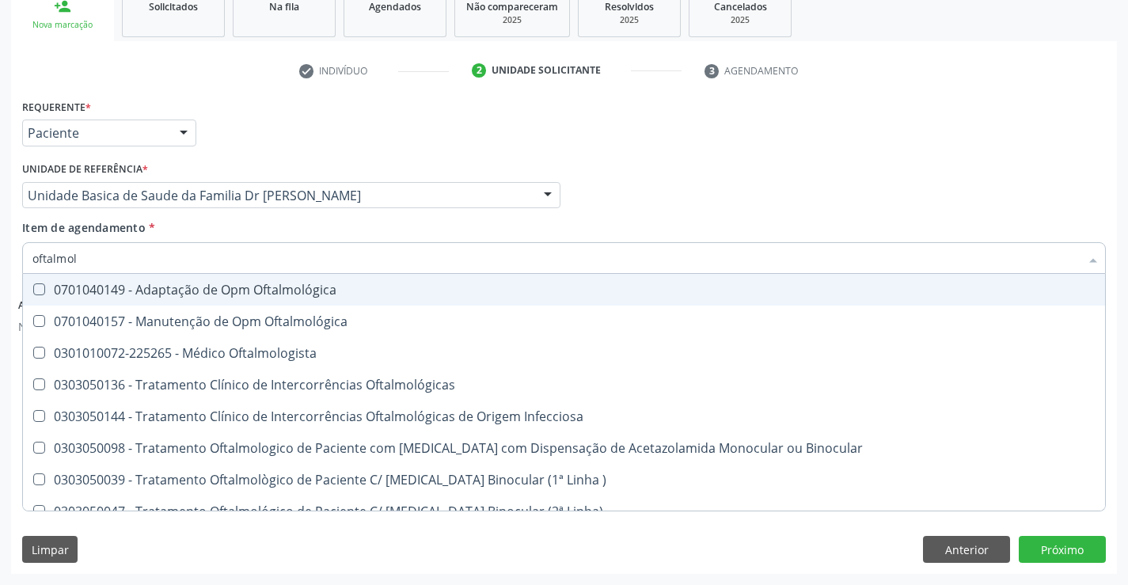
type input "oftalmolo"
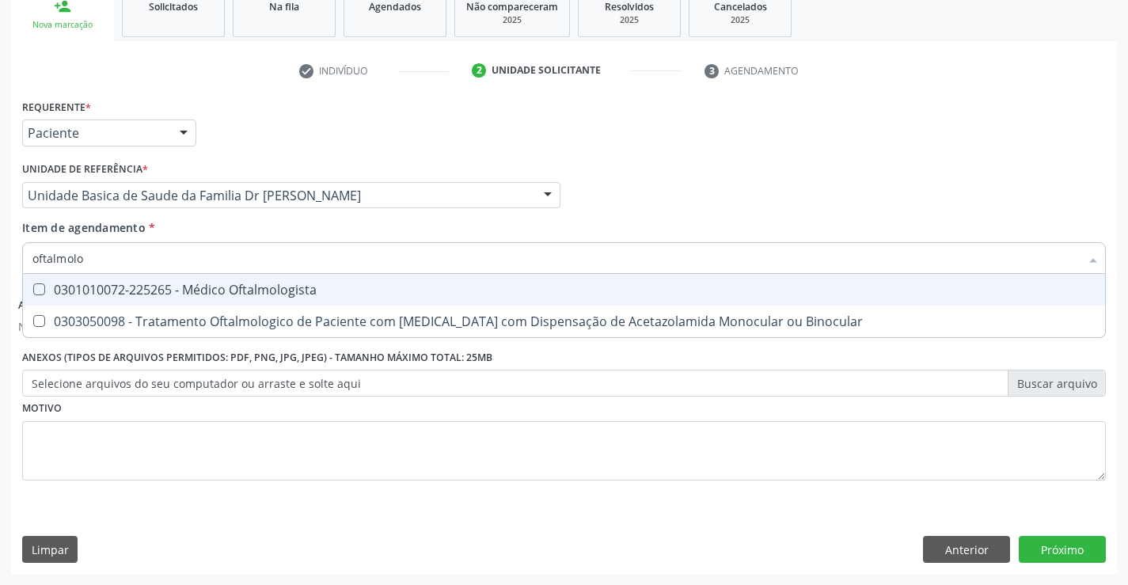
click at [186, 292] on div "0301010072-225265 - Médico Oftalmologista" at bounding box center [563, 289] width 1063 height 13
checkbox Oftalmologista "true"
type input "oftalmolo"
click at [192, 231] on div "Item de agendamento * oftalmolo Desfazer seleção 0301010072-225265 - Médico Oft…" at bounding box center [564, 244] width 1084 height 50
checkbox Binocular "true"
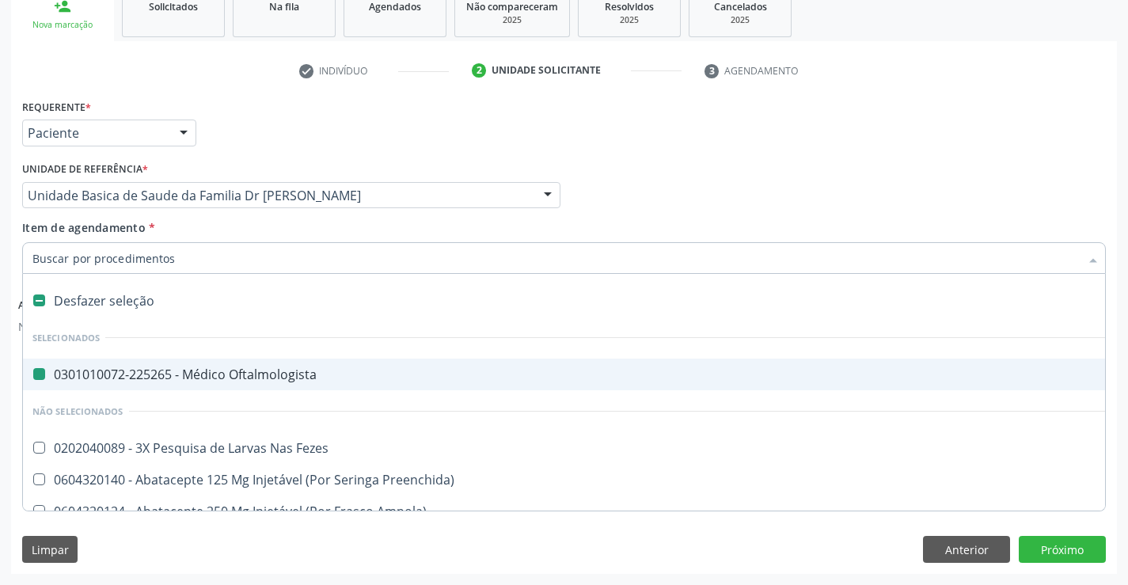
type input "u"
checkbox Oftalmologista "false"
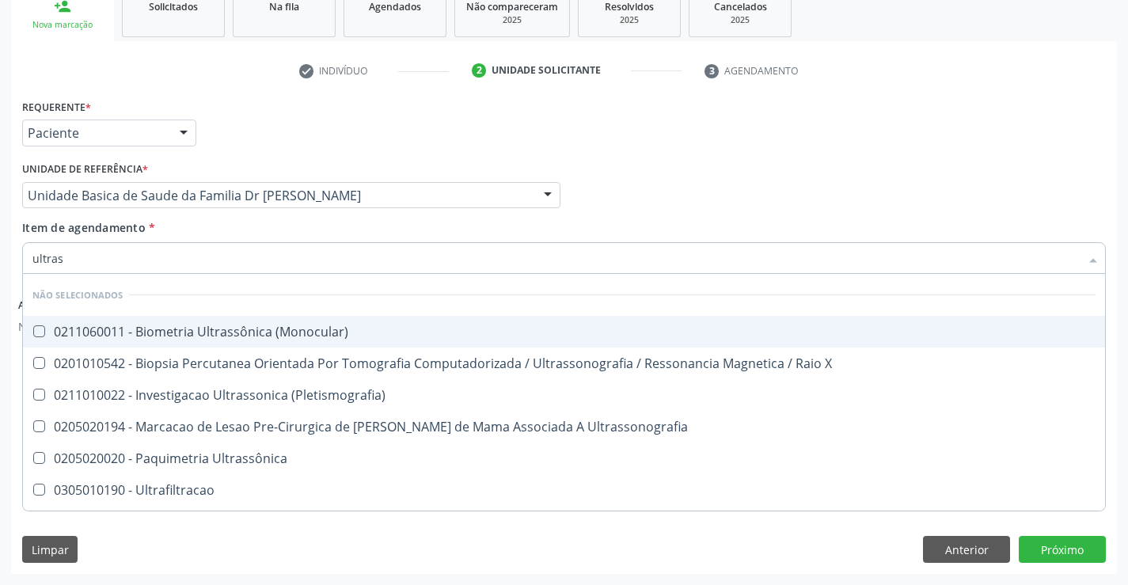
type input "ultrass"
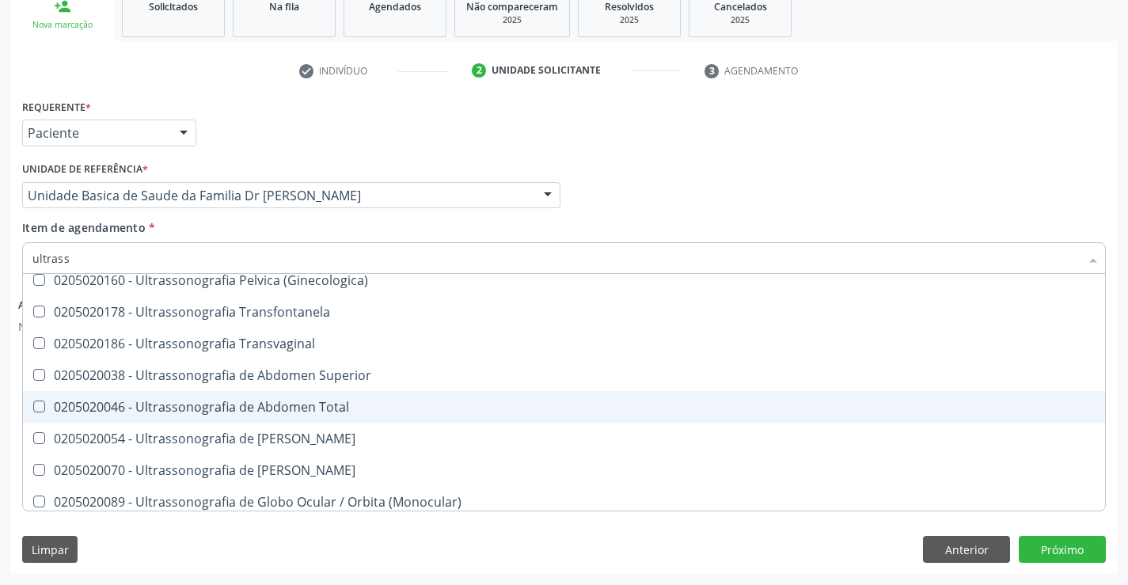
scroll to position [396, 0]
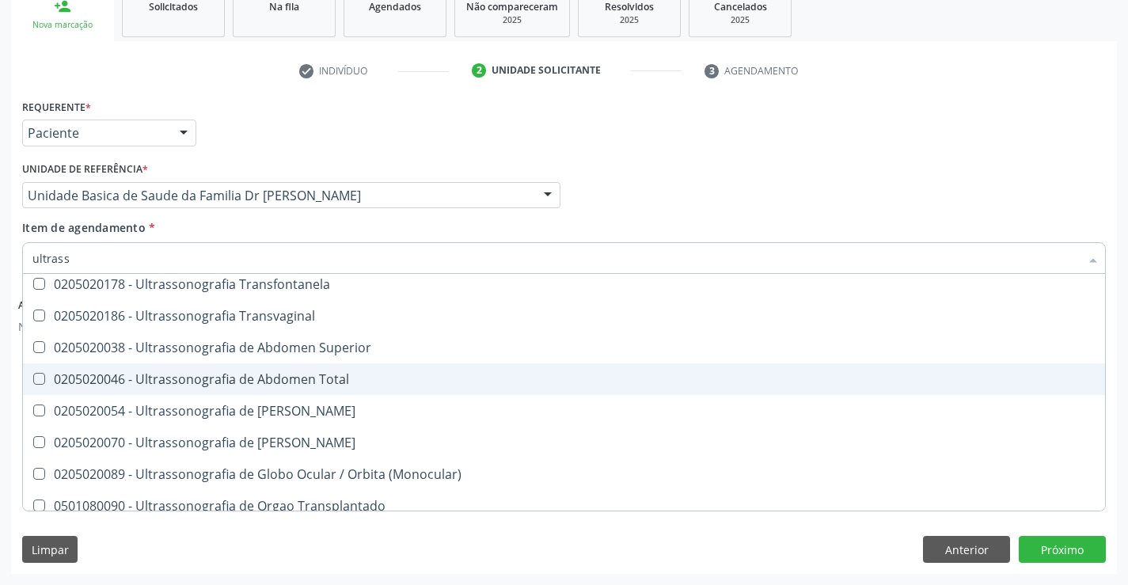
click at [362, 375] on div "0205020046 - Ultrassonografia de Abdomen Total" at bounding box center [563, 379] width 1063 height 13
checkbox Total "true"
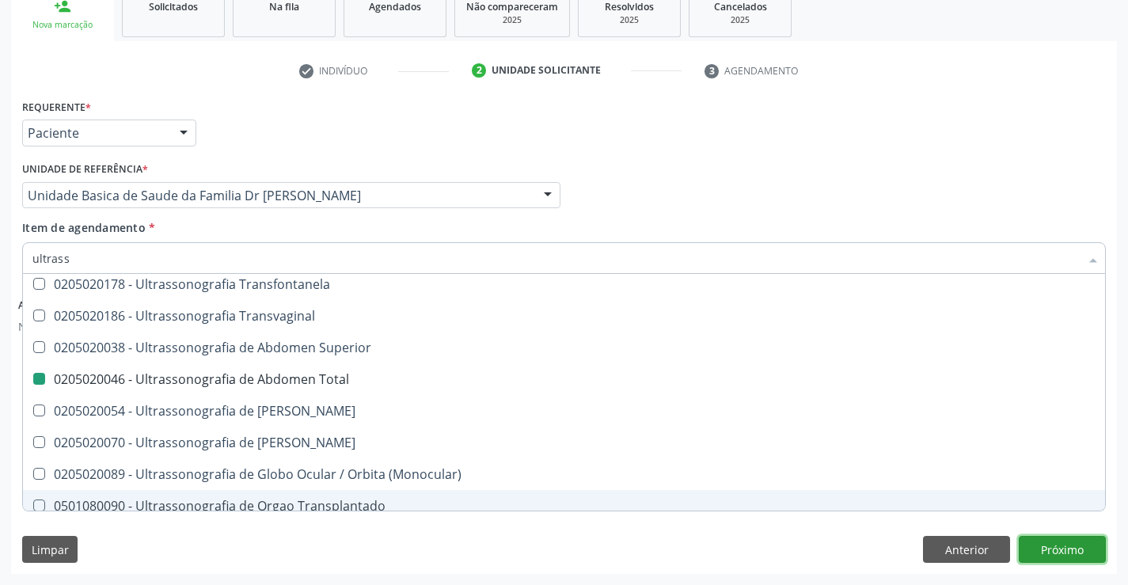
click at [1050, 545] on button "Próximo" at bounding box center [1062, 549] width 87 height 27
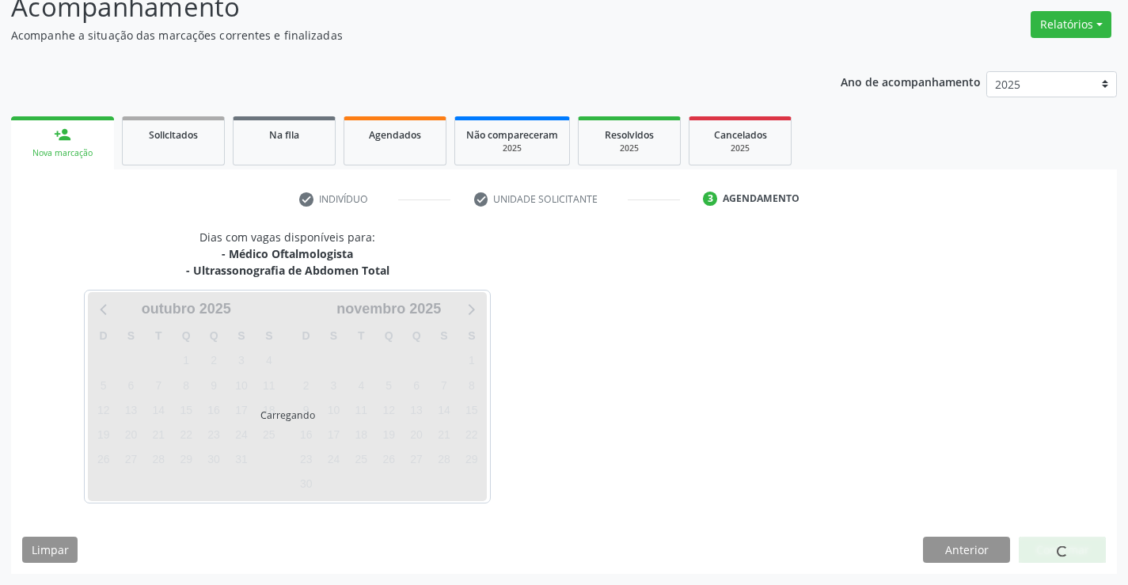
scroll to position [167, 0]
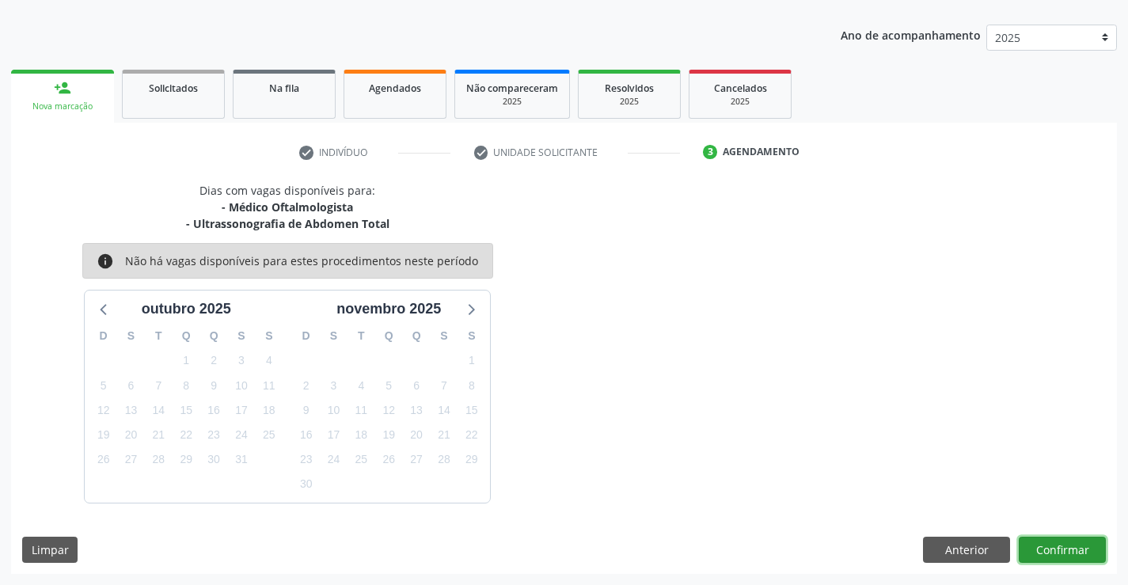
click at [1050, 545] on button "Confirmar" at bounding box center [1062, 550] width 87 height 27
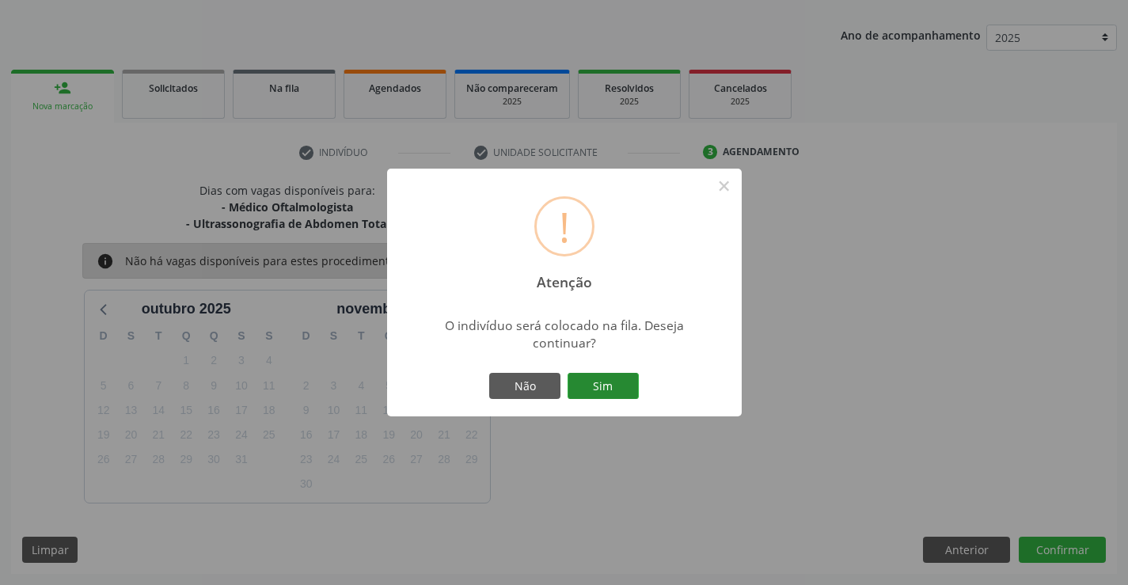
click at [599, 379] on button "Sim" at bounding box center [603, 386] width 71 height 27
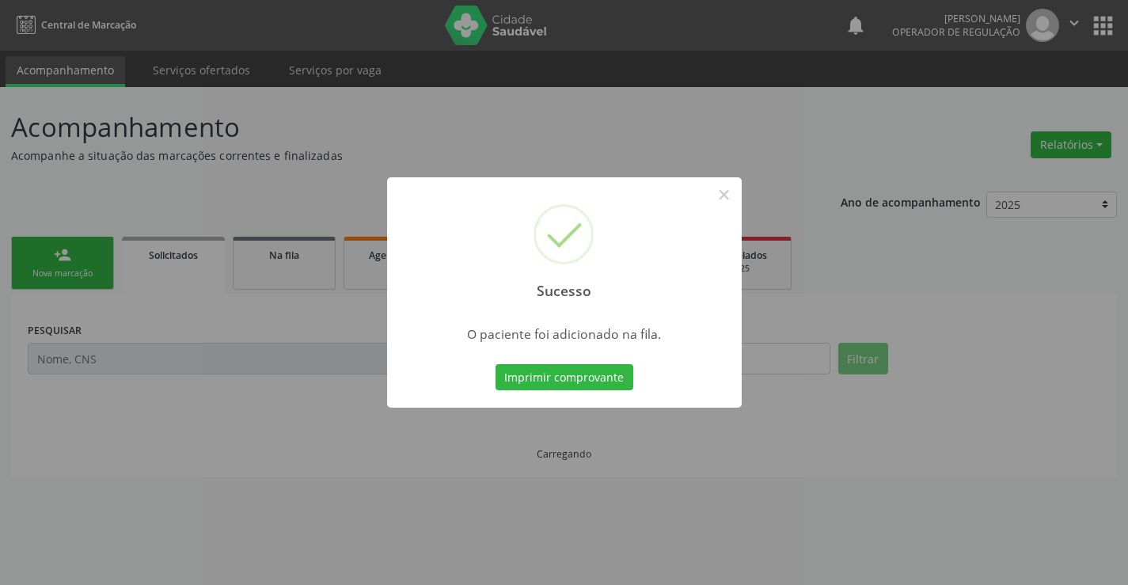
scroll to position [0, 0]
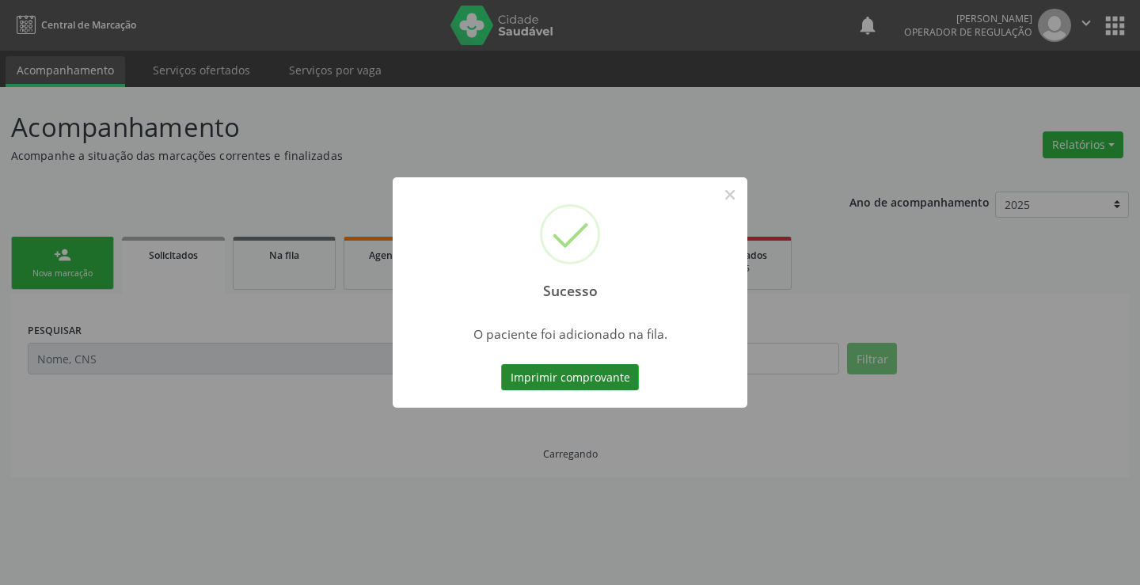
click at [579, 374] on button "Imprimir comprovante" at bounding box center [570, 377] width 138 height 27
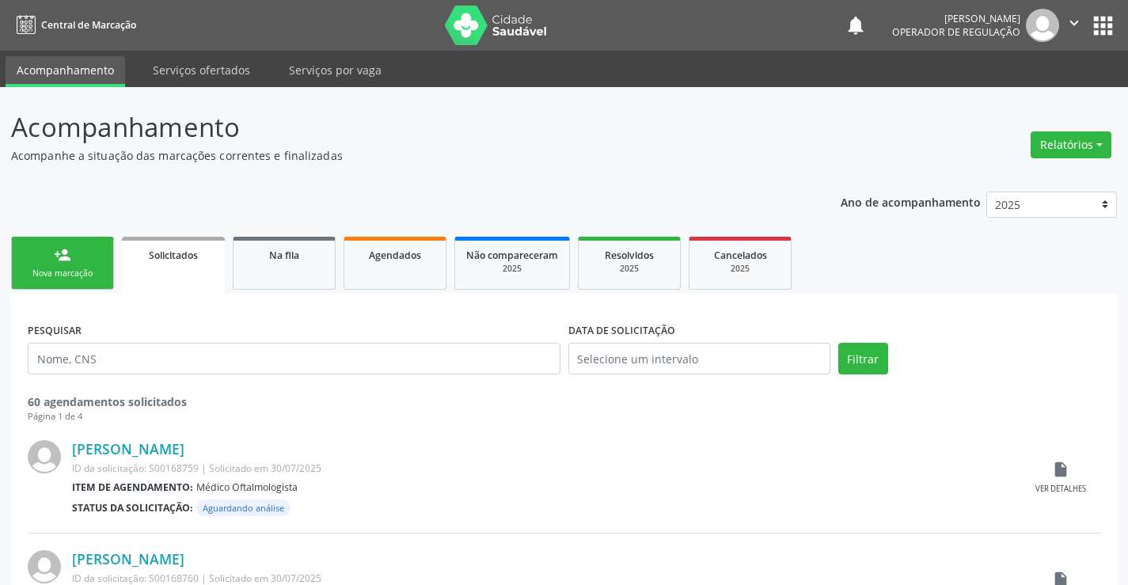
click at [75, 266] on link "person_add Nova marcação" at bounding box center [62, 263] width 103 height 53
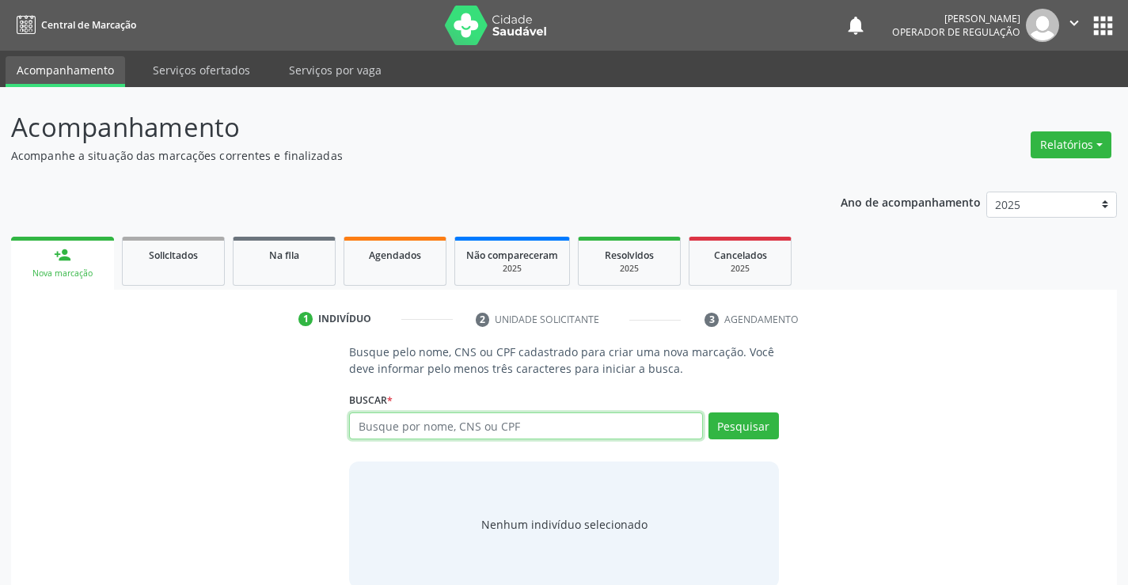
click at [531, 424] on input "text" at bounding box center [525, 425] width 353 height 27
type input "709203218262433"
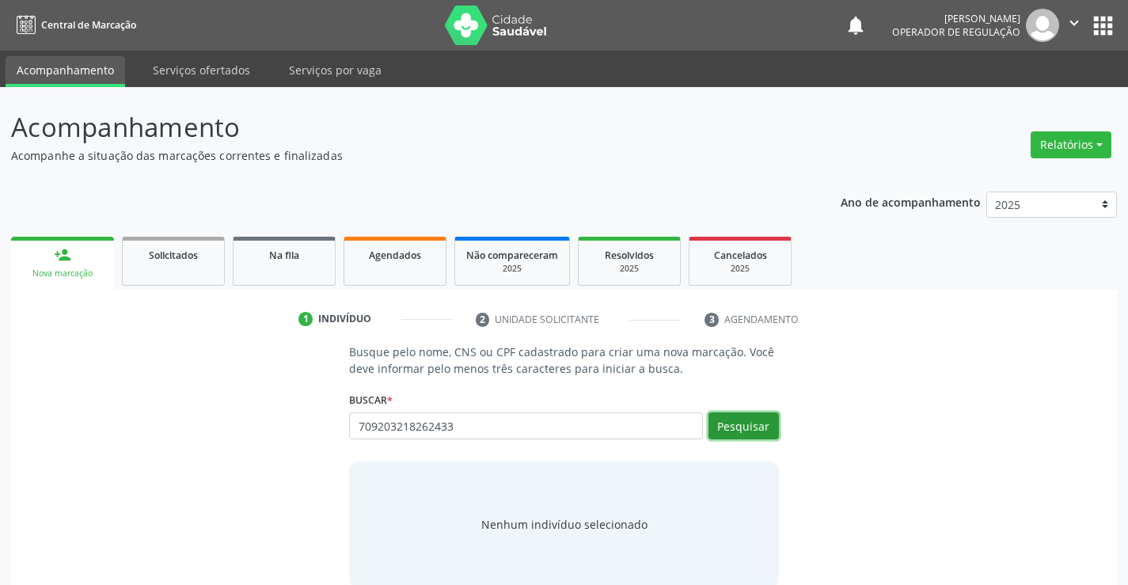
click at [746, 426] on button "Pesquisar" at bounding box center [743, 425] width 70 height 27
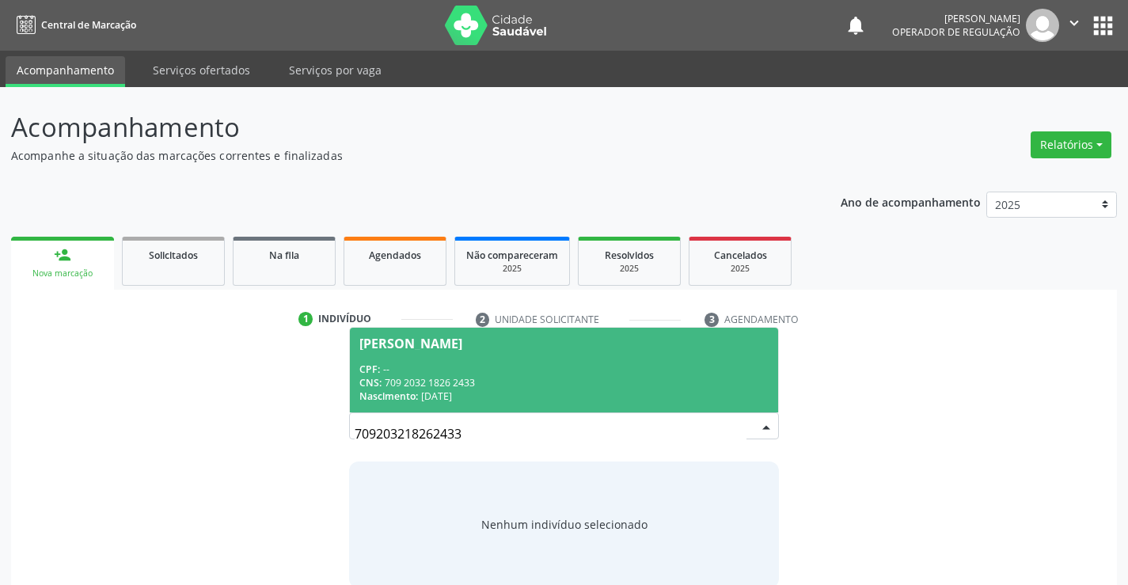
click at [503, 367] on div "CPF: --" at bounding box center [563, 369] width 408 height 13
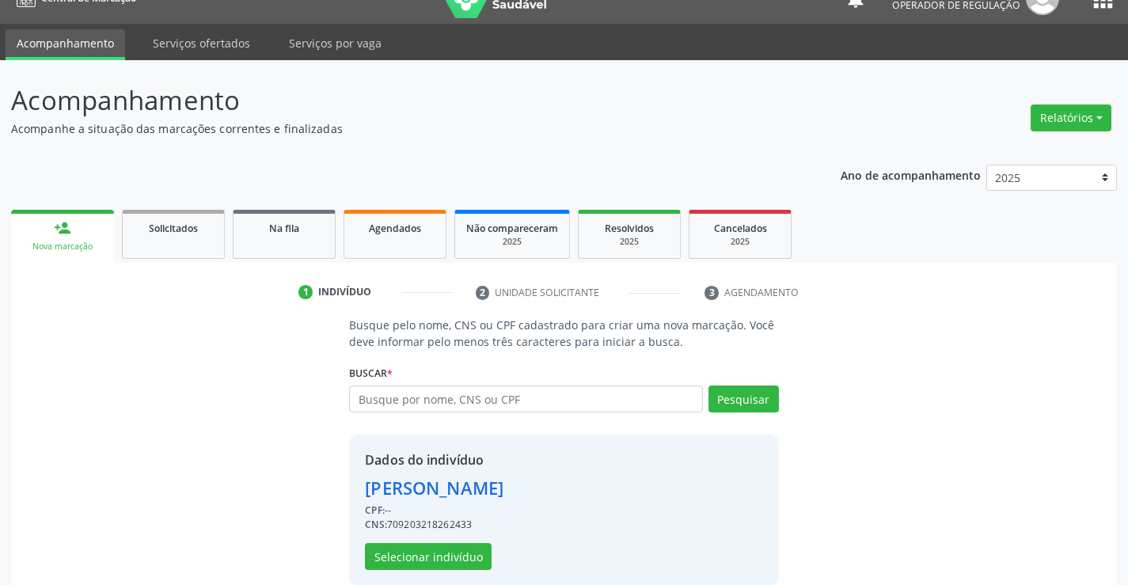
scroll to position [50, 0]
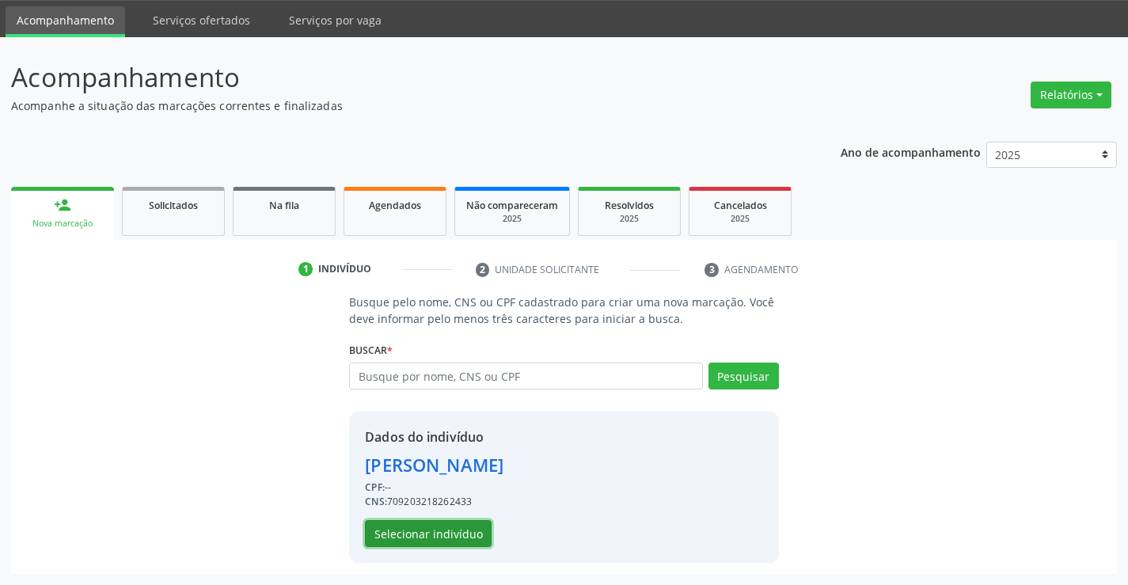
click at [432, 526] on button "Selecionar indivíduo" at bounding box center [428, 533] width 127 height 27
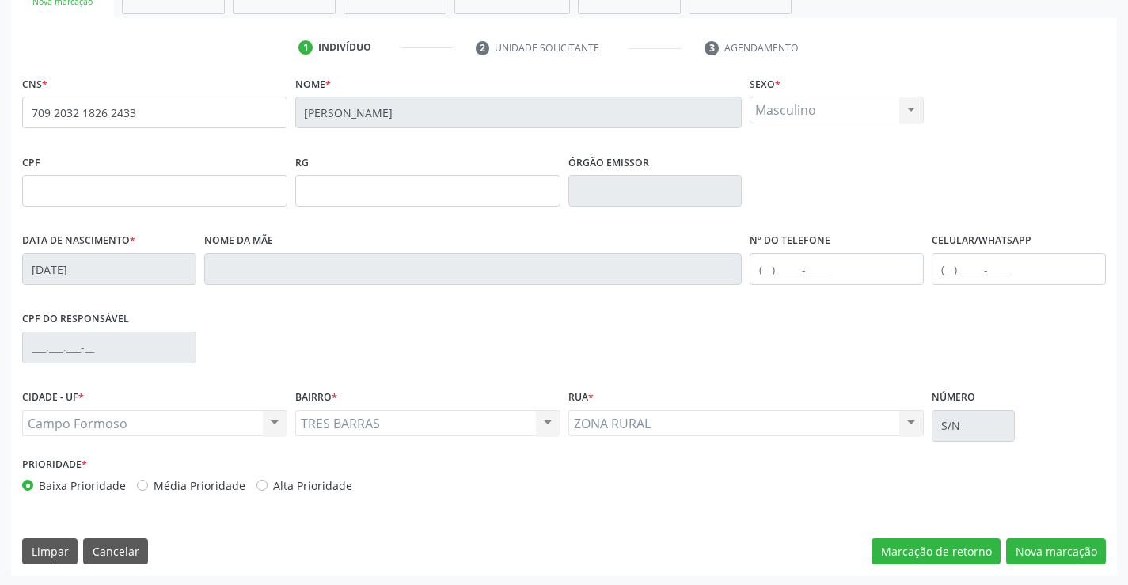
scroll to position [273, 0]
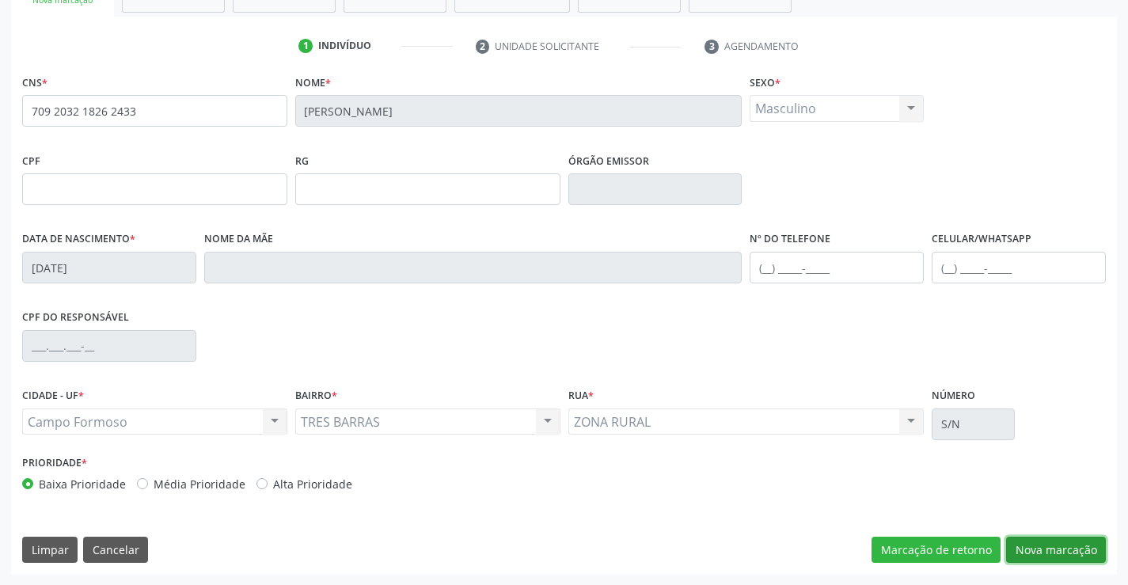
click at [1051, 546] on button "Nova marcação" at bounding box center [1056, 550] width 100 height 27
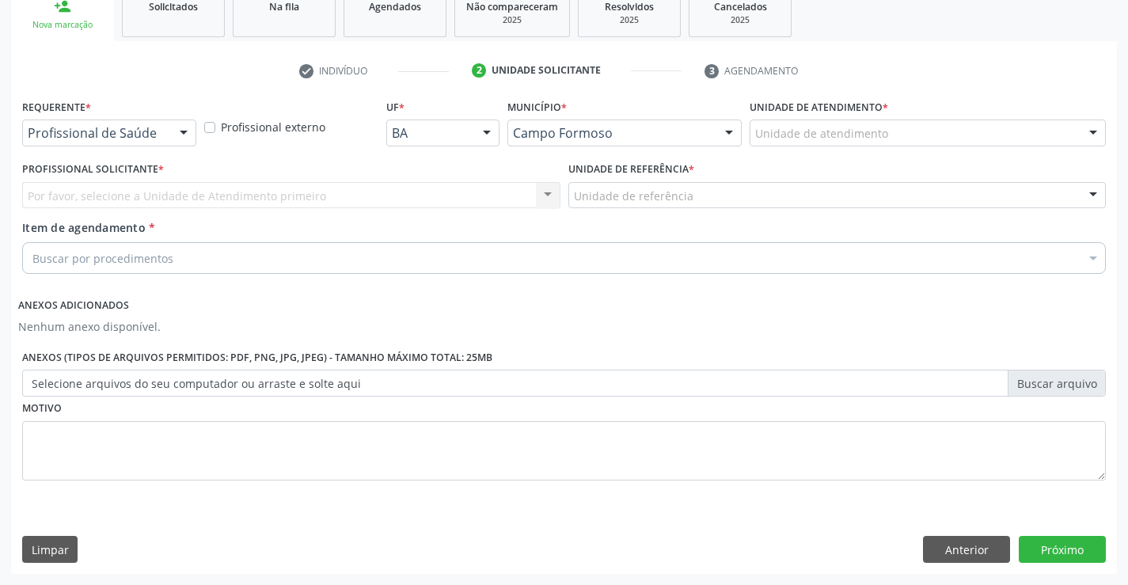
scroll to position [249, 0]
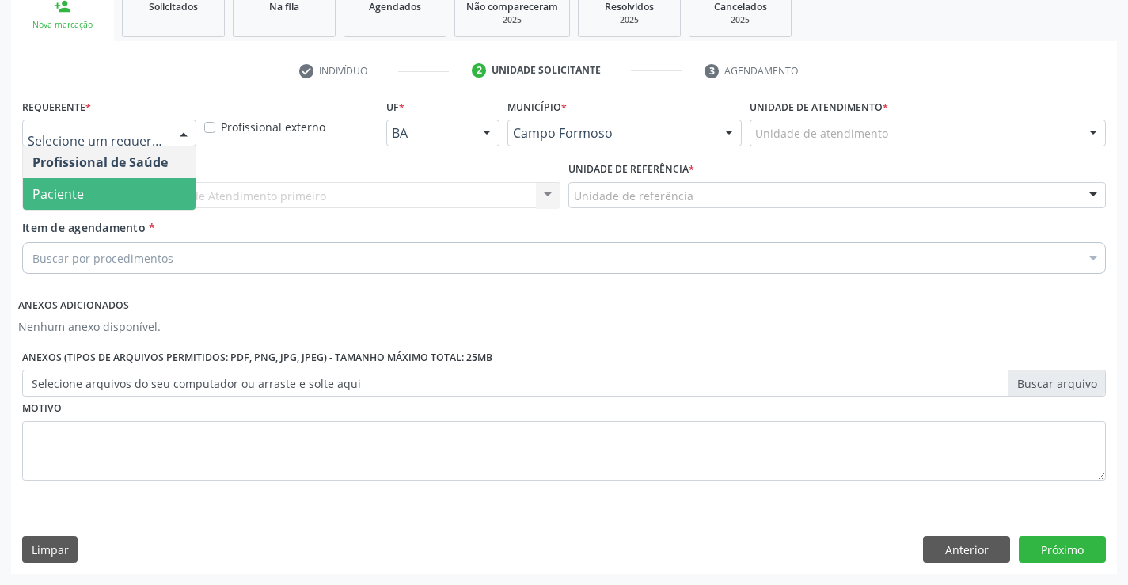
click at [85, 199] on span "Paciente" at bounding box center [109, 194] width 173 height 32
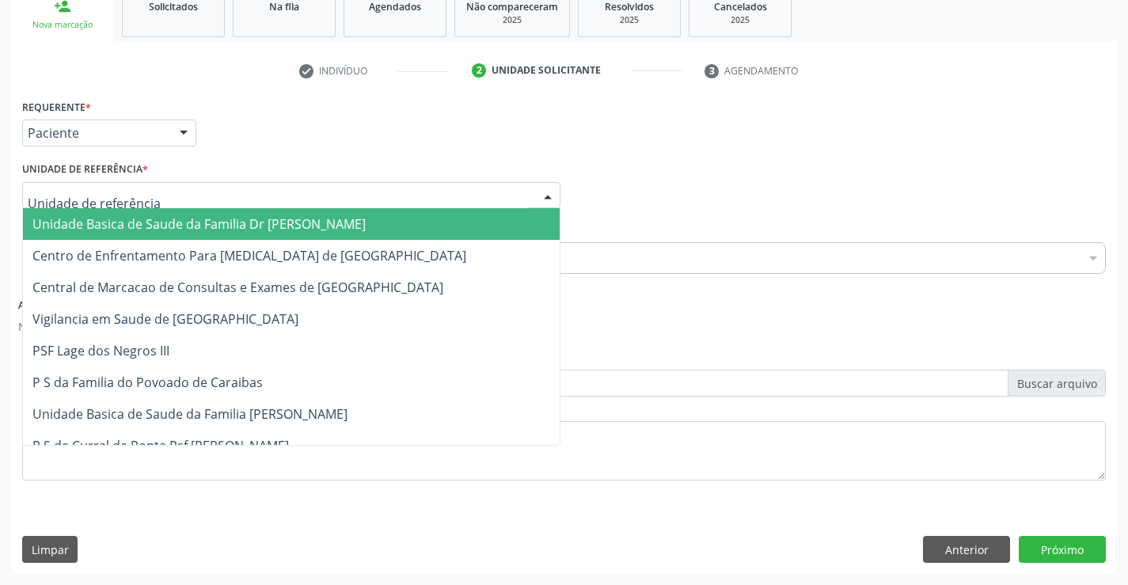
click at [105, 217] on span "Unidade Basica de Saude da Familia Dr [PERSON_NAME]" at bounding box center [198, 223] width 333 height 17
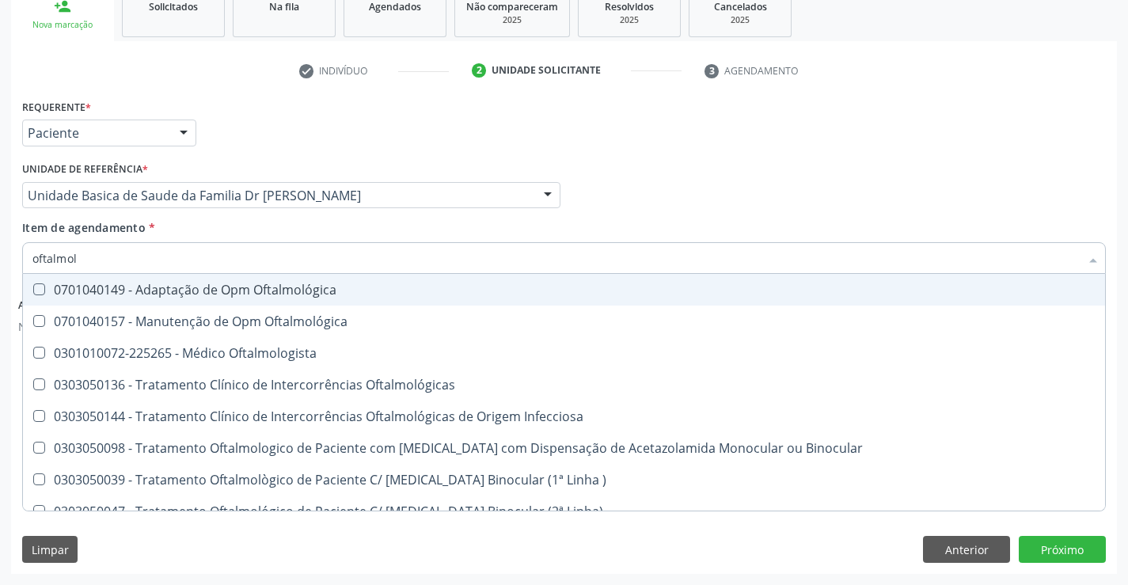
type input "oftalmolo"
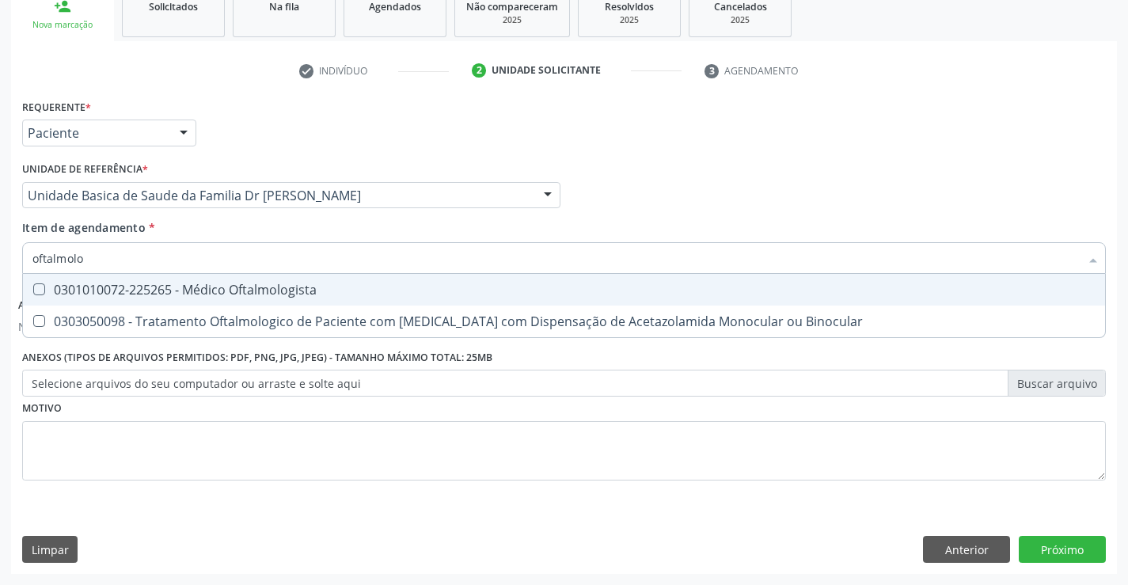
click at [294, 293] on div "0301010072-225265 - Médico Oftalmologista" at bounding box center [563, 289] width 1063 height 13
checkbox Oftalmologista "true"
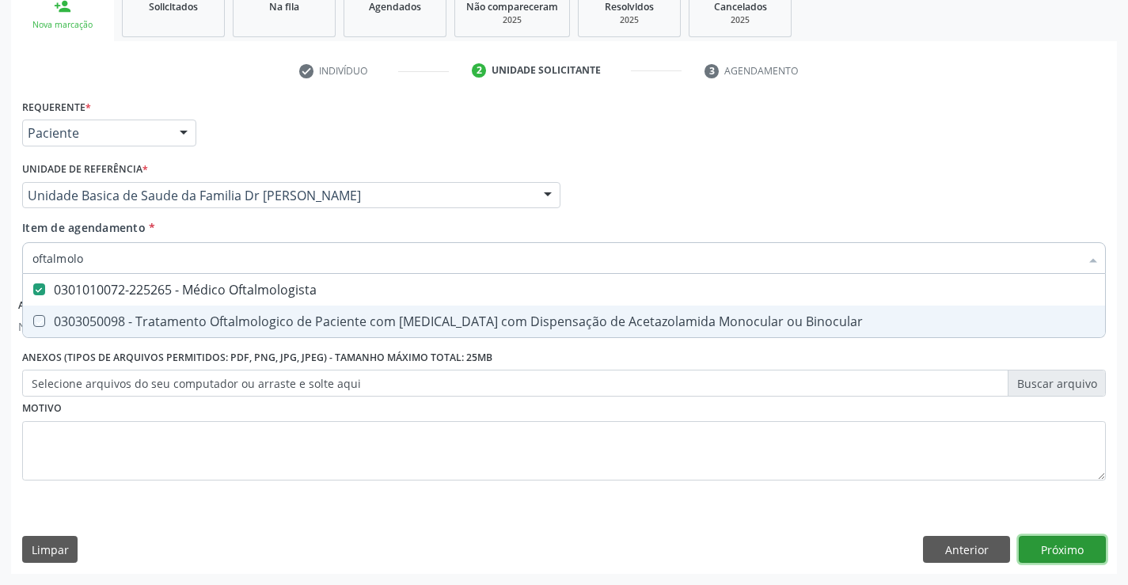
click at [1068, 547] on button "Próximo" at bounding box center [1062, 549] width 87 height 27
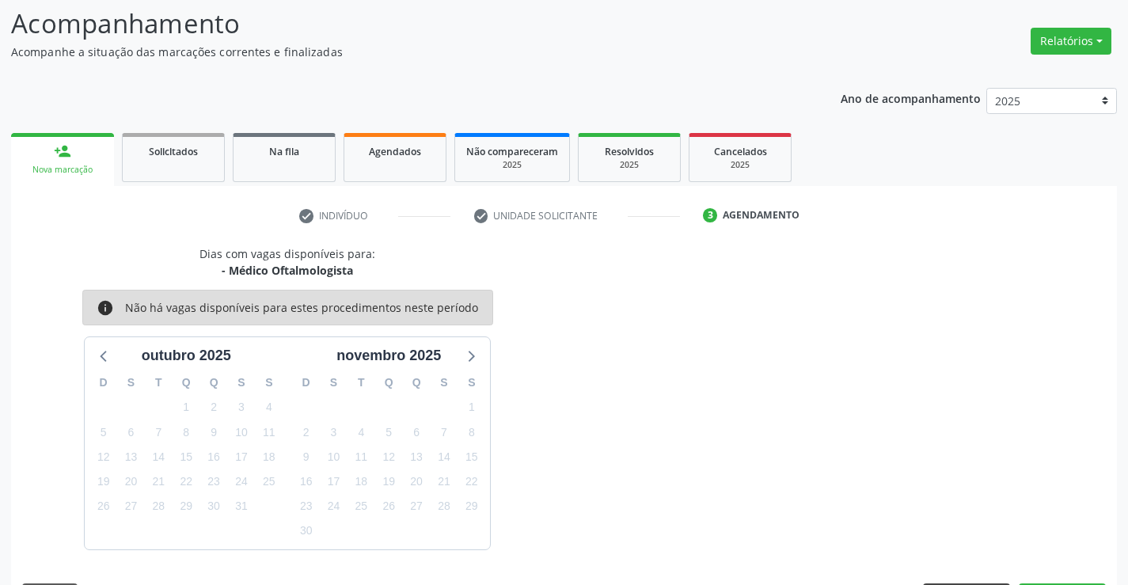
scroll to position [150, 0]
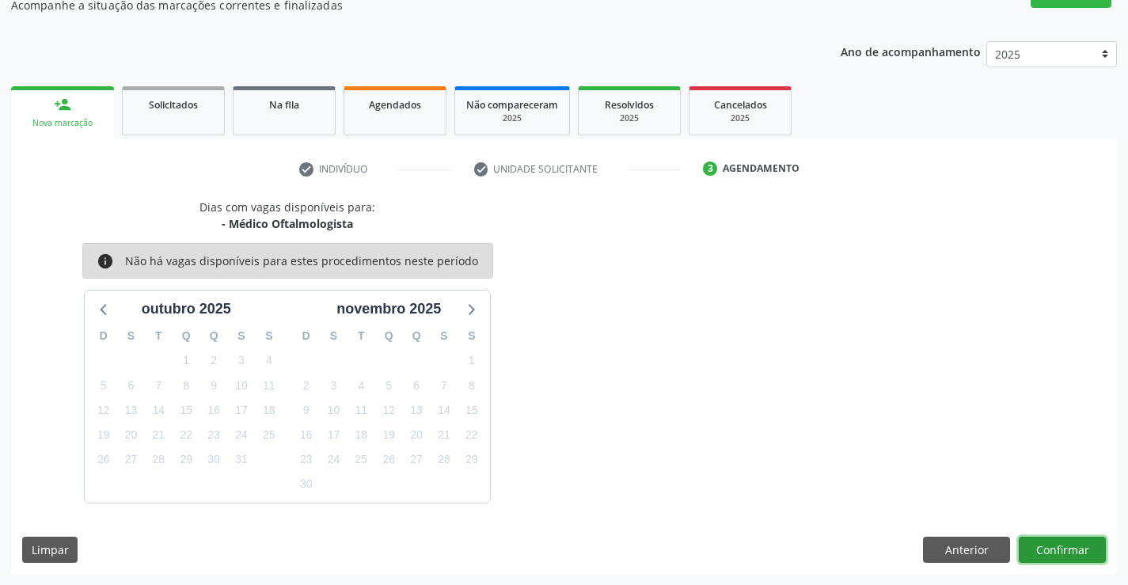
click at [1061, 548] on button "Confirmar" at bounding box center [1062, 550] width 87 height 27
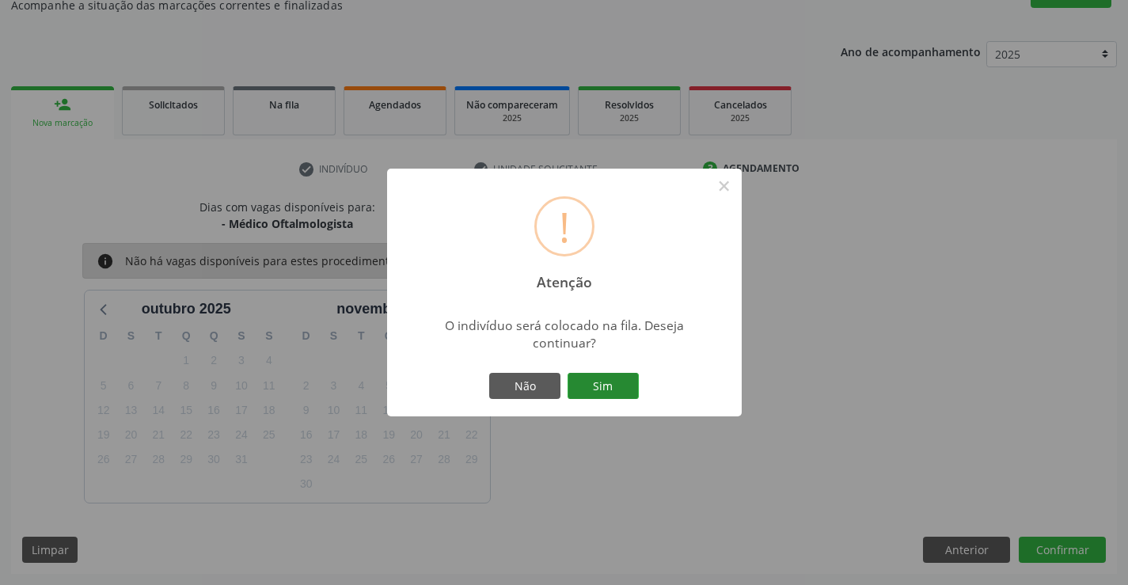
click at [594, 382] on button "Sim" at bounding box center [603, 386] width 71 height 27
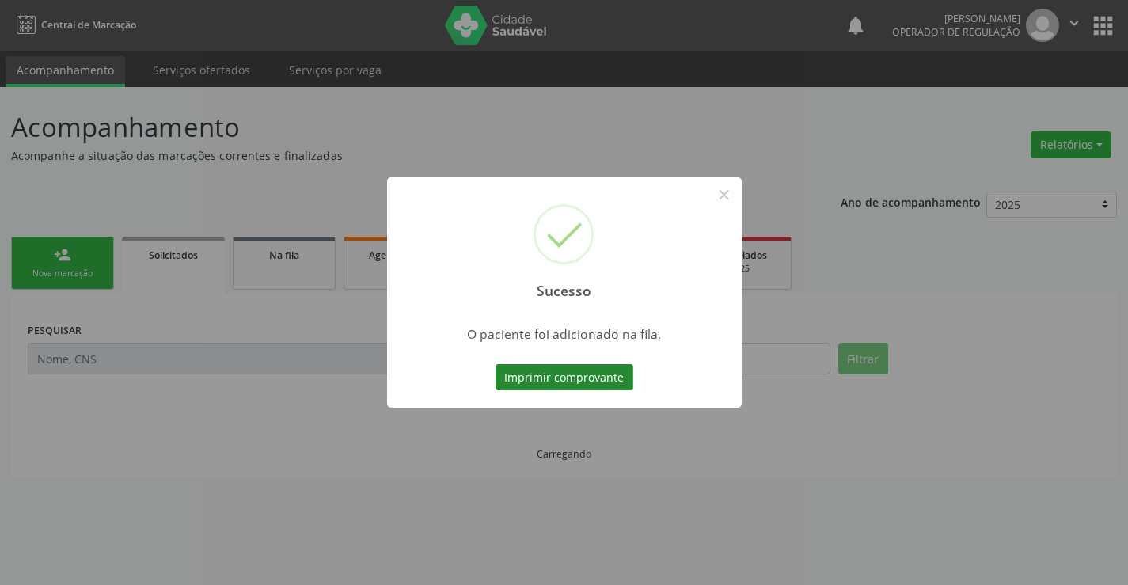
scroll to position [0, 0]
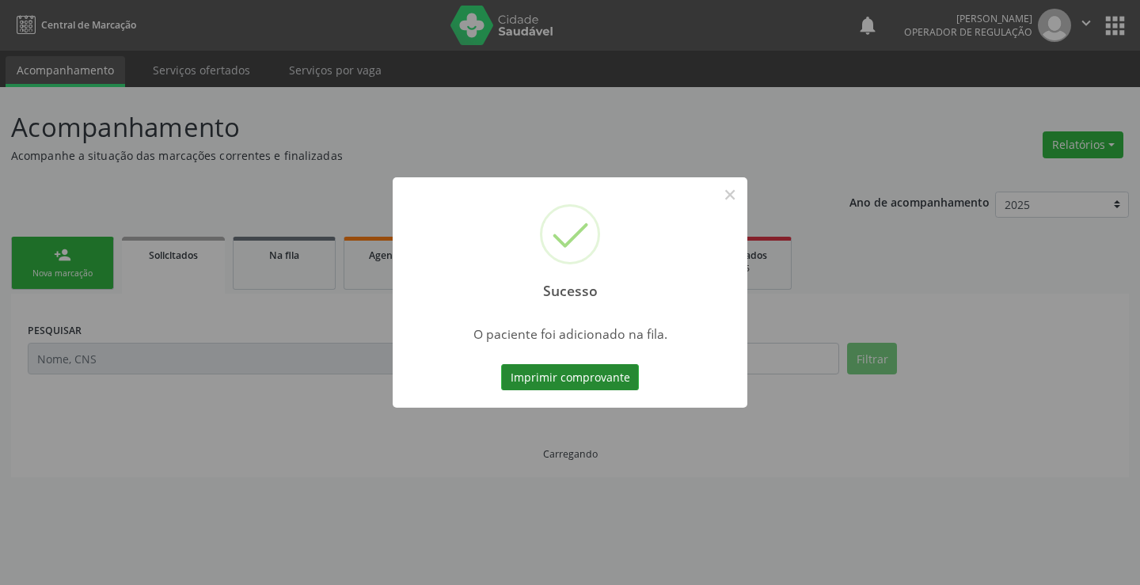
click at [539, 366] on button "Imprimir comprovante" at bounding box center [570, 377] width 138 height 27
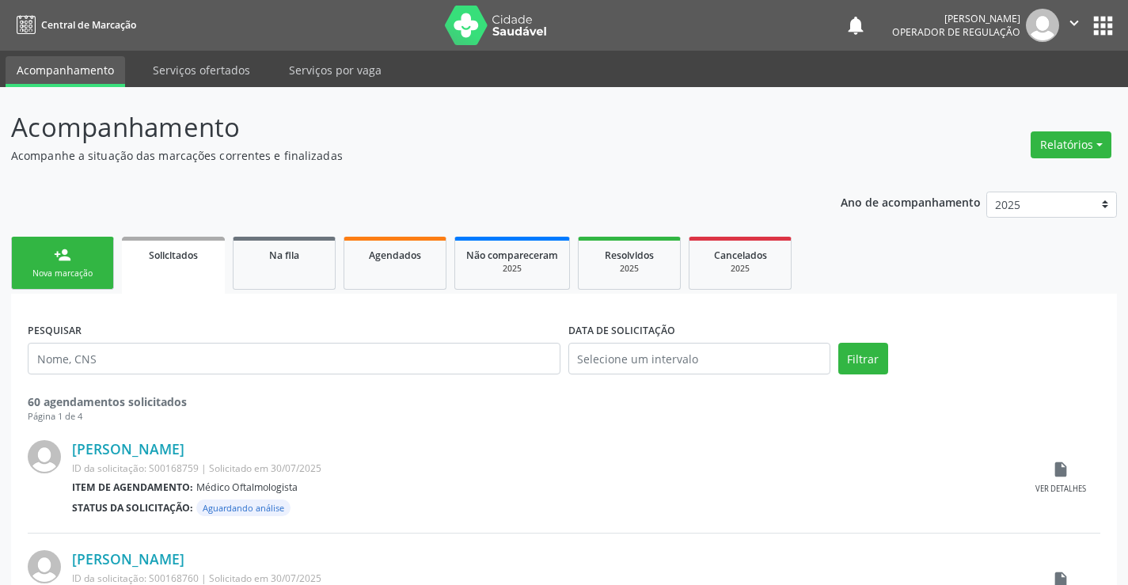
click at [40, 266] on link "person_add Nova marcação" at bounding box center [62, 263] width 103 height 53
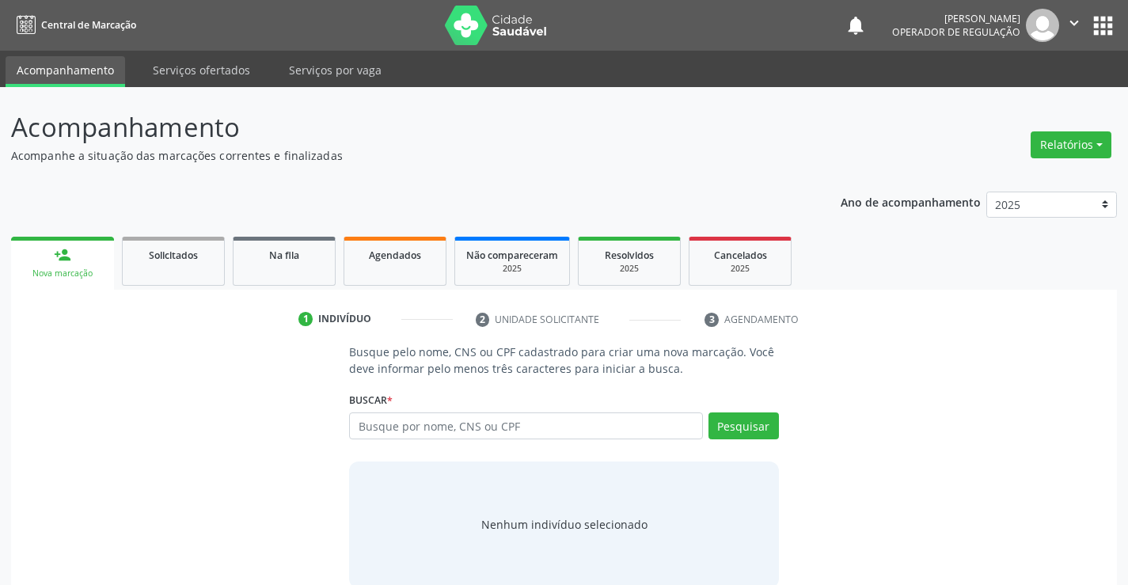
click at [1068, 25] on icon "" at bounding box center [1073, 22] width 17 height 17
click at [1010, 98] on link "Sair" at bounding box center [1033, 96] width 109 height 22
